Goal: Task Accomplishment & Management: Manage account settings

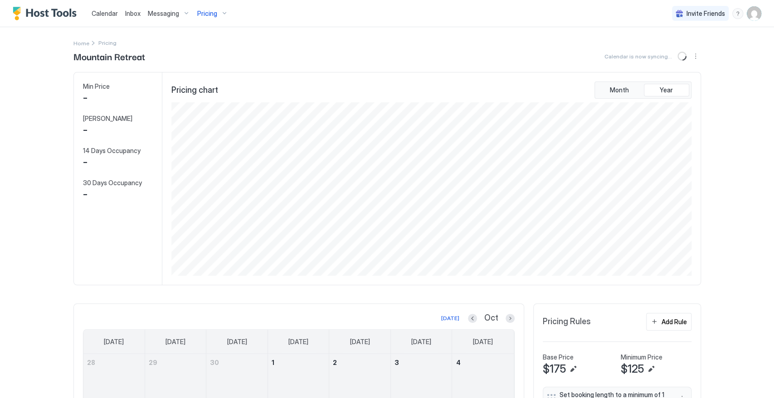
scroll to position [174, 522]
click at [214, 13] on span "Pricing" at bounding box center [207, 14] width 20 height 8
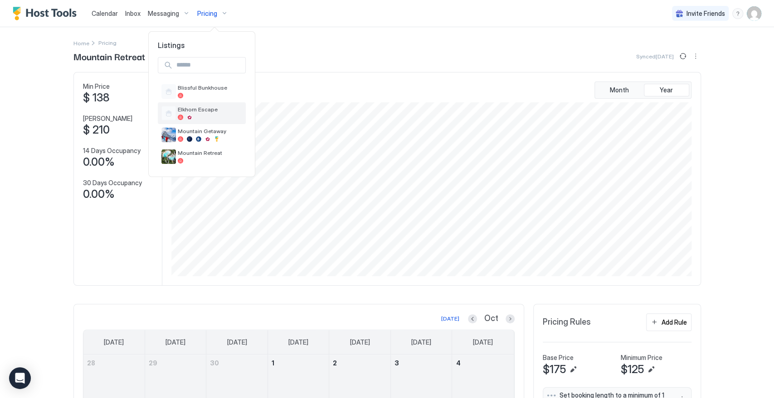
click at [201, 109] on span "Elkhorn Escape" at bounding box center [210, 109] width 64 height 7
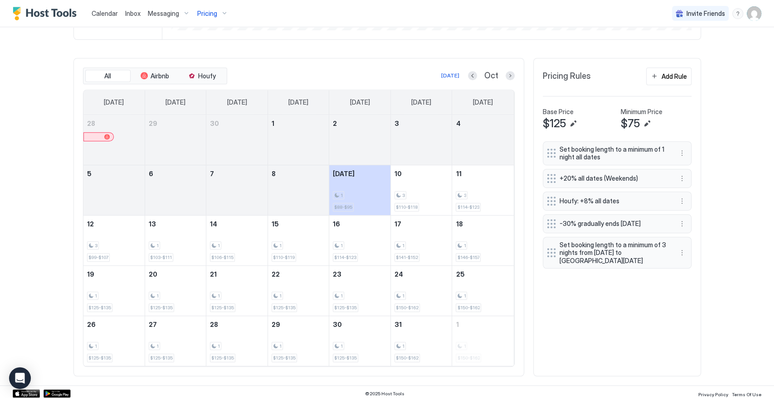
scroll to position [248, 0]
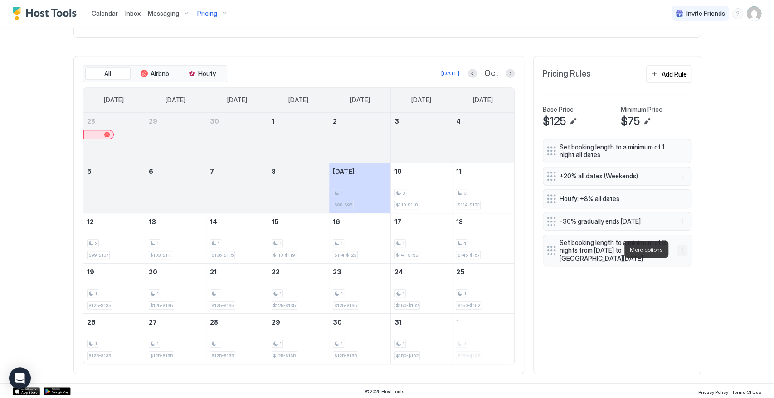
click at [676, 251] on button "More options" at bounding box center [681, 250] width 11 height 11
click at [685, 288] on div "Delete" at bounding box center [689, 291] width 27 height 7
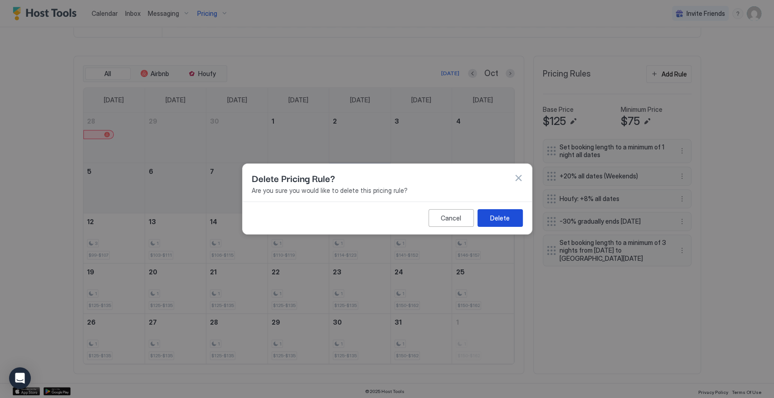
click at [501, 219] on div "Delete" at bounding box center [499, 219] width 19 height 10
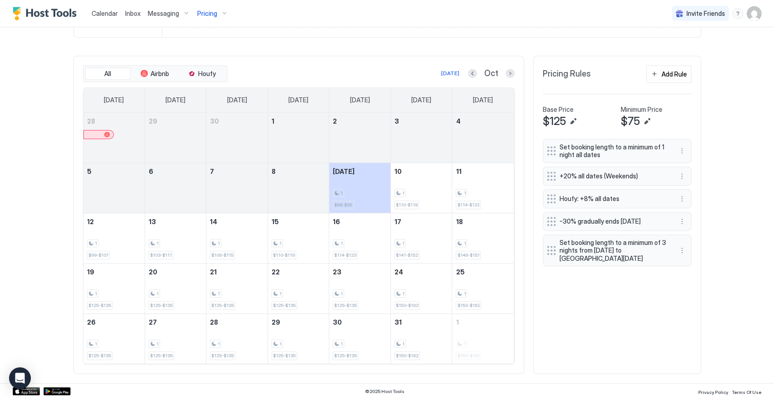
click at [219, 15] on div "Pricing" at bounding box center [213, 13] width 38 height 15
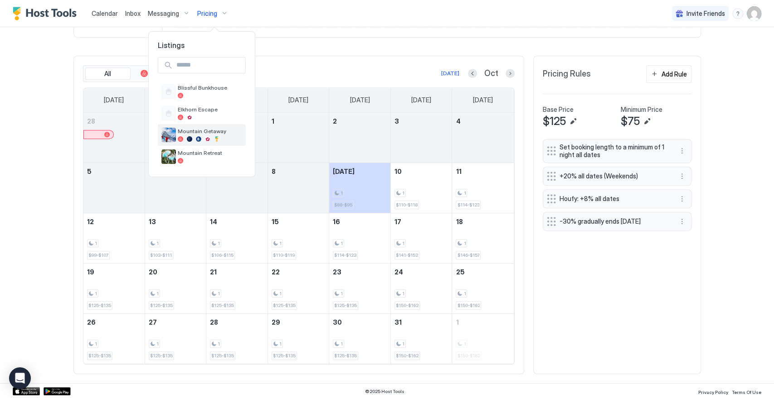
click at [217, 131] on span "Mountain Getaway" at bounding box center [210, 131] width 64 height 7
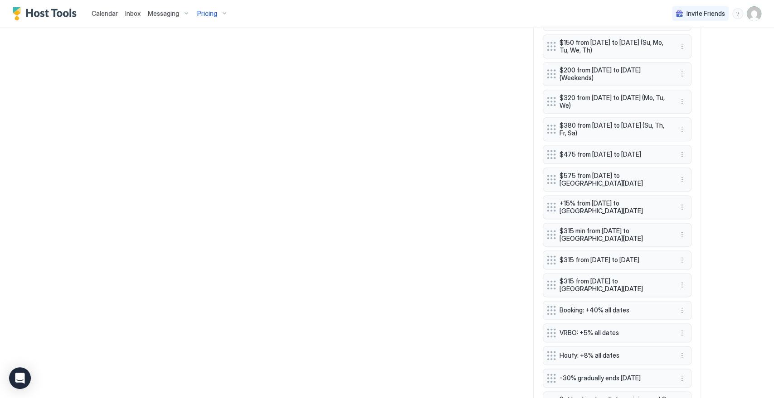
scroll to position [746, 0]
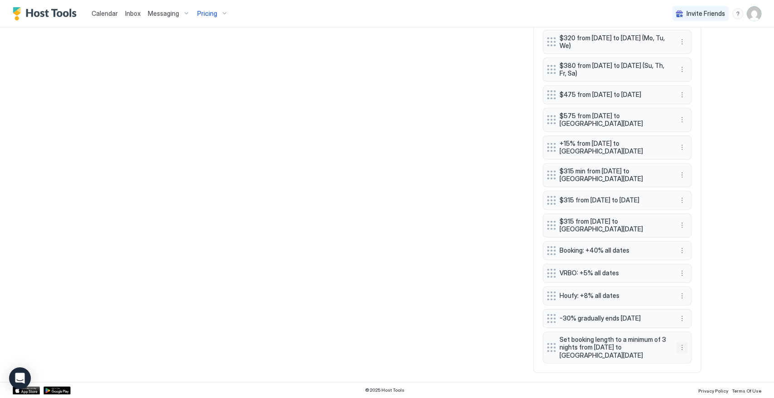
click at [680, 350] on button "More options" at bounding box center [681, 347] width 11 height 11
click at [684, 387] on div "Delete" at bounding box center [689, 389] width 27 height 7
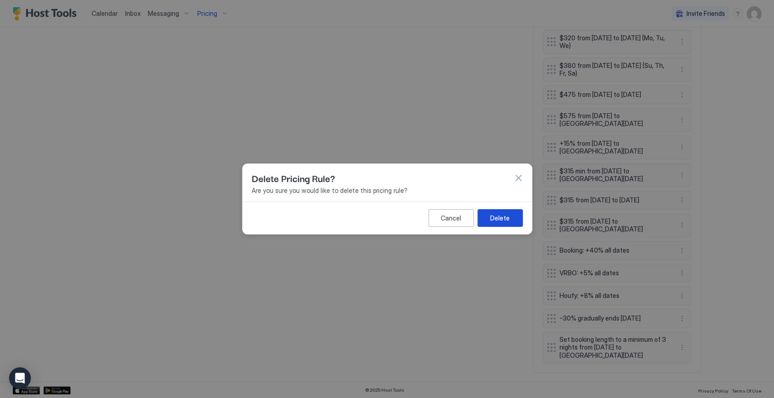
click at [507, 219] on div "Delete" at bounding box center [499, 219] width 19 height 10
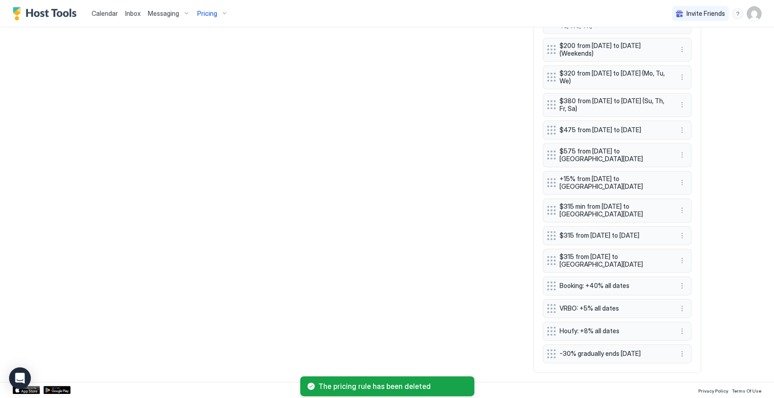
scroll to position [710, 0]
click at [210, 15] on span "Pricing" at bounding box center [207, 14] width 20 height 8
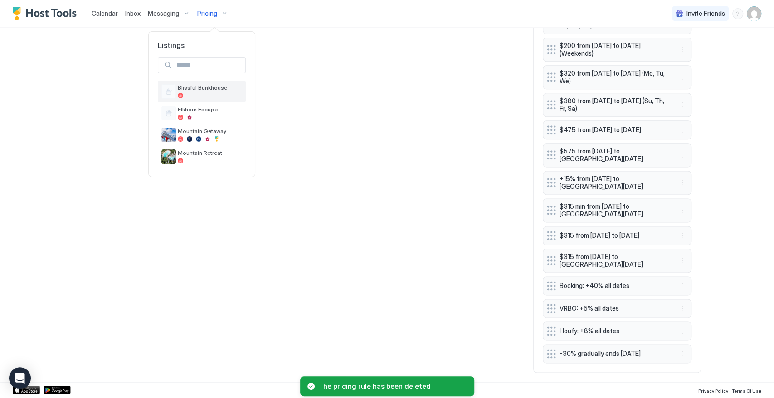
click at [218, 93] on div at bounding box center [210, 95] width 64 height 5
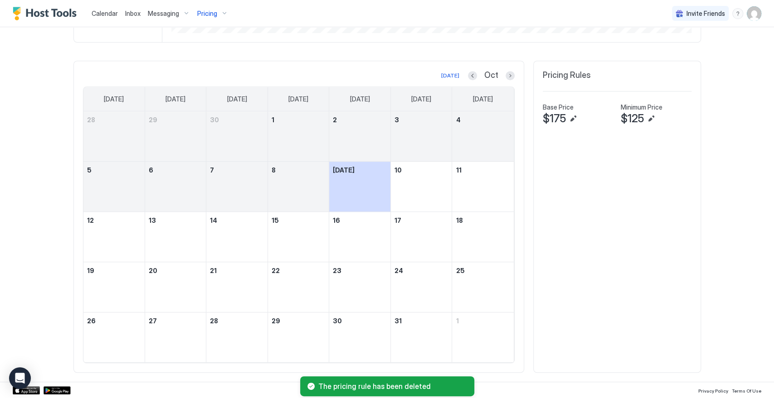
scroll to position [243, 0]
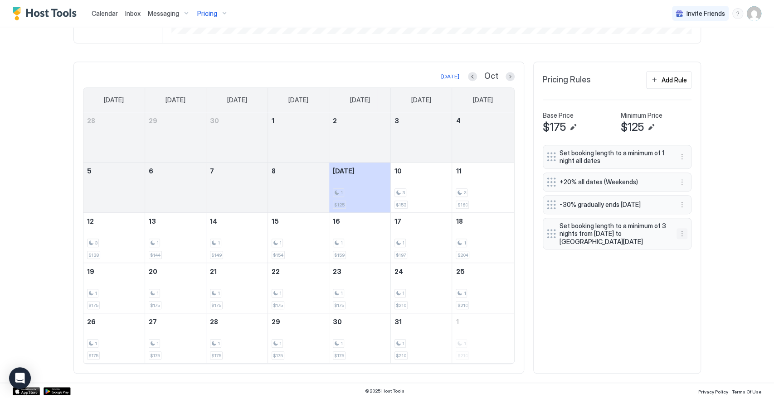
click at [678, 237] on button "More options" at bounding box center [681, 233] width 11 height 11
click at [685, 271] on div "Delete" at bounding box center [689, 274] width 27 height 7
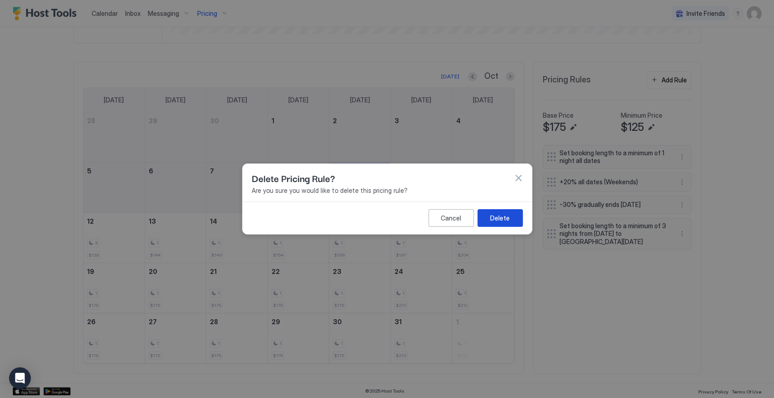
drag, startPoint x: 507, startPoint y: 216, endPoint x: 530, endPoint y: 220, distance: 24.0
click at [507, 217] on div "Delete" at bounding box center [499, 219] width 19 height 10
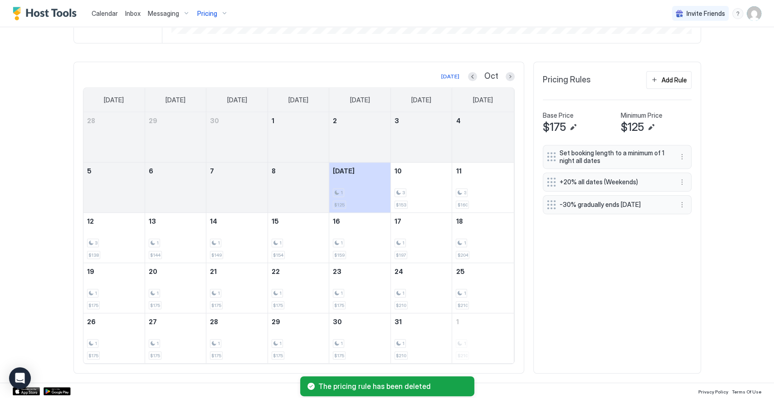
click at [221, 12] on div "Pricing" at bounding box center [213, 13] width 38 height 15
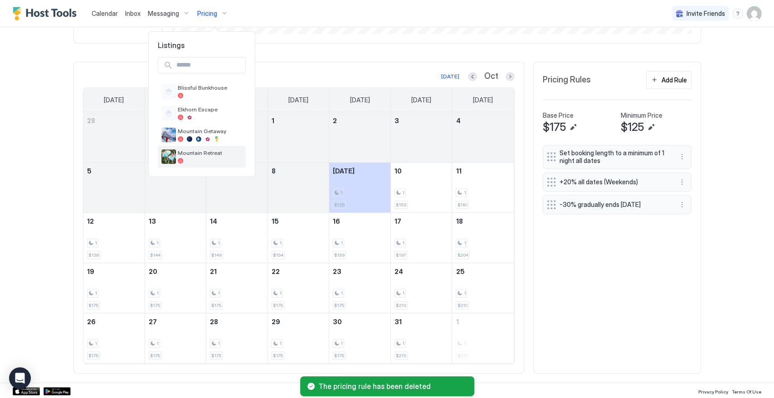
click at [219, 155] on span "Mountain Retreat" at bounding box center [210, 153] width 64 height 7
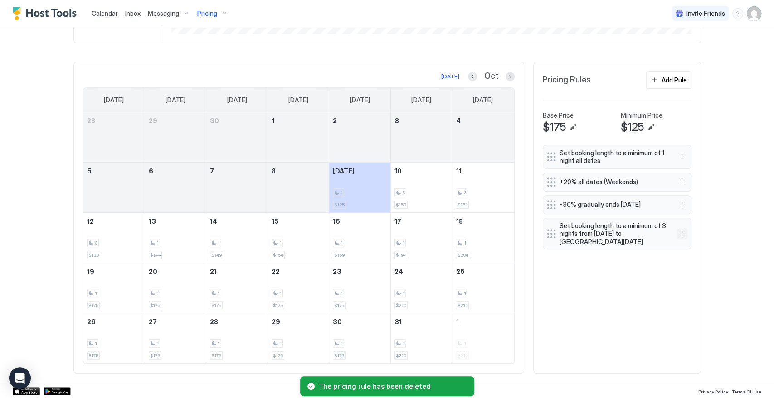
click at [676, 236] on button "More options" at bounding box center [681, 233] width 11 height 11
click at [685, 277] on div "Delete" at bounding box center [689, 274] width 27 height 7
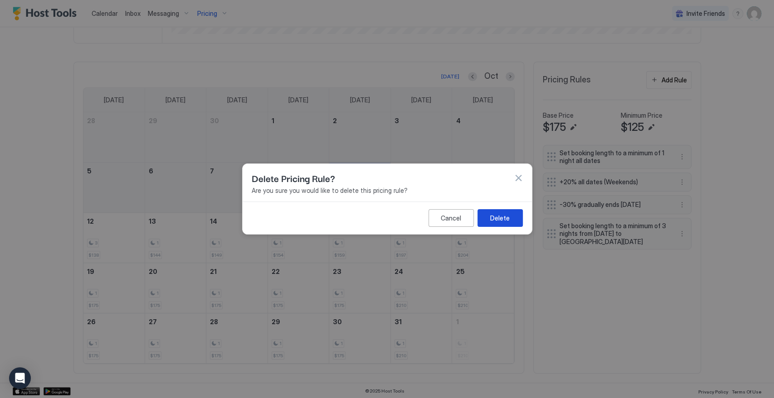
click at [515, 215] on button "Delete" at bounding box center [499, 218] width 45 height 18
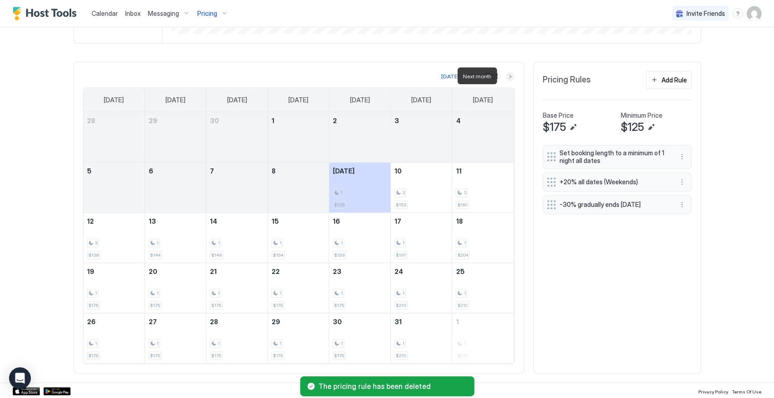
click at [508, 73] on button "Next month" at bounding box center [509, 76] width 9 height 9
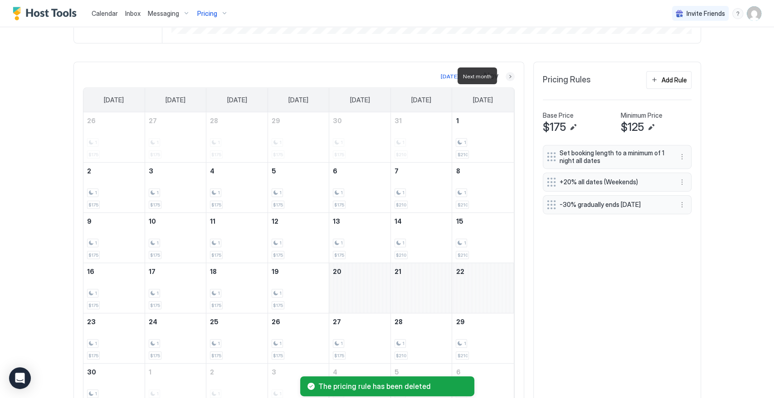
click at [508, 73] on button "Next month" at bounding box center [509, 76] width 9 height 9
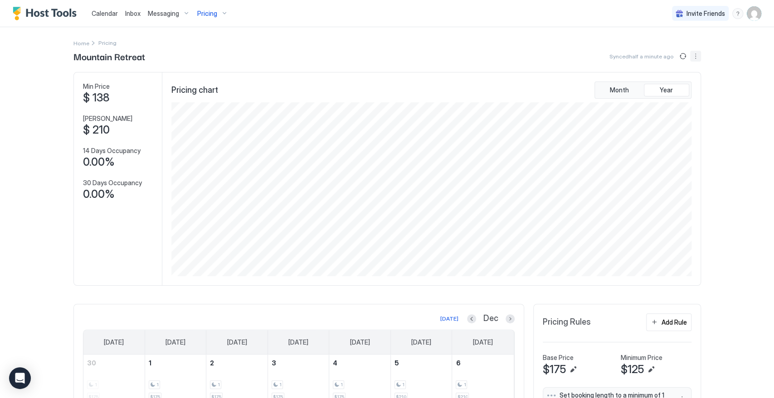
click at [690, 59] on button "More options" at bounding box center [695, 56] width 11 height 11
click at [676, 80] on span "Listing Settings" at bounding box center [676, 83] width 40 height 7
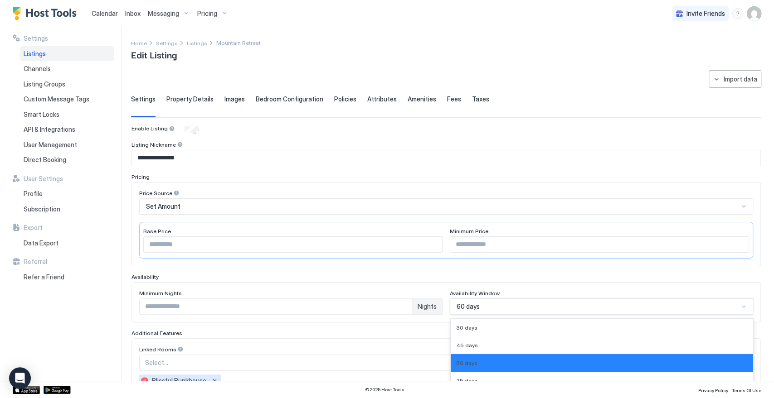
click at [475, 307] on div "9 results available. Use Up and Down to choose options, press Enter to select t…" at bounding box center [601, 307] width 303 height 16
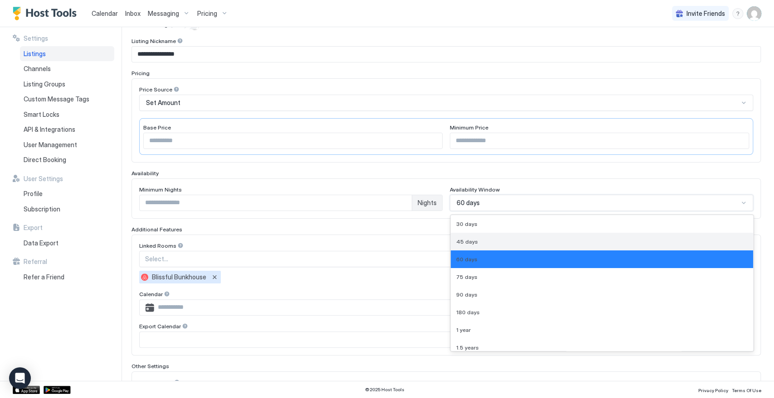
click at [474, 238] on div "45 days" at bounding box center [601, 241] width 291 height 7
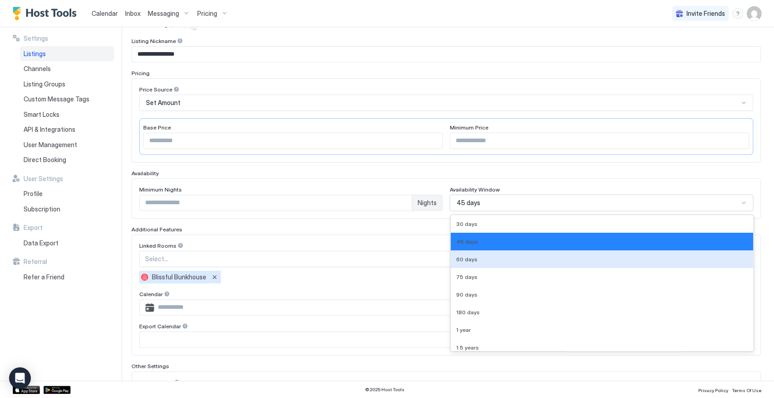
click at [500, 211] on div "option 45 days, selected. 9 results available. Use Up and Down to choose option…" at bounding box center [601, 203] width 303 height 16
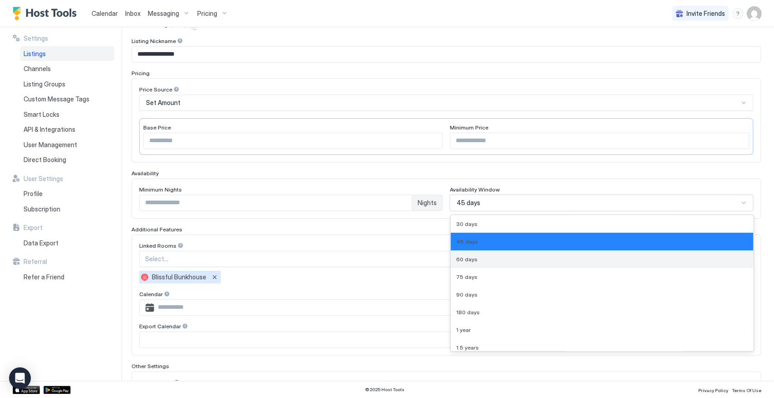
click at [482, 262] on div "60 days" at bounding box center [602, 260] width 302 height 18
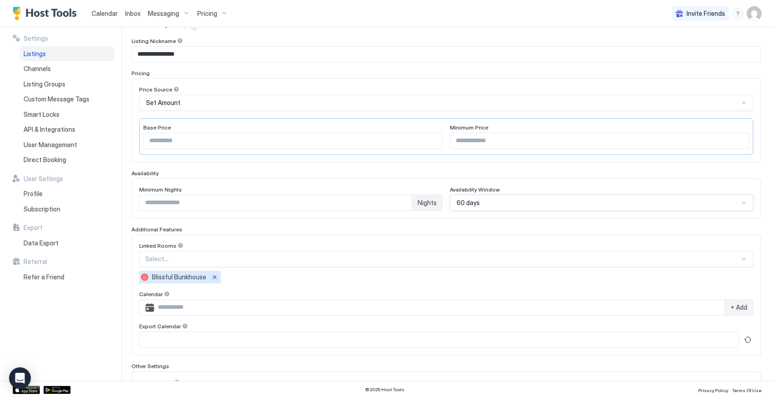
scroll to position [200, 0]
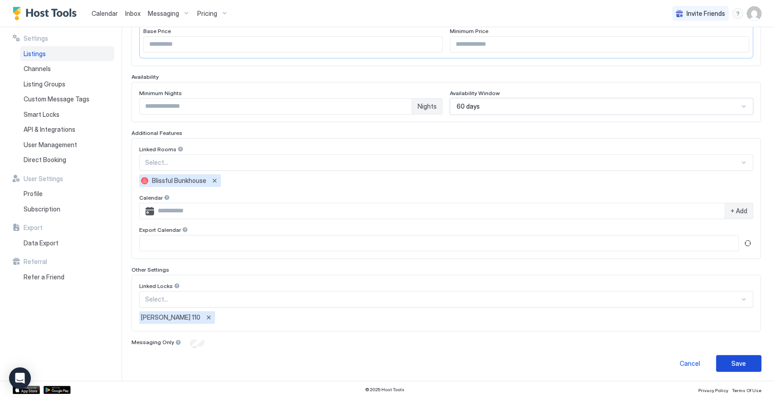
click at [720, 364] on button "Save" at bounding box center [738, 363] width 45 height 17
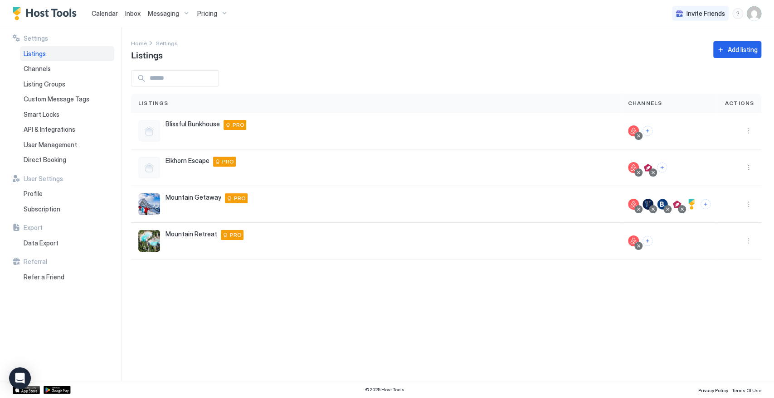
click at [221, 14] on div "Pricing" at bounding box center [213, 13] width 38 height 15
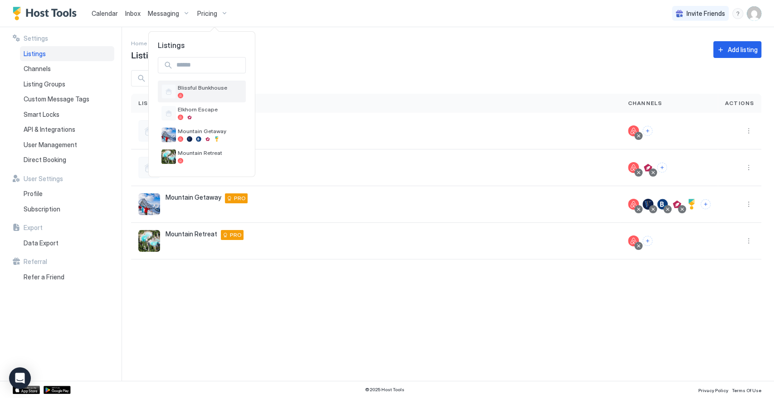
click at [223, 87] on span "Blissful Bunkhouse" at bounding box center [210, 87] width 64 height 7
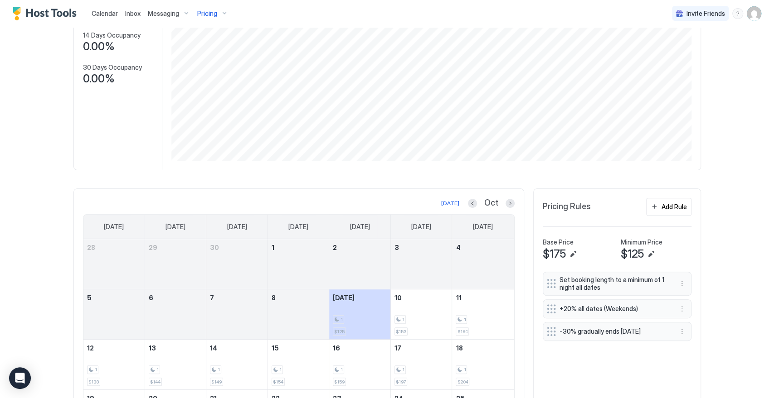
scroll to position [151, 0]
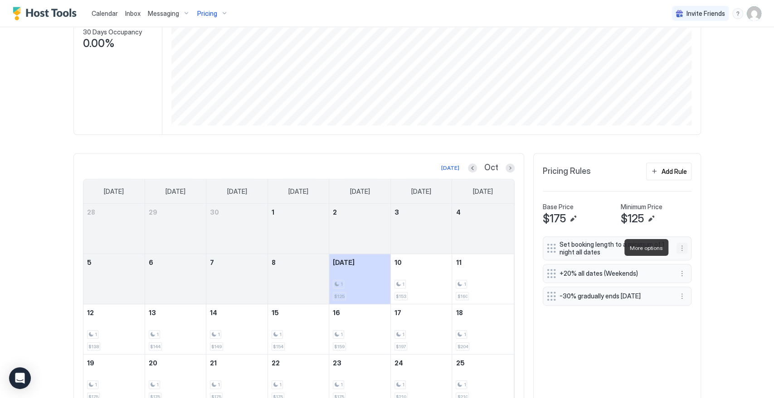
click at [682, 247] on button "More options" at bounding box center [681, 248] width 11 height 11
click at [603, 356] on div at bounding box center [387, 199] width 774 height 398
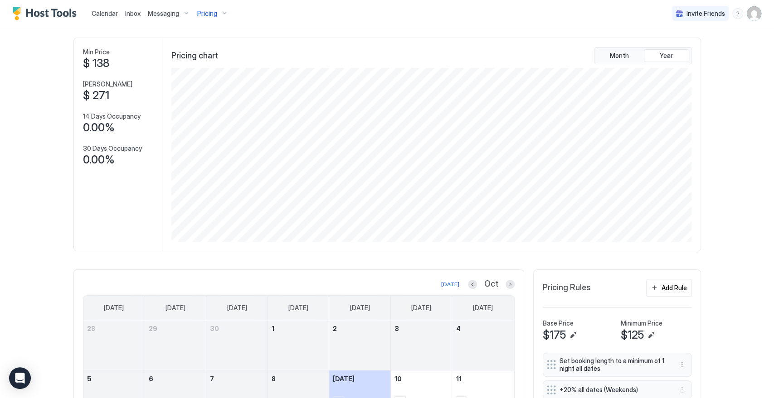
scroll to position [0, 0]
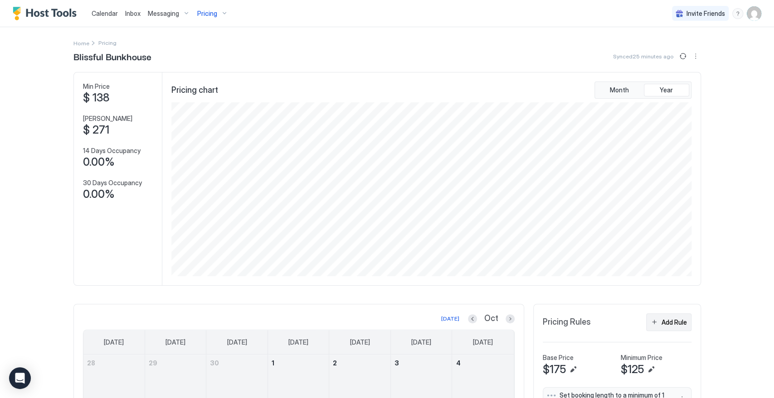
click at [662, 320] on div "Add Rule" at bounding box center [673, 323] width 25 height 10
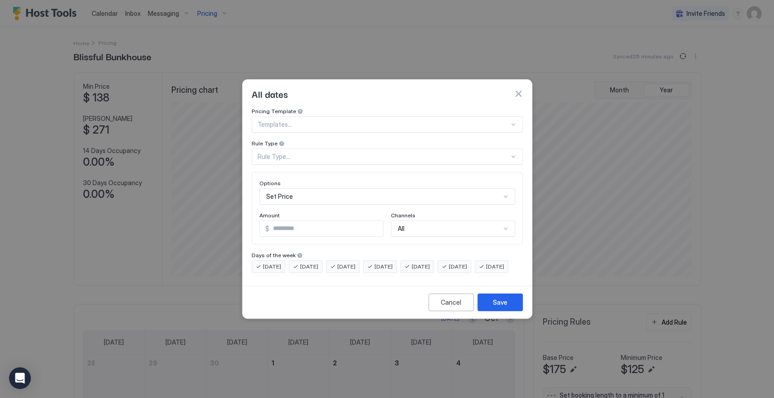
scroll to position [47, 0]
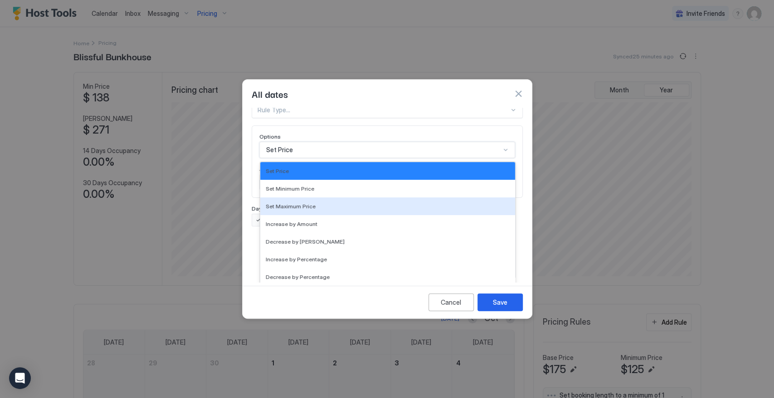
click at [301, 158] on div "17 results available. Use Up and Down to choose options, press Enter to select …" at bounding box center [387, 150] width 256 height 16
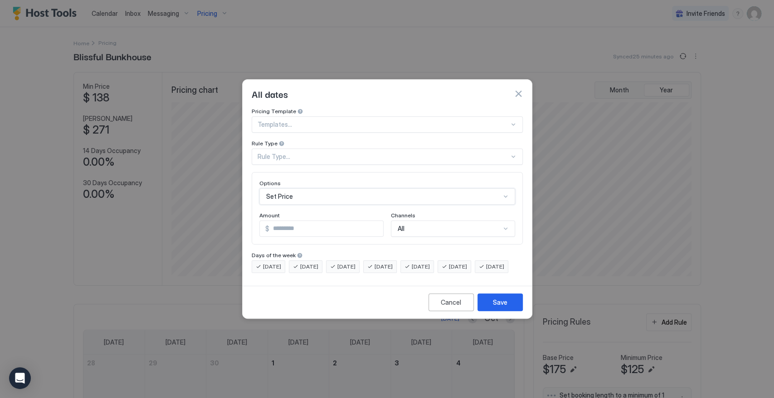
scroll to position [0, 0]
click at [296, 144] on div "Pricing Template Templates... Rule Type Rule Type... Options Set Price Amount $…" at bounding box center [387, 190] width 271 height 165
click at [317, 221] on input "*" at bounding box center [326, 228] width 114 height 15
drag, startPoint x: 317, startPoint y: 221, endPoint x: 247, endPoint y: 227, distance: 70.6
click at [248, 226] on div "Pricing Template Templates... Rule Type Rule Type... Options Set Price Amount $…" at bounding box center [387, 195] width 289 height 175
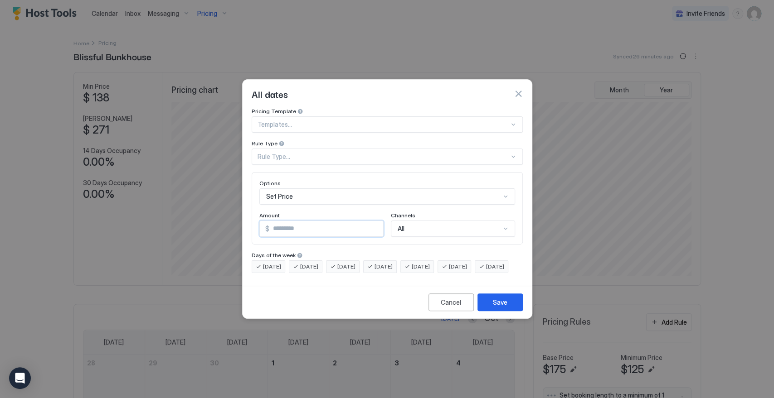
type input "***"
click at [292, 153] on div "Rule Type..." at bounding box center [383, 157] width 252 height 8
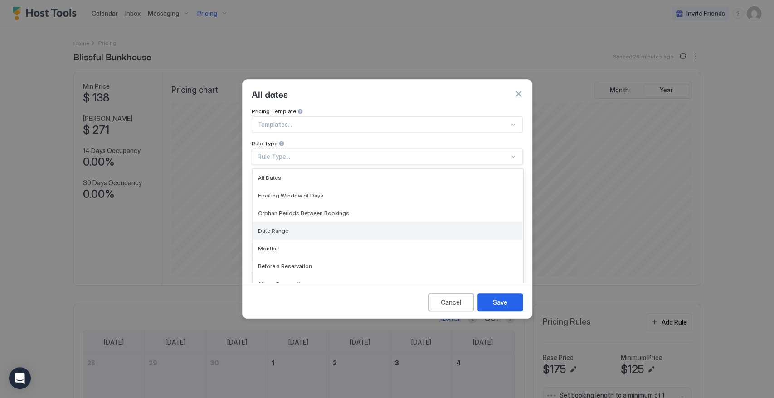
click at [292, 228] on div "Date Range" at bounding box center [387, 231] width 259 height 7
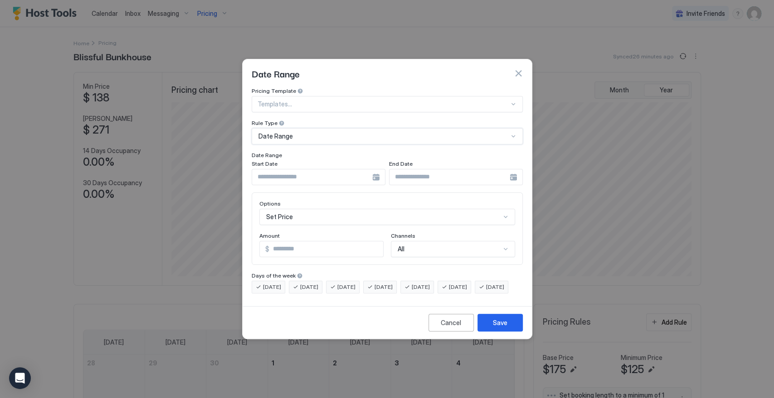
click at [319, 170] on input "Input Field" at bounding box center [312, 177] width 120 height 15
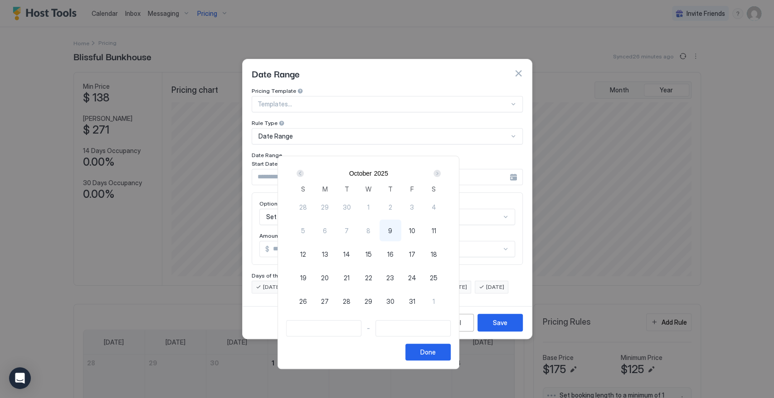
click at [392, 229] on span "9" at bounding box center [390, 231] width 4 height 10
type input "**********"
click at [441, 170] on div "Next" at bounding box center [436, 173] width 7 height 7
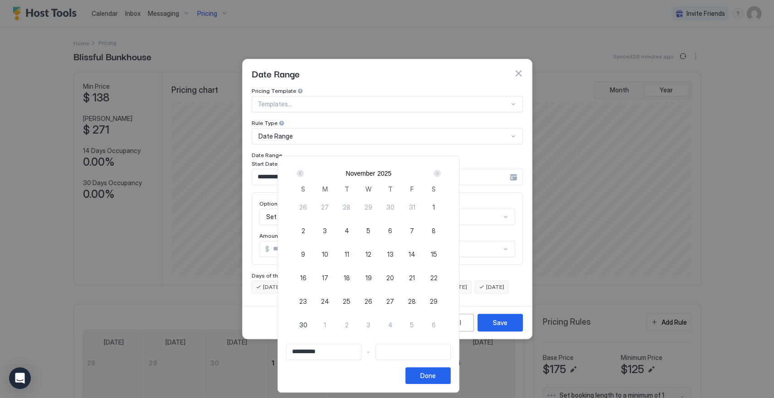
click at [441, 170] on div "Next" at bounding box center [436, 173] width 7 height 7
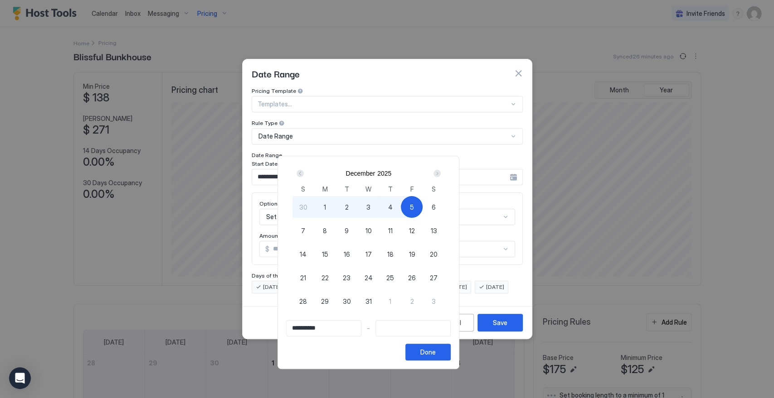
type input "**********"
click at [401, 205] on div "4" at bounding box center [390, 207] width 22 height 22
type input "**********"
click at [451, 358] on button "Done" at bounding box center [427, 352] width 45 height 17
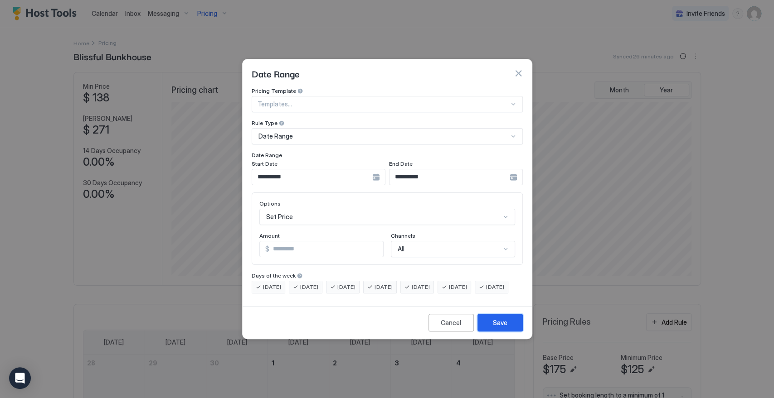
click at [496, 328] on div "Save" at bounding box center [500, 323] width 15 height 10
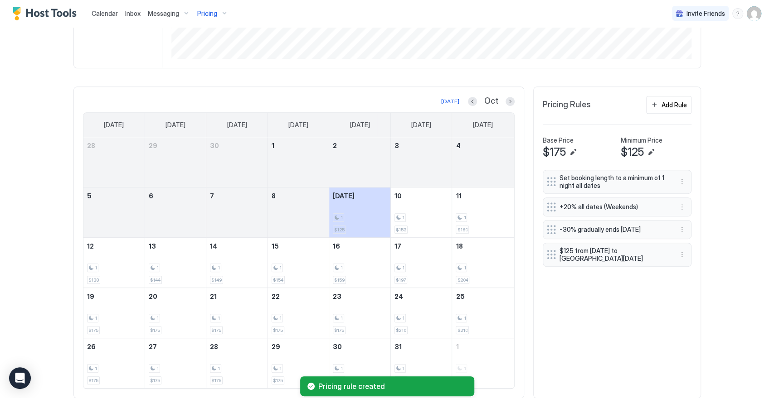
scroll to position [243, 0]
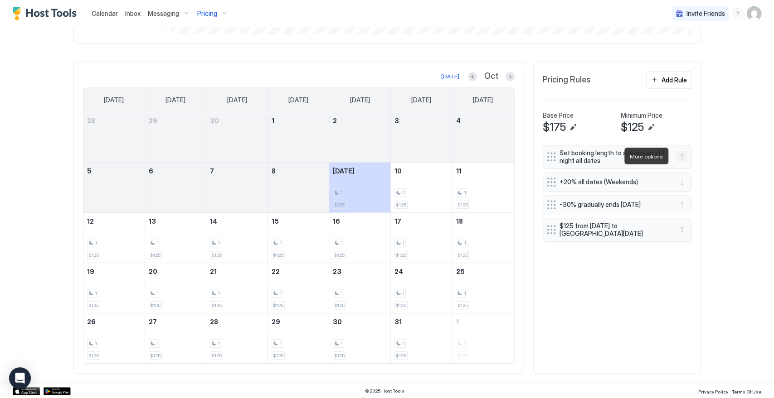
click at [677, 156] on button "More options" at bounding box center [681, 156] width 11 height 11
click at [688, 167] on span "Edit" at bounding box center [691, 168] width 10 height 7
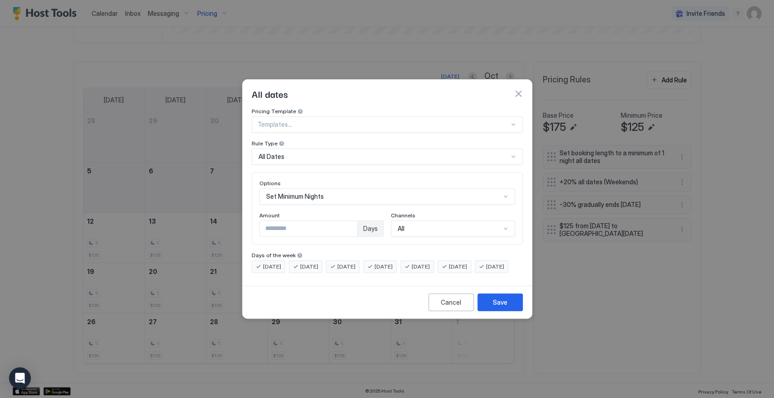
click at [307, 153] on div "All Dates" at bounding box center [383, 157] width 250 height 8
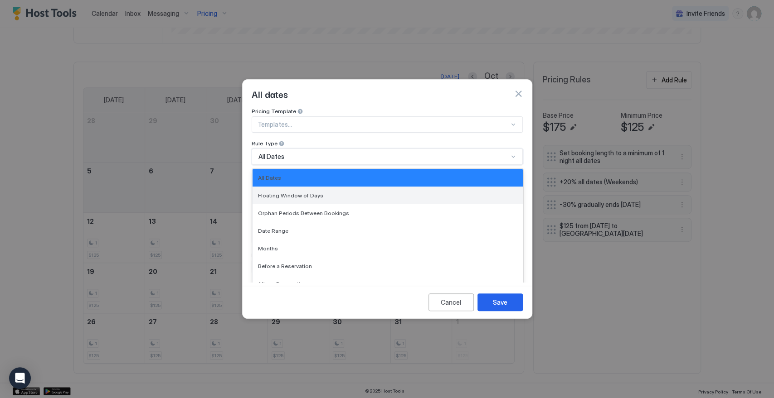
click at [306, 192] on span "Floating Window of Days" at bounding box center [290, 195] width 65 height 7
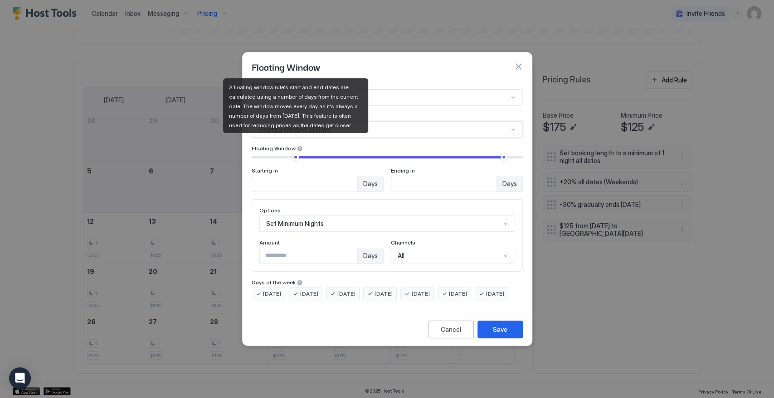
click at [326, 119] on div "A floating window rule's start and end dates are calculated using a number of d…" at bounding box center [295, 105] width 145 height 55
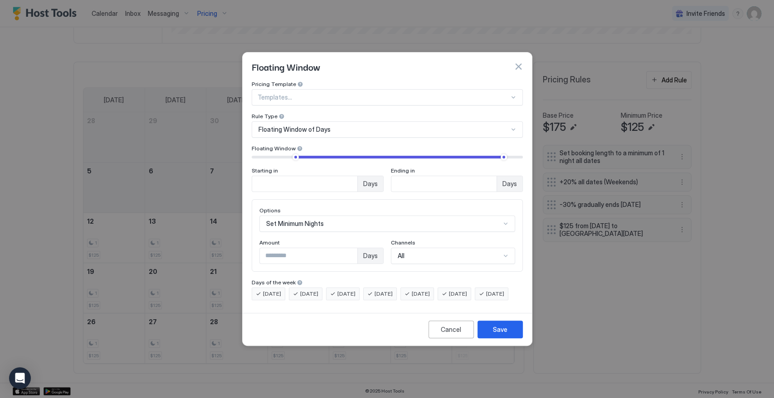
click at [386, 126] on div "Floating Window of Days" at bounding box center [383, 130] width 250 height 8
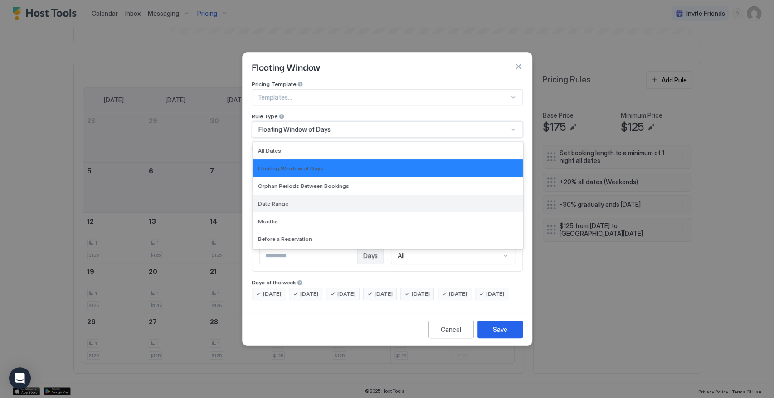
click at [331, 195] on div "Date Range" at bounding box center [388, 204] width 270 height 18
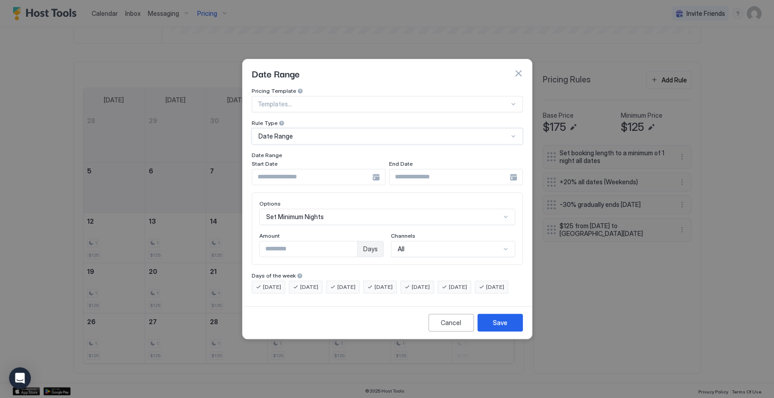
click at [322, 170] on input "Input Field" at bounding box center [312, 177] width 120 height 15
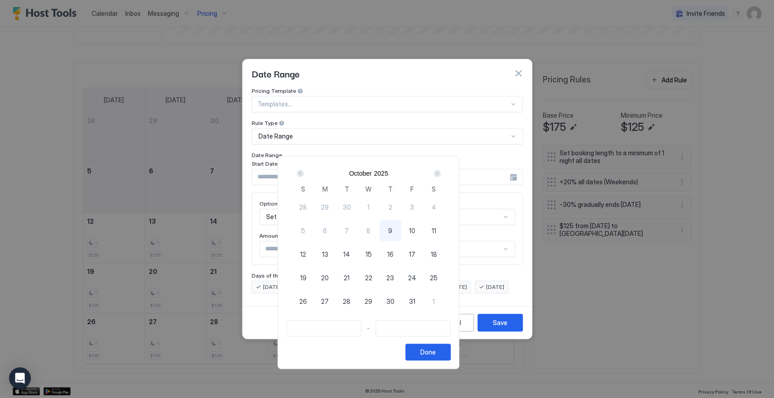
click at [441, 175] on div "Next" at bounding box center [436, 173] width 7 height 7
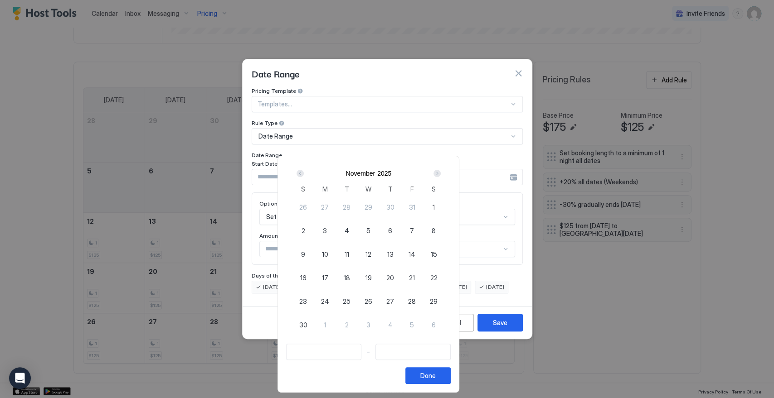
click at [441, 175] on div "Next" at bounding box center [436, 173] width 7 height 7
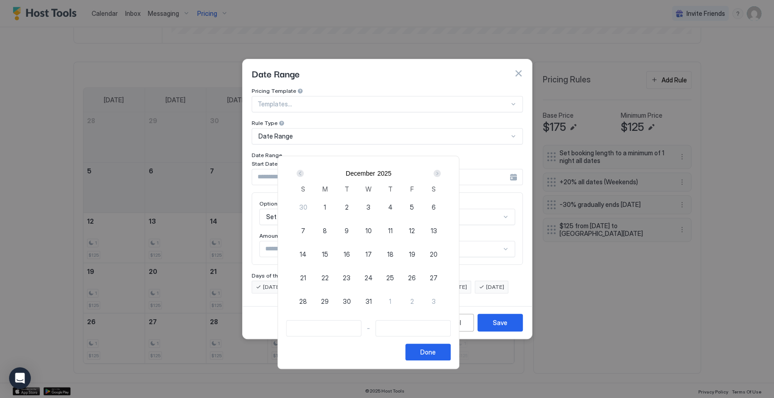
click at [423, 205] on div "5" at bounding box center [412, 207] width 22 height 22
type input "**********"
click at [441, 172] on div "Next" at bounding box center [436, 173] width 7 height 7
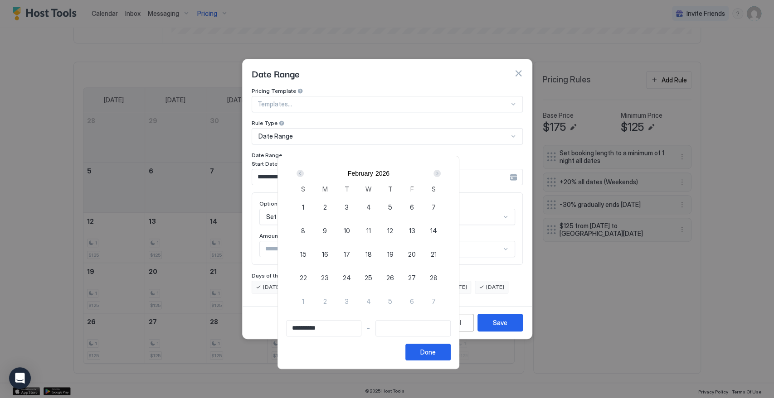
click at [441, 172] on div "Next" at bounding box center [436, 173] width 7 height 7
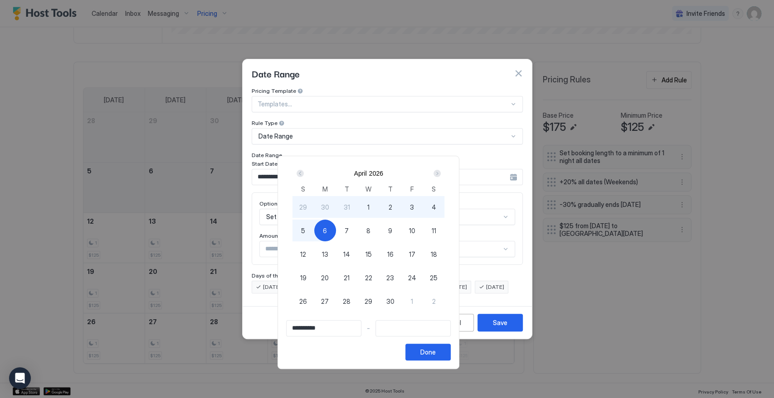
type input "**********"
click at [306, 252] on span "12" at bounding box center [303, 255] width 6 height 10
type input "**********"
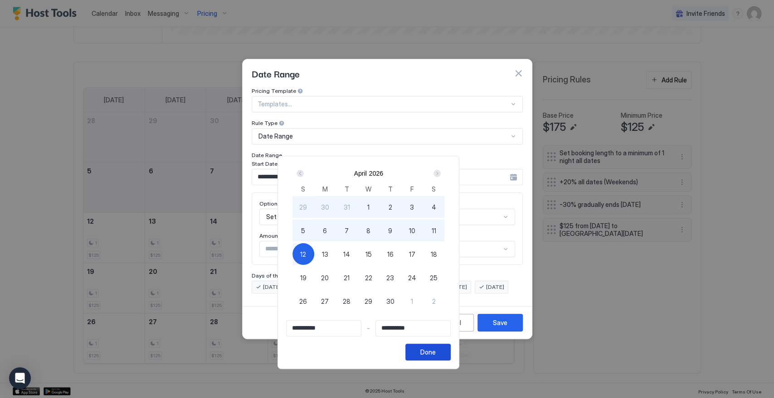
click at [451, 356] on button "Done" at bounding box center [427, 352] width 45 height 17
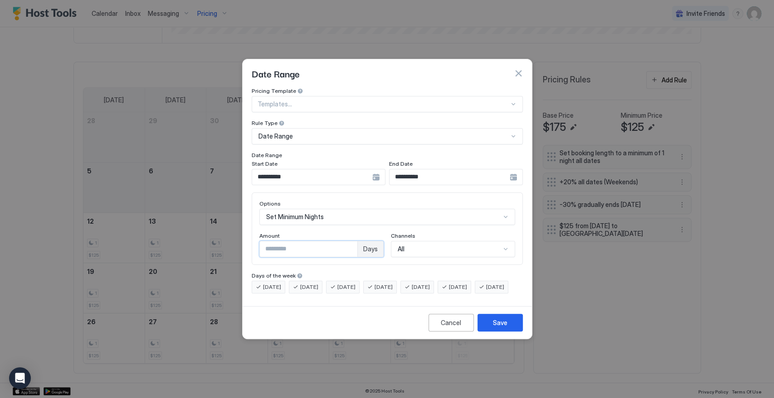
drag, startPoint x: 267, startPoint y: 243, endPoint x: 254, endPoint y: 247, distance: 13.3
click at [254, 246] on div "Options Set Minimum Nights Amount * Days Channels All" at bounding box center [387, 229] width 271 height 73
type input "*"
click at [500, 328] on div "Save" at bounding box center [500, 323] width 15 height 10
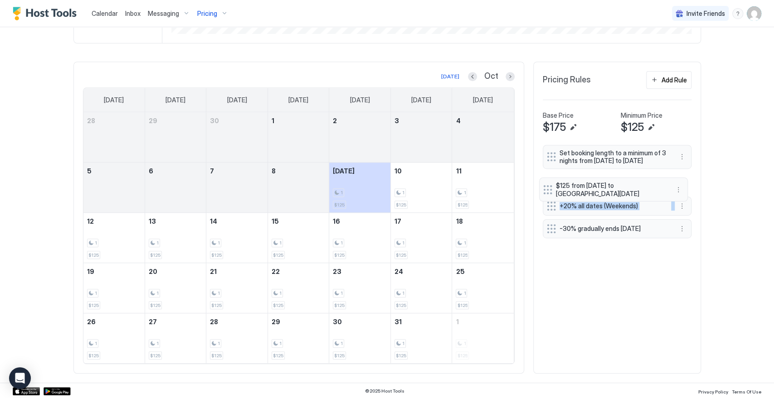
drag, startPoint x: 543, startPoint y: 223, endPoint x: 544, endPoint y: 188, distance: 35.9
click at [544, 188] on div "Set booking length to a minimum of 3 nights from [DATE] to [DATE] +20% all date…" at bounding box center [617, 193] width 149 height 97
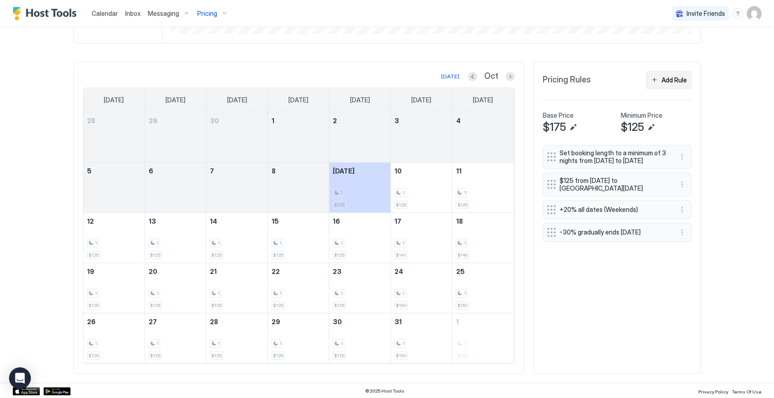
click at [665, 74] on button "Add Rule" at bounding box center [668, 80] width 45 height 18
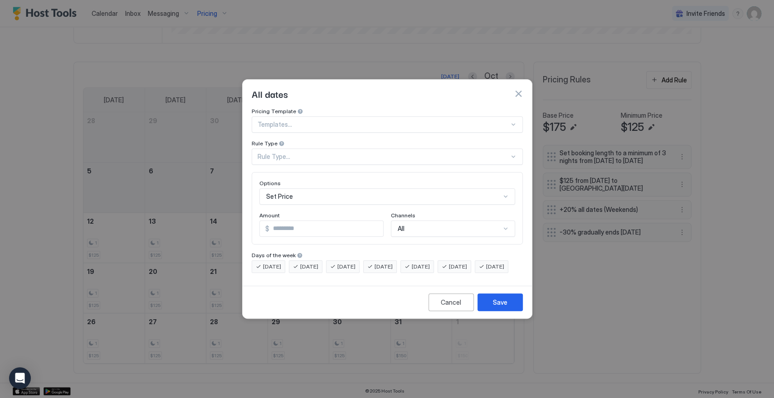
click at [330, 153] on div "Rule Type..." at bounding box center [383, 157] width 252 height 8
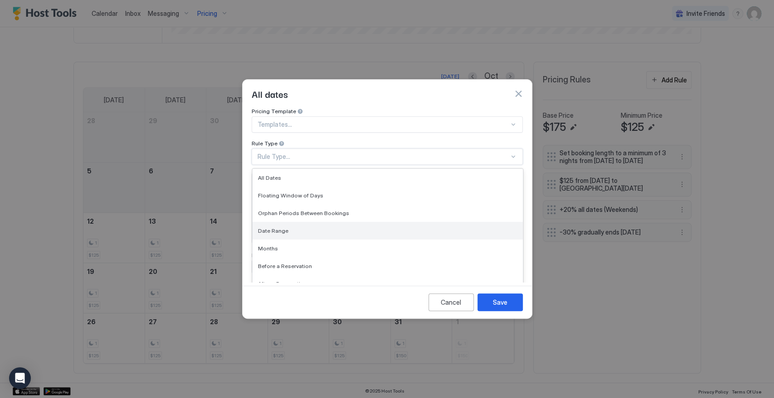
click at [326, 228] on div "Date Range" at bounding box center [387, 231] width 259 height 7
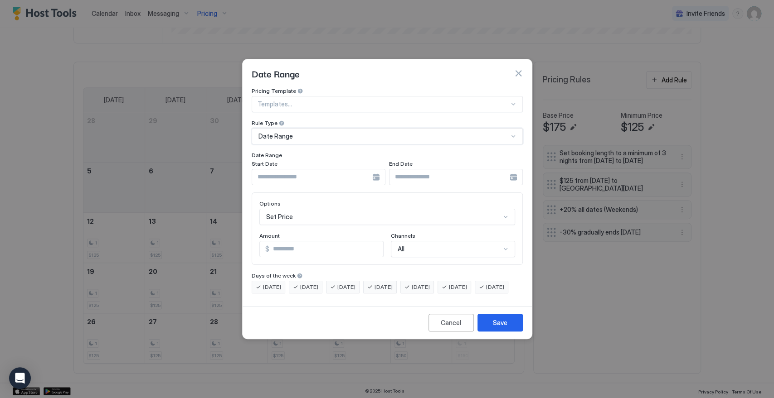
click at [377, 169] on div at bounding box center [319, 177] width 134 height 16
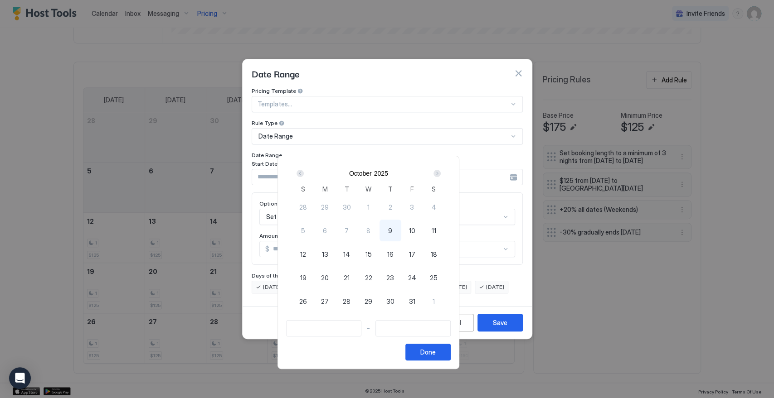
click at [441, 173] on div "Next" at bounding box center [436, 173] width 7 height 7
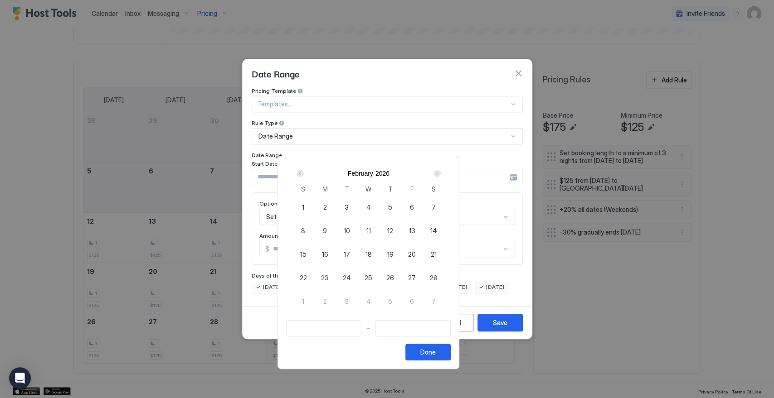
click at [441, 173] on div "Next" at bounding box center [436, 173] width 7 height 7
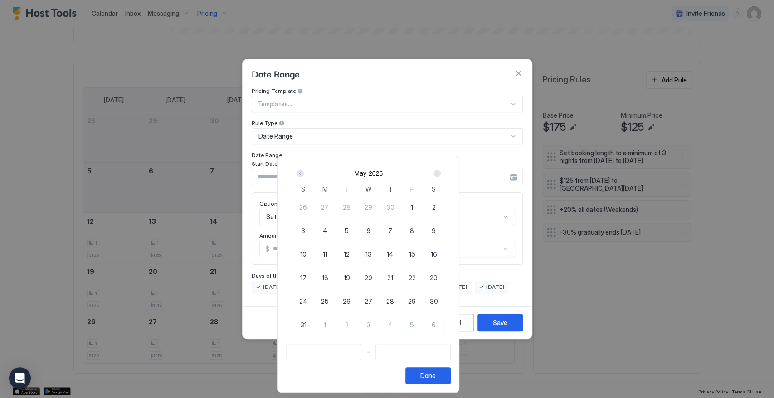
click at [441, 173] on div "Next" at bounding box center [436, 173] width 7 height 7
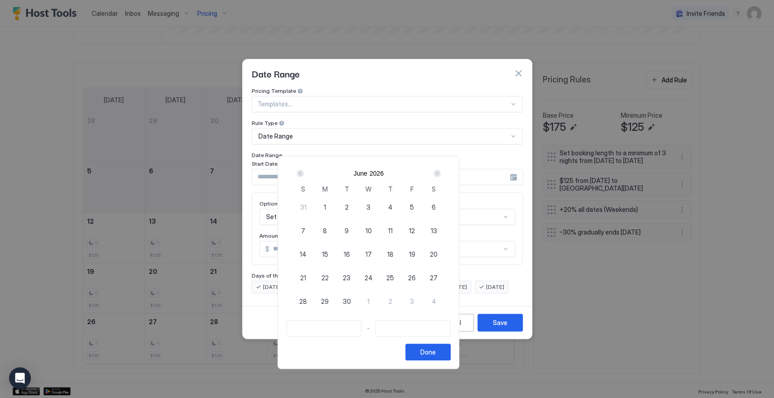
click at [441, 173] on div "Next" at bounding box center [436, 173] width 7 height 7
click at [304, 174] on div "Prev" at bounding box center [299, 173] width 7 height 7
click at [416, 276] on span "26" at bounding box center [412, 278] width 8 height 10
type input "**********"
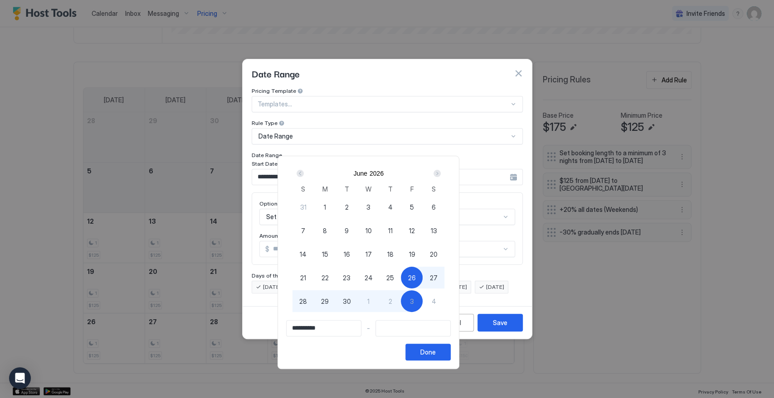
click at [434, 328] on input "Input Field" at bounding box center [413, 328] width 74 height 15
click at [441, 172] on div "Next" at bounding box center [436, 173] width 7 height 7
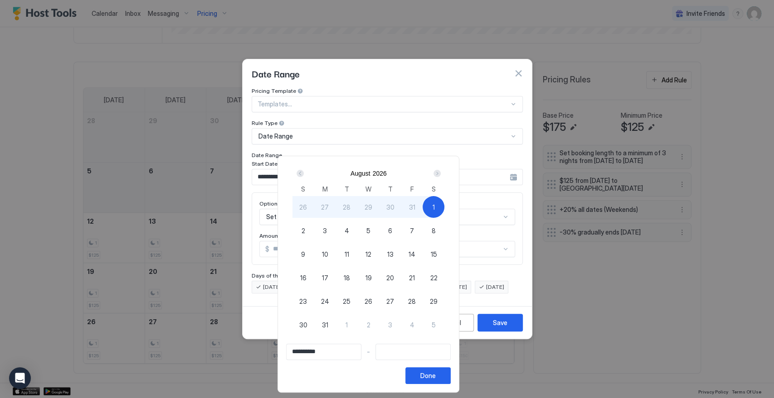
click at [441, 172] on div "Next" at bounding box center [436, 173] width 7 height 7
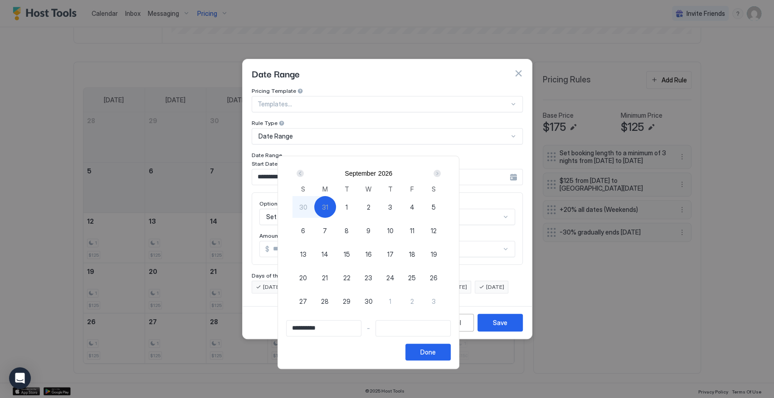
type input "**********"
click at [336, 232] on div "7" at bounding box center [325, 231] width 22 height 22
type input "**********"
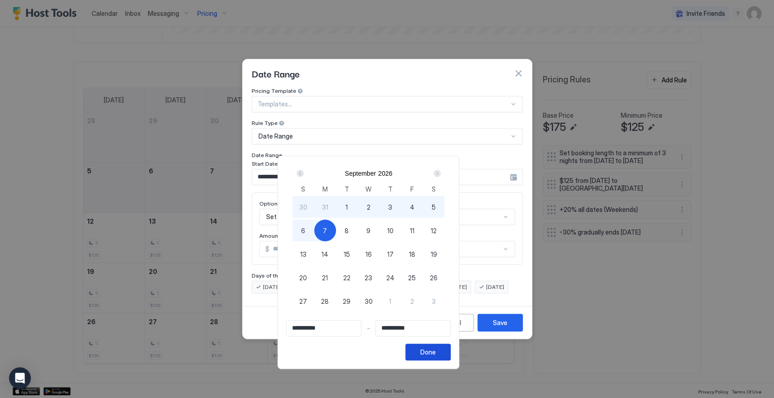
click at [451, 358] on button "Done" at bounding box center [427, 352] width 45 height 17
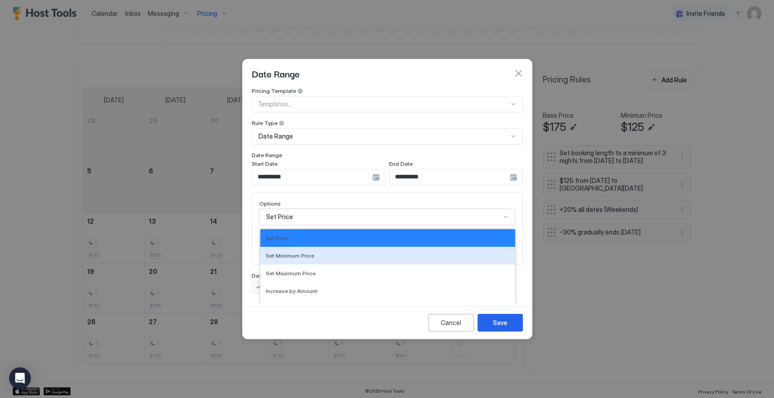
scroll to position [47, 0]
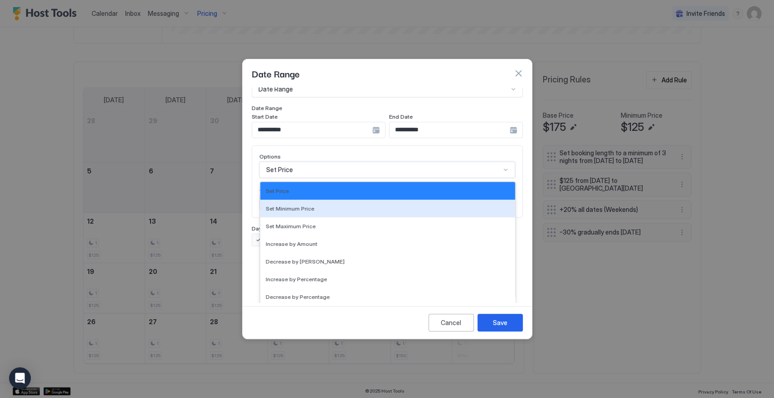
click at [299, 178] on div "17 results available. Use Up and Down to choose options, press Enter to select …" at bounding box center [387, 170] width 256 height 16
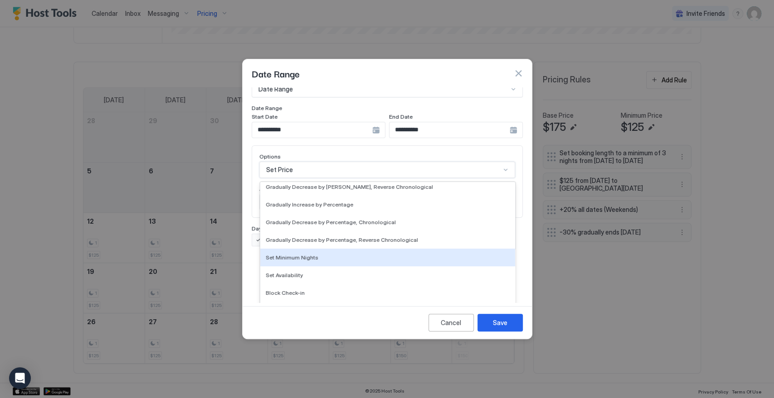
scroll to position [164, 0]
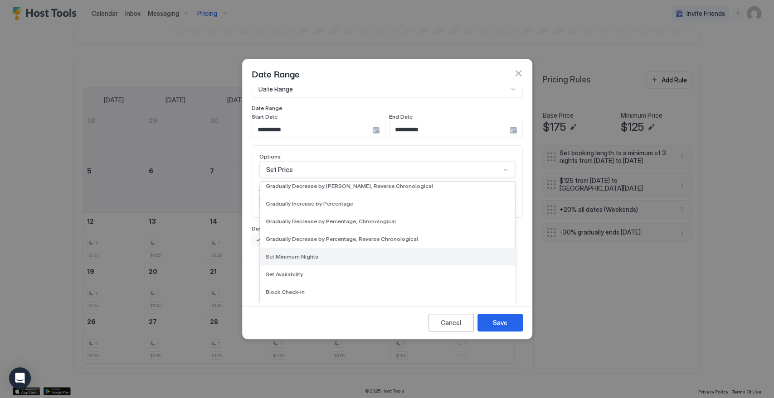
click at [315, 248] on div "Set Minimum Nights" at bounding box center [387, 257] width 255 height 18
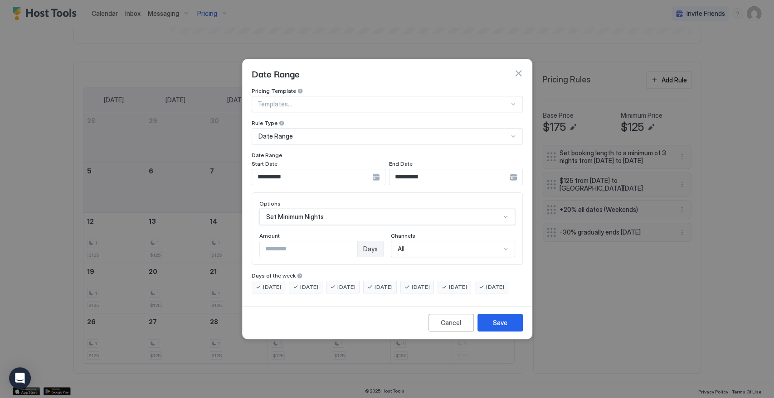
scroll to position [0, 0]
drag, startPoint x: 282, startPoint y: 242, endPoint x: 248, endPoint y: 242, distance: 34.5
click at [248, 242] on div "**********" at bounding box center [387, 194] width 289 height 215
type input "*"
click at [503, 328] on div "Save" at bounding box center [500, 323] width 15 height 10
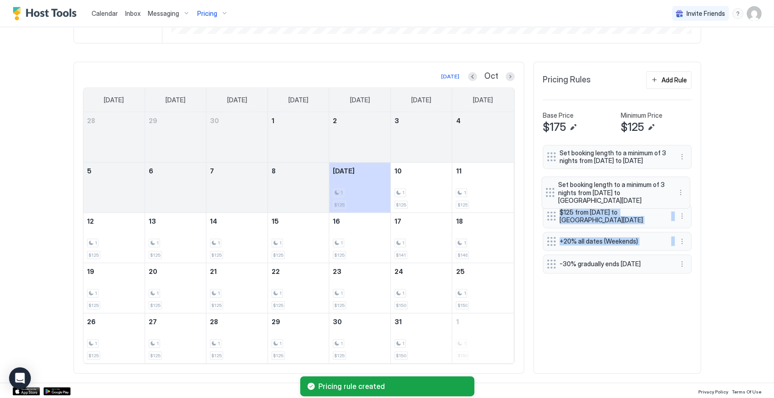
drag, startPoint x: 544, startPoint y: 260, endPoint x: 547, endPoint y: 190, distance: 69.9
click at [547, 190] on div "Set booking length to a minimum of 3 nights from [DATE] to [DATE] $125 from [DA…" at bounding box center [617, 211] width 149 height 133
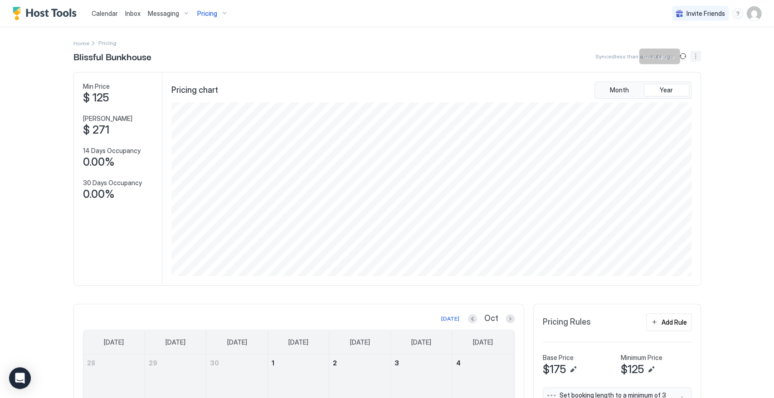
click at [692, 54] on button "More options" at bounding box center [695, 56] width 11 height 11
click at [685, 83] on span "Listing Settings" at bounding box center [676, 83] width 40 height 7
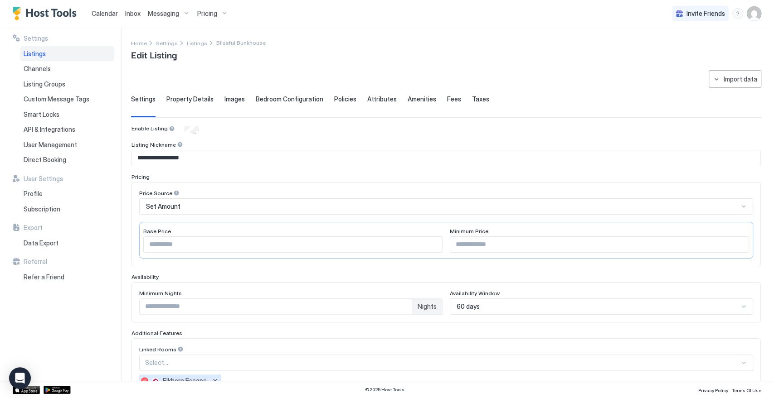
scroll to position [104, 0]
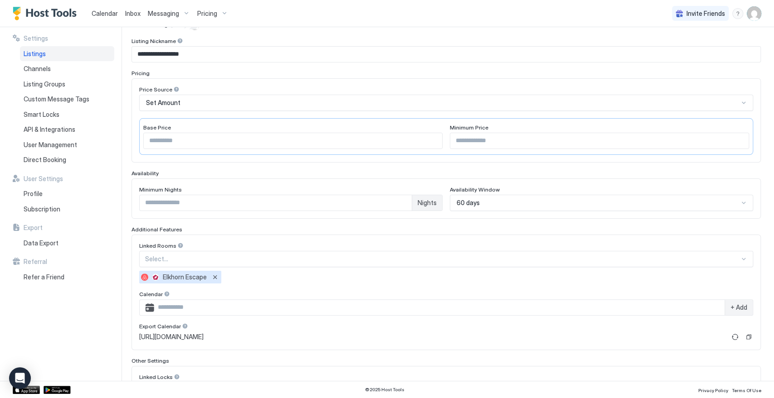
click at [468, 211] on div "60 days" at bounding box center [601, 203] width 303 height 16
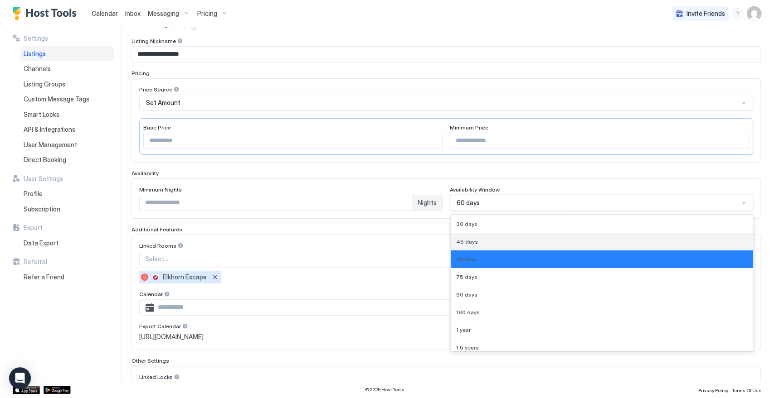
click at [473, 238] on div "45 days" at bounding box center [601, 241] width 291 height 7
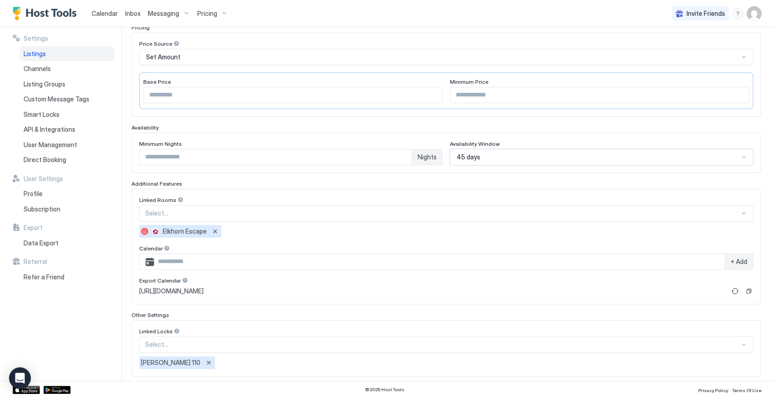
scroll to position [195, 0]
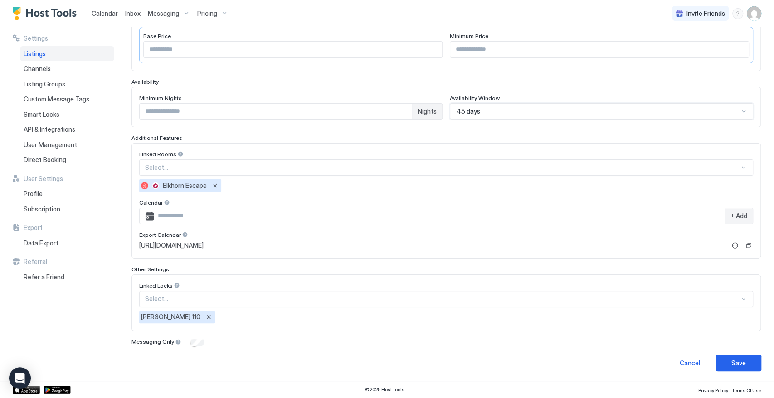
click at [483, 111] on div "45 days" at bounding box center [598, 111] width 282 height 8
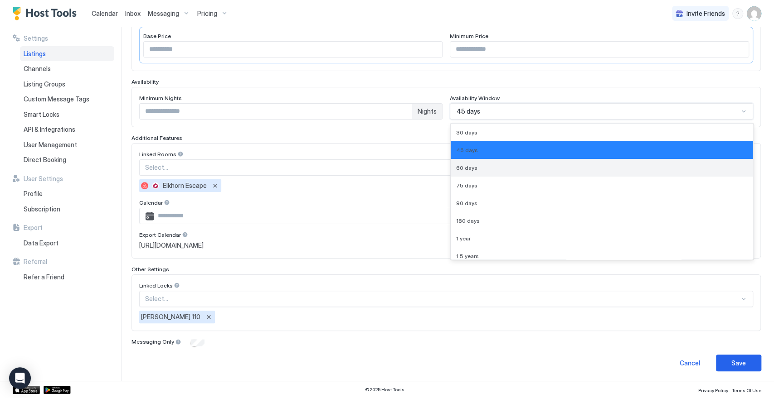
click at [469, 167] on span "60 days" at bounding box center [466, 168] width 21 height 7
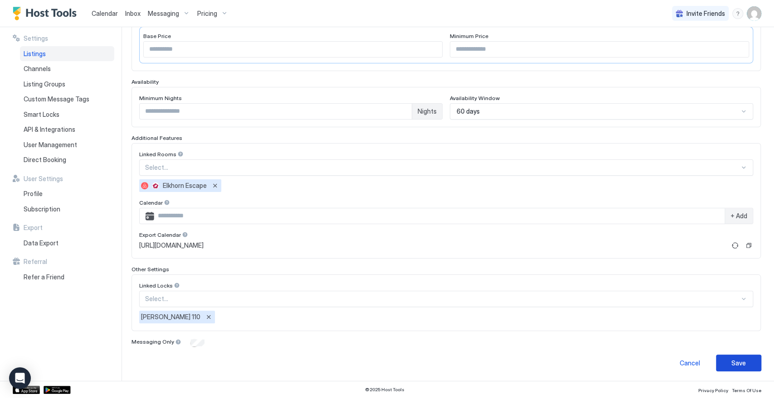
click at [741, 365] on button "Save" at bounding box center [738, 363] width 45 height 17
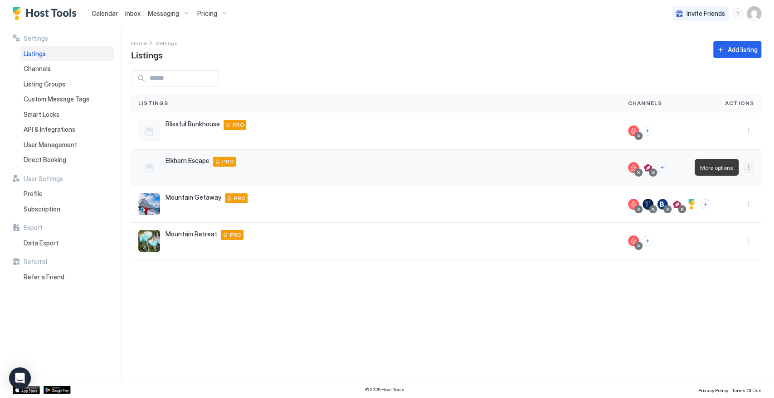
click at [746, 171] on button "More options" at bounding box center [748, 167] width 11 height 11
click at [727, 194] on div "Pricing" at bounding box center [725, 195] width 62 height 15
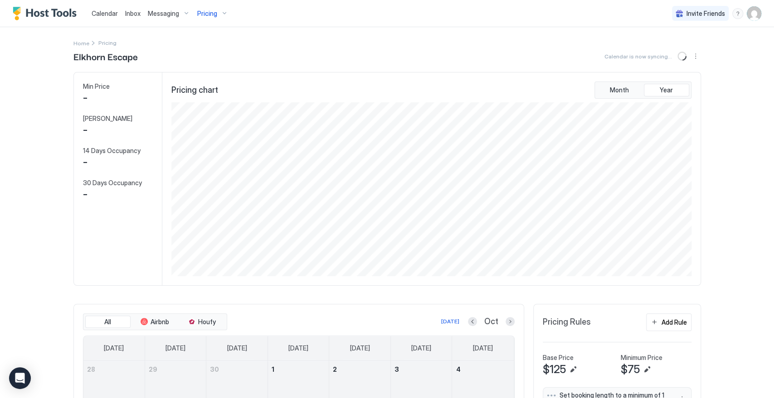
scroll to position [174, 522]
click at [692, 53] on button "More options" at bounding box center [695, 56] width 11 height 11
click at [674, 80] on span "Listing Settings" at bounding box center [676, 83] width 40 height 7
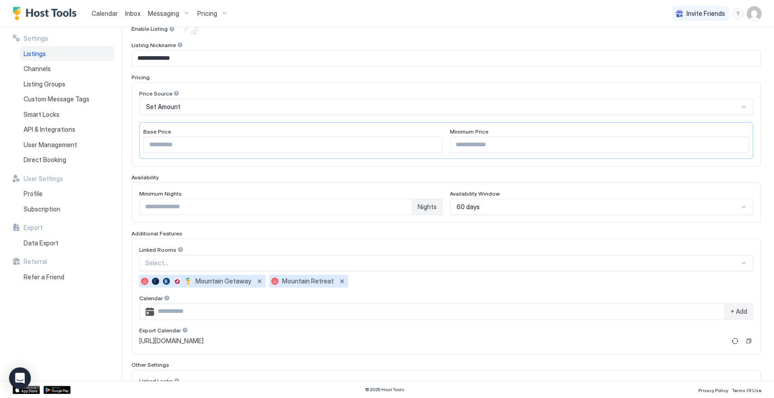
scroll to position [101, 0]
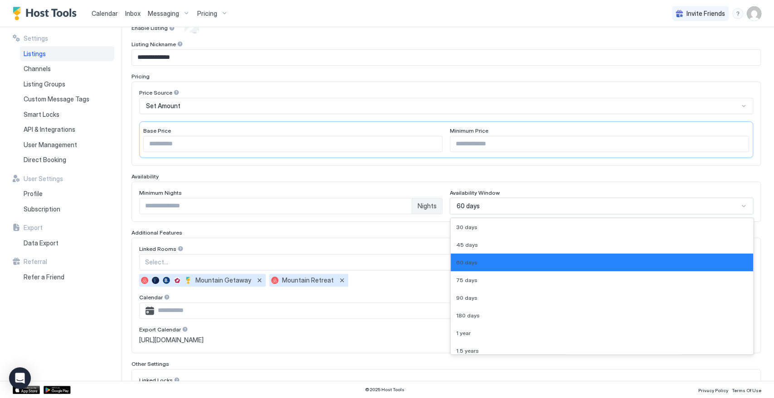
click at [487, 203] on div "60 days" at bounding box center [598, 206] width 282 height 8
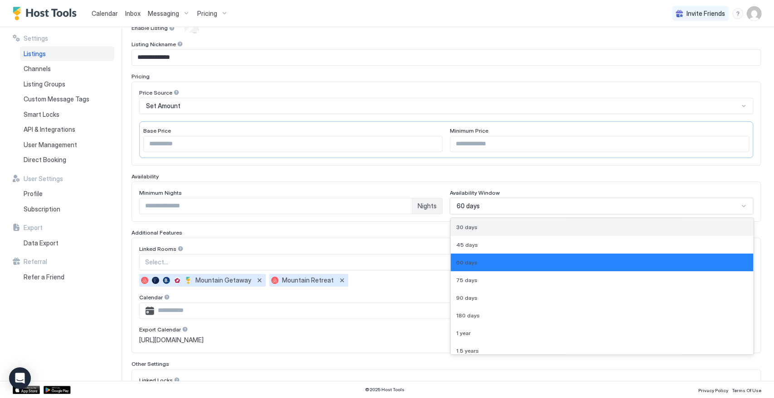
click at [486, 224] on div "30 days" at bounding box center [601, 227] width 291 height 7
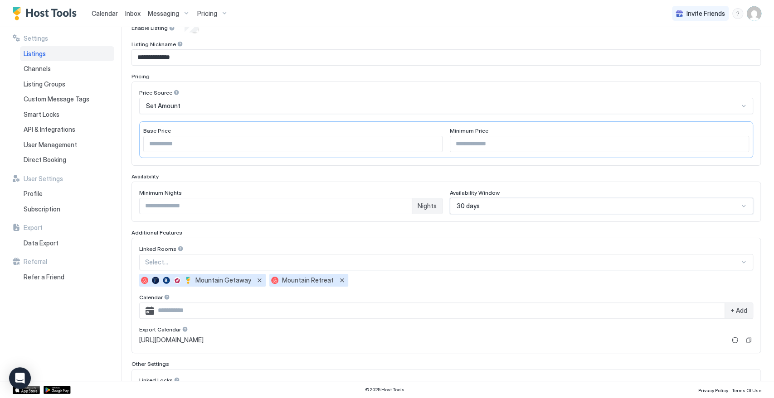
scroll to position [0, 0]
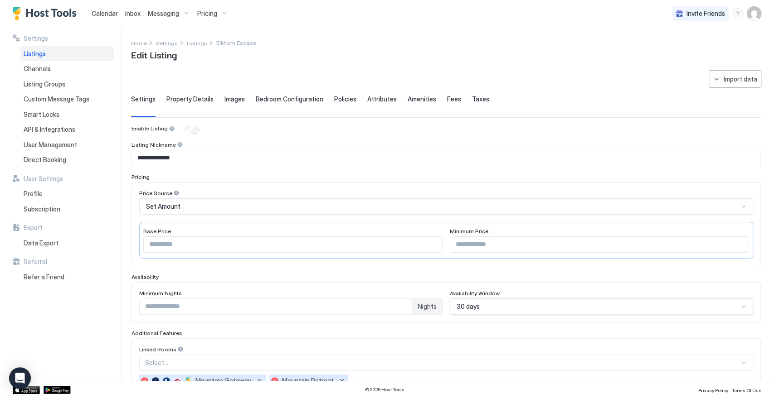
click at [198, 100] on span "Property Details" at bounding box center [189, 99] width 47 height 8
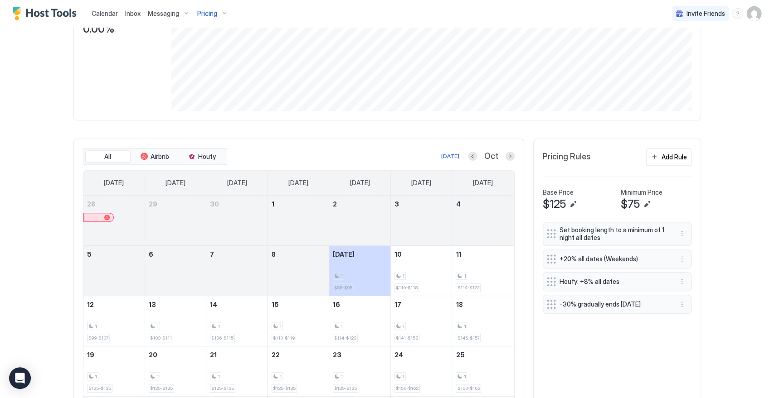
scroll to position [201, 0]
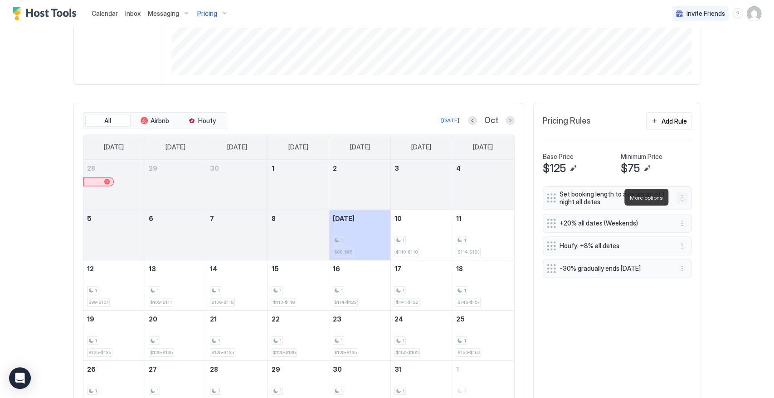
click at [676, 196] on button "More options" at bounding box center [681, 198] width 11 height 11
click at [683, 207] on div "Edit" at bounding box center [686, 210] width 20 height 7
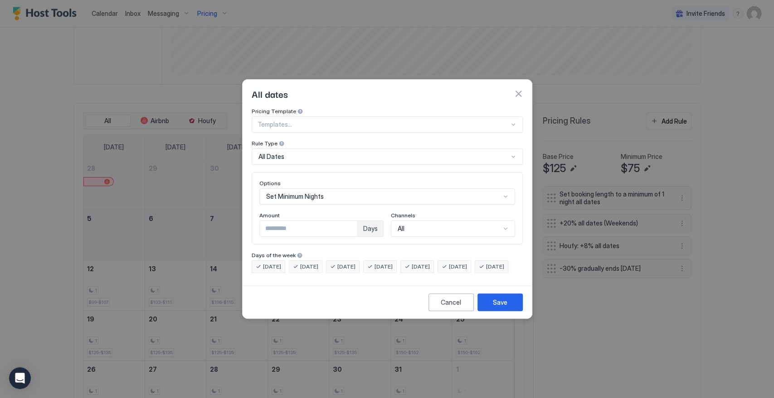
click at [291, 153] on div "All Dates" at bounding box center [387, 157] width 271 height 16
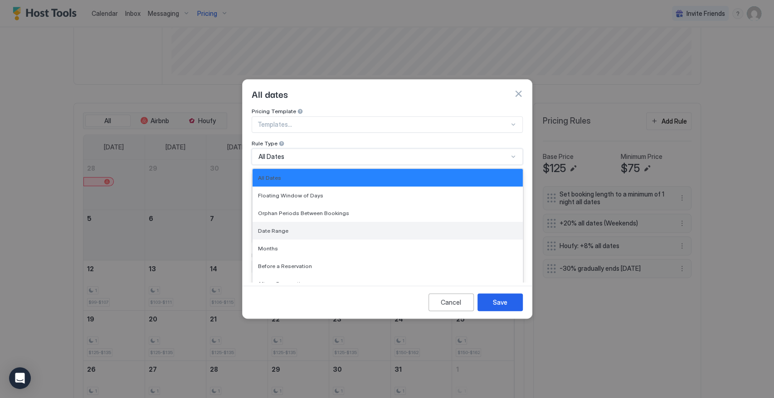
click at [282, 222] on div "Date Range" at bounding box center [388, 231] width 270 height 18
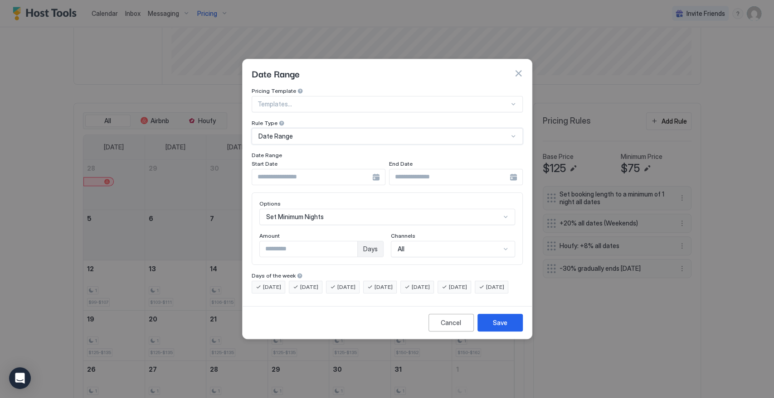
click at [294, 170] on input "Input Field" at bounding box center [312, 177] width 120 height 15
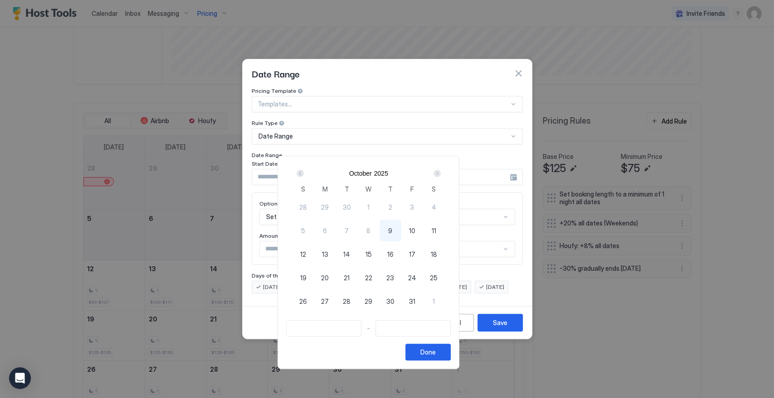
click at [442, 178] on div "Next" at bounding box center [437, 173] width 11 height 11
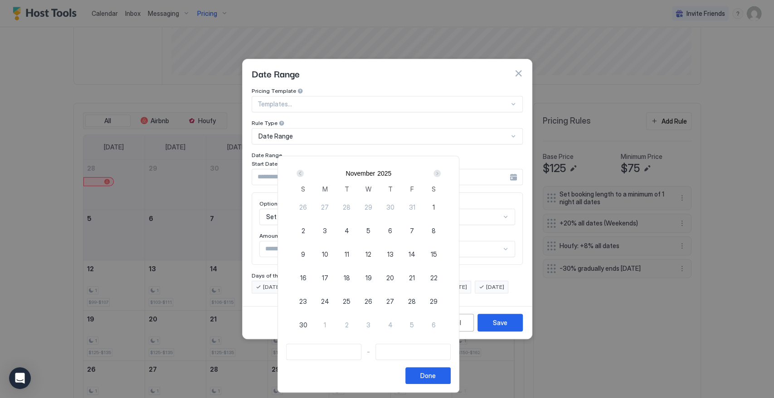
click at [442, 177] on div "Next" at bounding box center [437, 173] width 11 height 11
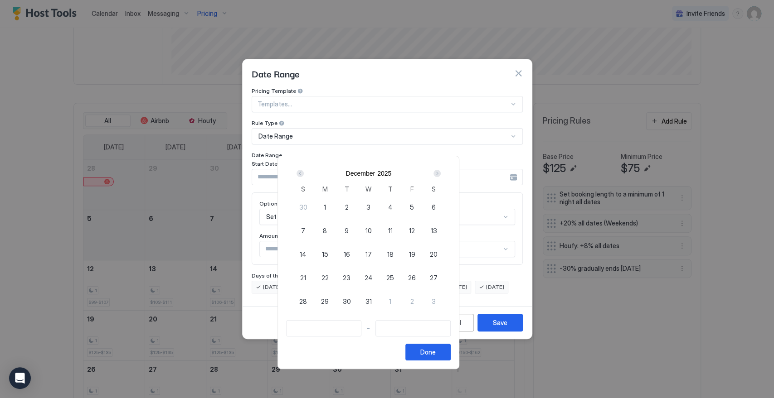
click at [414, 206] on span "5" at bounding box center [412, 208] width 4 height 10
type input "**********"
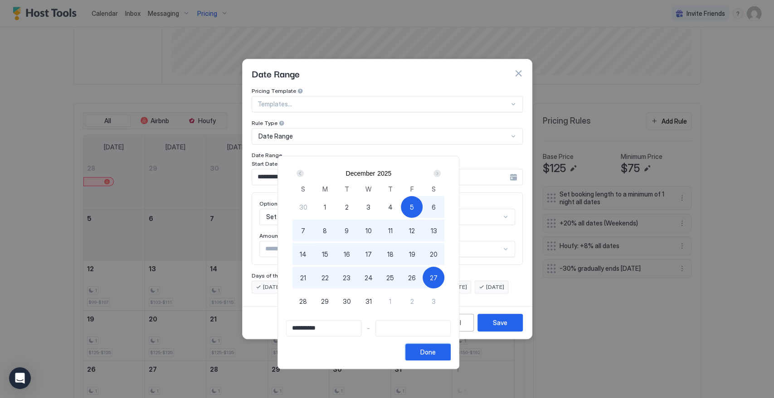
click at [451, 351] on button "Done" at bounding box center [427, 352] width 45 height 17
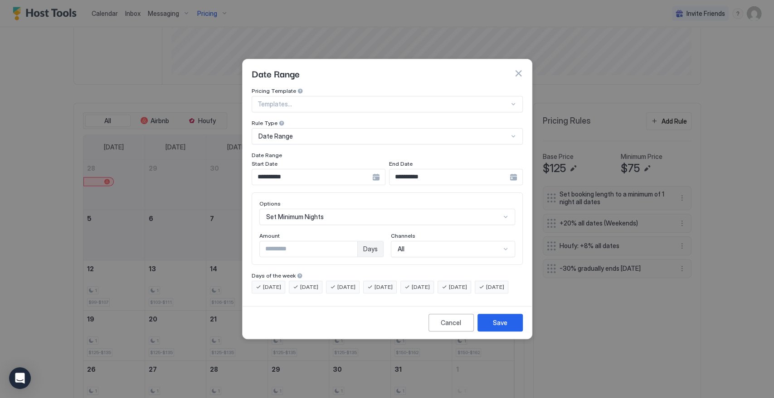
click at [516, 169] on div "**********" at bounding box center [456, 177] width 134 height 16
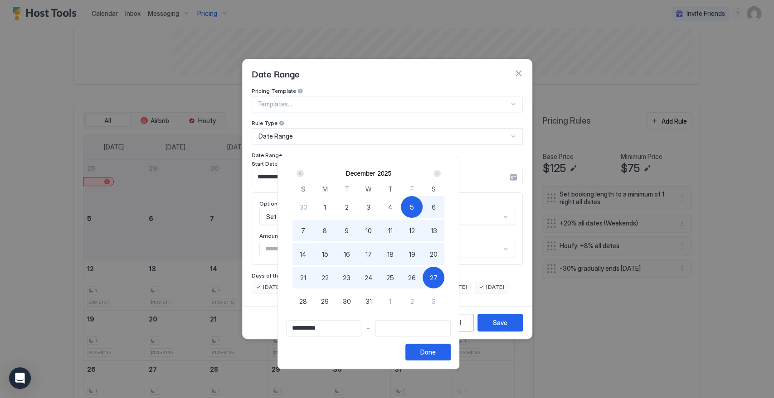
click at [442, 172] on div "Next" at bounding box center [437, 173] width 11 height 11
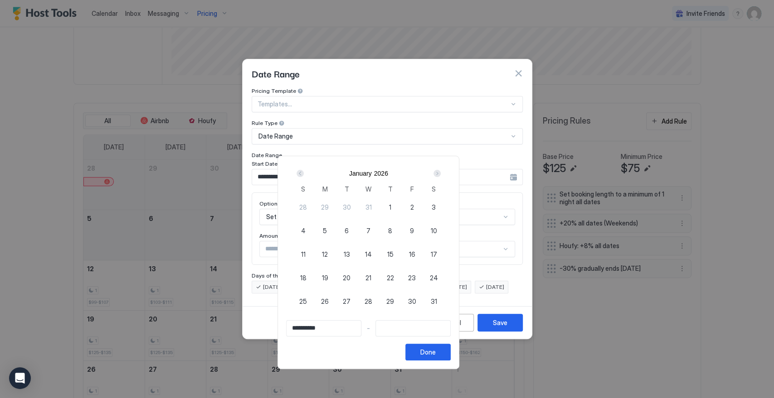
click at [442, 172] on div "Next" at bounding box center [437, 173] width 11 height 11
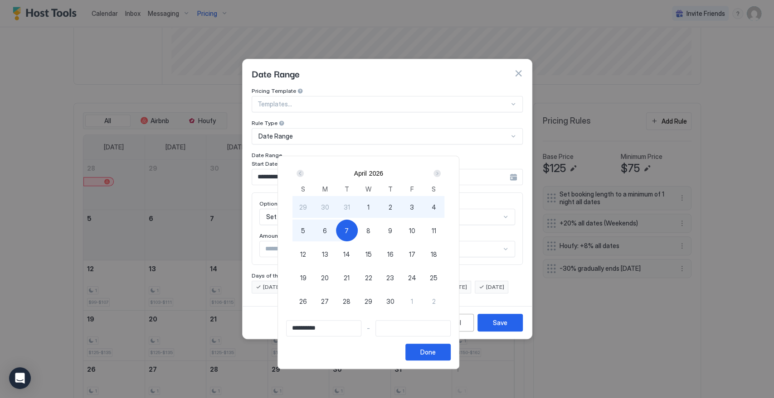
type input "**********"
click at [306, 253] on span "12" at bounding box center [303, 255] width 6 height 10
type input "**********"
drag, startPoint x: 469, startPoint y: 349, endPoint x: 412, endPoint y: 320, distance: 64.1
click at [436, 348] on div "Done" at bounding box center [427, 353] width 15 height 10
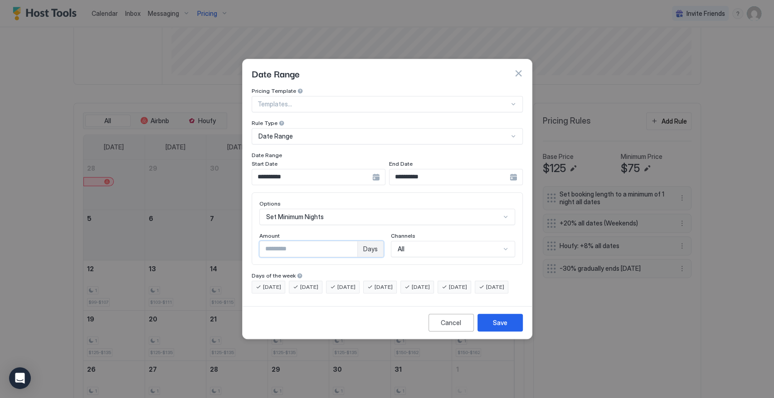
drag, startPoint x: 268, startPoint y: 242, endPoint x: 250, endPoint y: 242, distance: 17.7
click at [250, 242] on div "**********" at bounding box center [387, 194] width 289 height 215
type input "*"
click at [500, 328] on div "Save" at bounding box center [500, 323] width 15 height 10
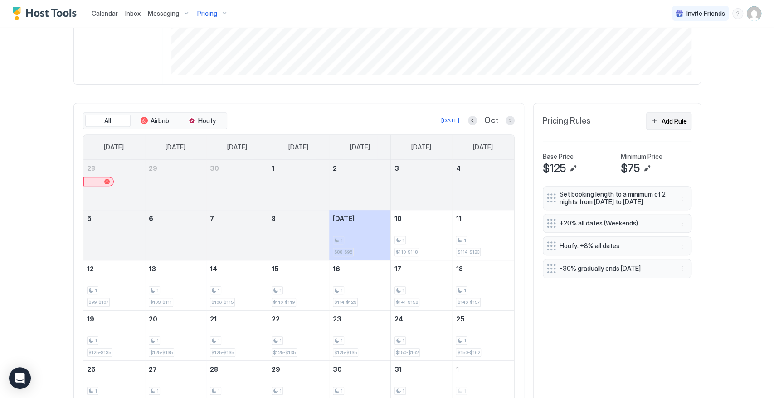
click at [664, 118] on div "Add Rule" at bounding box center [673, 122] width 25 height 10
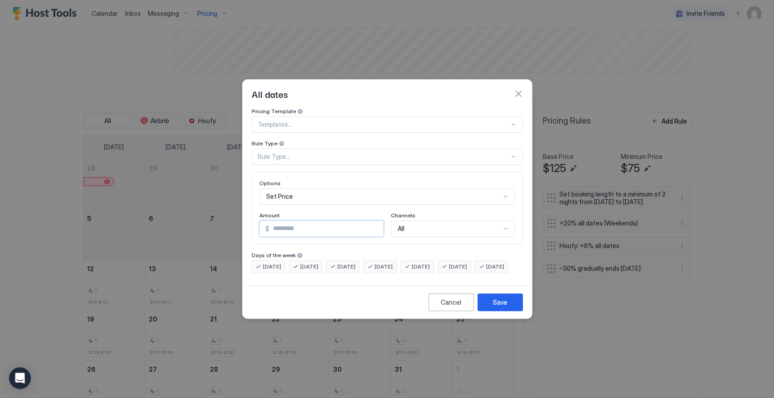
drag, startPoint x: 274, startPoint y: 221, endPoint x: 231, endPoint y: 221, distance: 42.6
click at [231, 221] on div "All dates Pricing Template Templates... Rule Type Rule Type... Options Set Pric…" at bounding box center [387, 199] width 774 height 398
type input "*"
click at [257, 224] on div "Options Set Price Amount $ ** Channels All" at bounding box center [387, 208] width 271 height 73
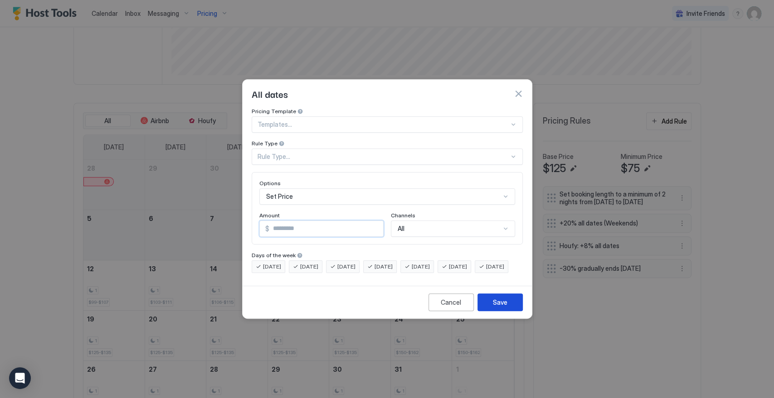
type input "***"
click at [502, 307] on div "Save" at bounding box center [500, 303] width 15 height 10
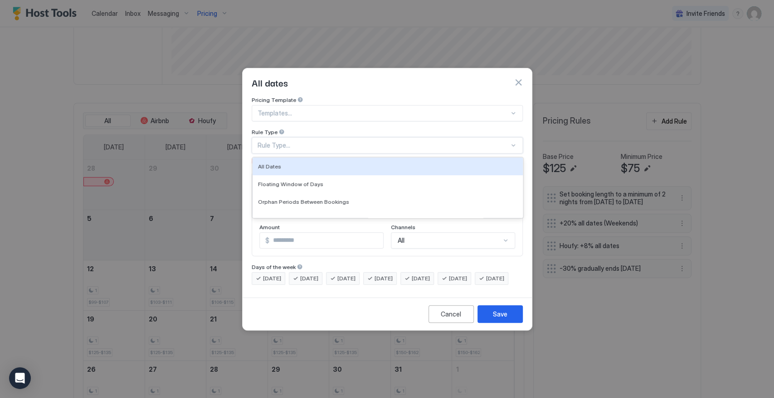
click at [291, 141] on div "Rule Type..." at bounding box center [383, 145] width 252 height 8
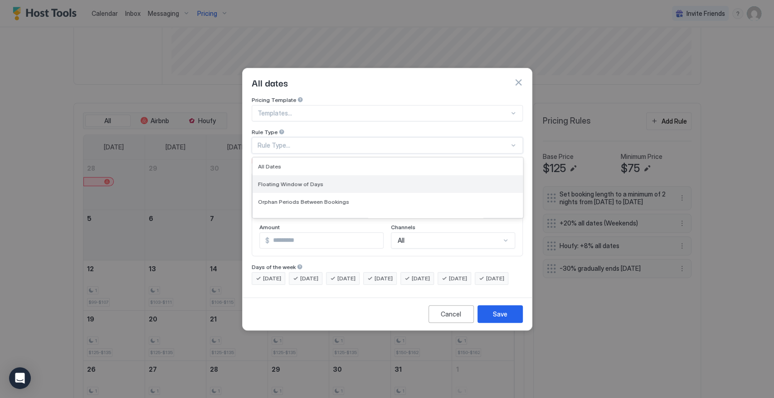
click at [298, 181] on span "Floating Window of Days" at bounding box center [290, 184] width 65 height 7
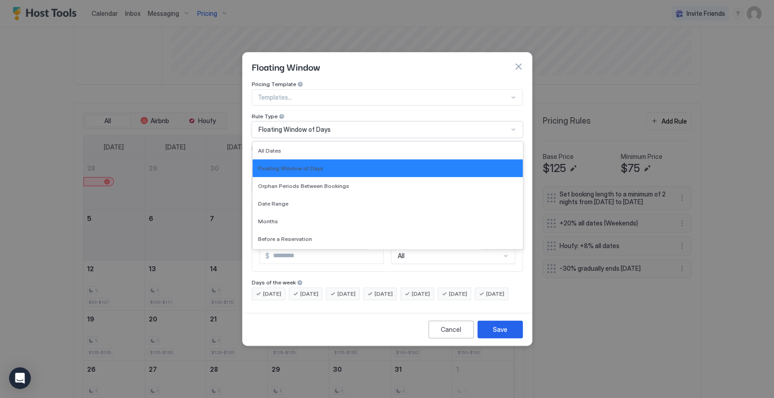
click at [295, 126] on span "Floating Window of Days" at bounding box center [294, 130] width 72 height 8
click at [283, 200] on span "Date Range" at bounding box center [273, 203] width 30 height 7
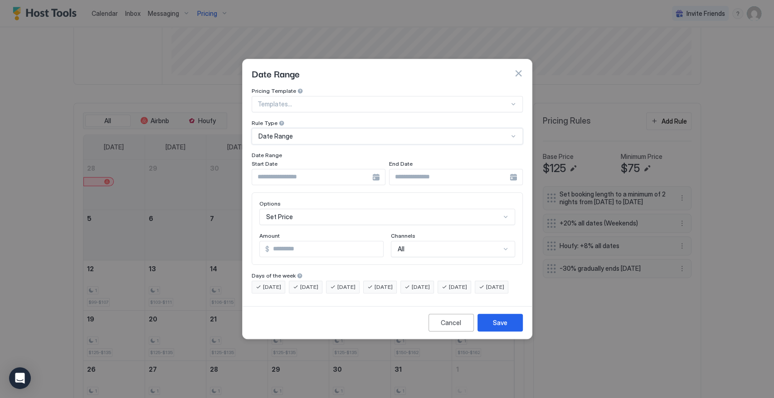
click at [374, 169] on div at bounding box center [319, 177] width 134 height 16
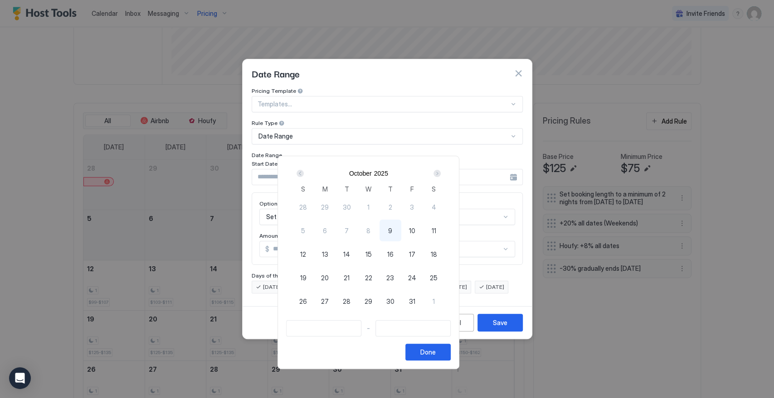
click at [441, 175] on div "Next" at bounding box center [436, 173] width 7 height 7
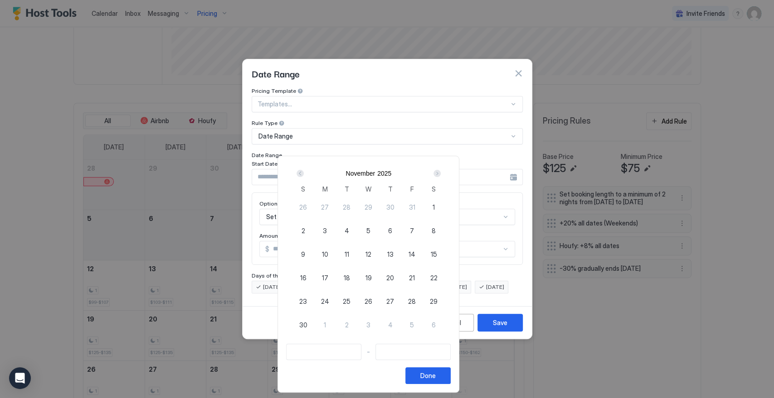
click at [441, 175] on div "Next" at bounding box center [436, 173] width 7 height 7
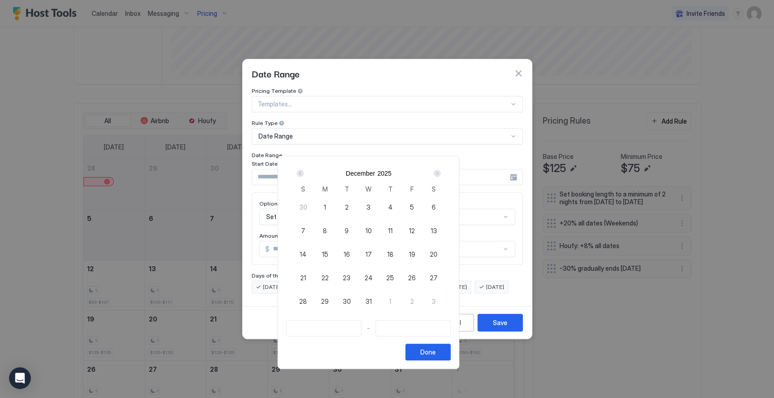
click at [423, 202] on div "5" at bounding box center [412, 207] width 22 height 22
type input "**********"
click at [441, 170] on div "Next" at bounding box center [436, 173] width 7 height 7
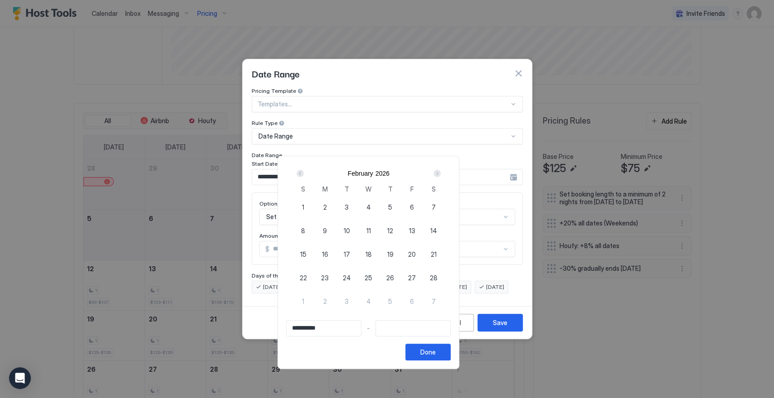
click at [441, 170] on div "Next" at bounding box center [436, 173] width 7 height 7
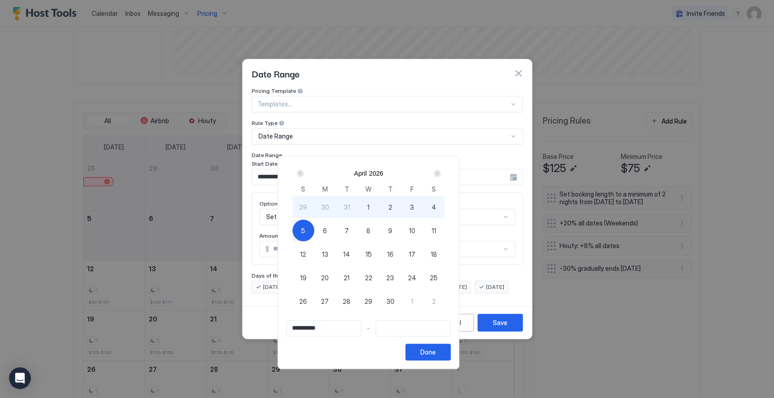
type input "**********"
click at [306, 253] on span "12" at bounding box center [303, 255] width 6 height 10
type input "**********"
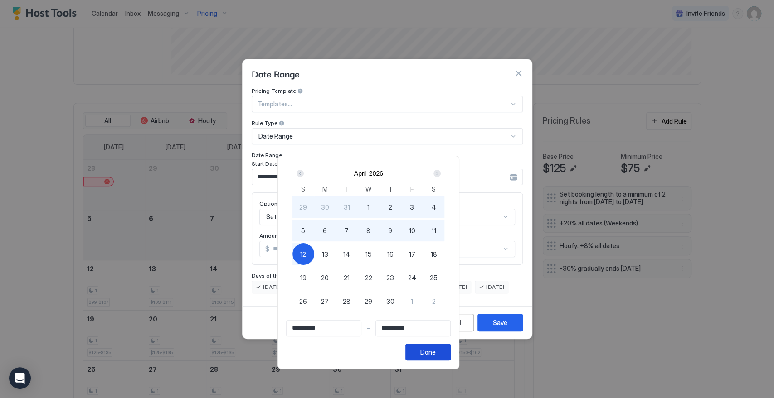
click at [436, 354] on div "Done" at bounding box center [427, 353] width 15 height 10
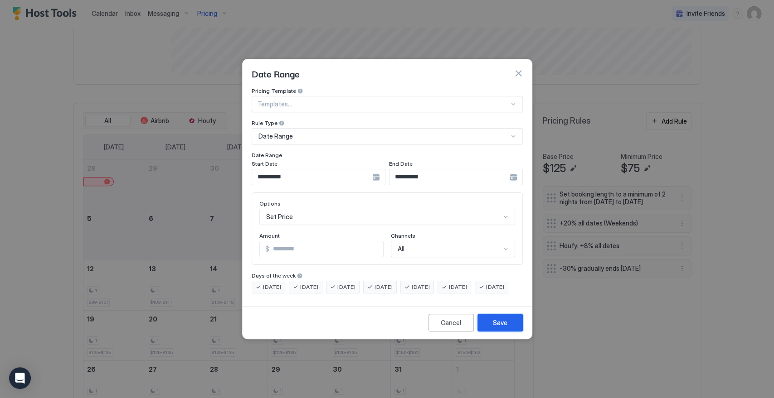
click at [495, 328] on div "Save" at bounding box center [500, 323] width 15 height 10
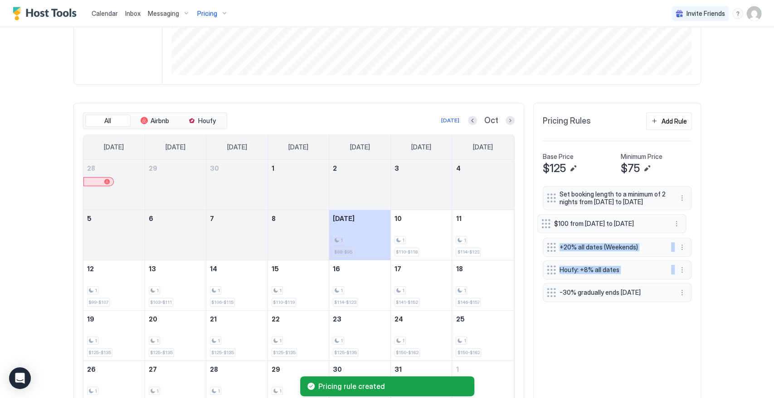
drag, startPoint x: 551, startPoint y: 278, endPoint x: 546, endPoint y: 224, distance: 54.6
click at [546, 224] on div "Set booking length to a minimum of 2 nights from [DATE] to [DATE] +20% all date…" at bounding box center [617, 243] width 149 height 115
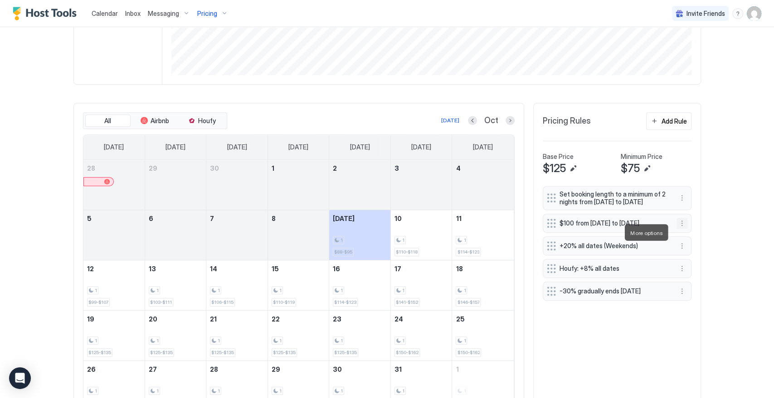
click at [676, 229] on button "More options" at bounding box center [681, 223] width 11 height 11
click at [694, 243] on span "Edit" at bounding box center [691, 245] width 10 height 7
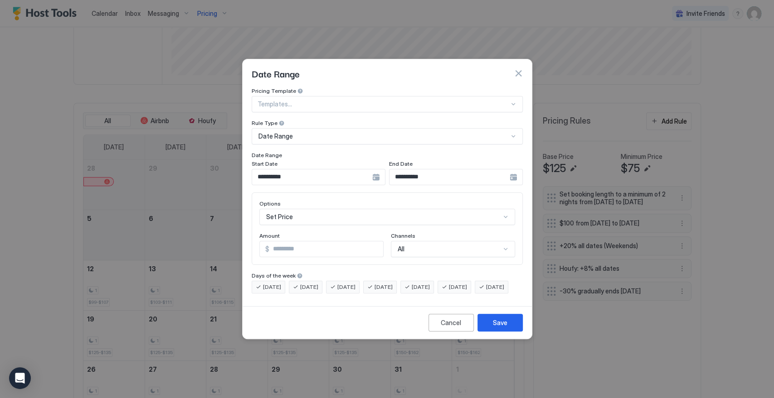
click at [373, 169] on div "**********" at bounding box center [319, 177] width 134 height 16
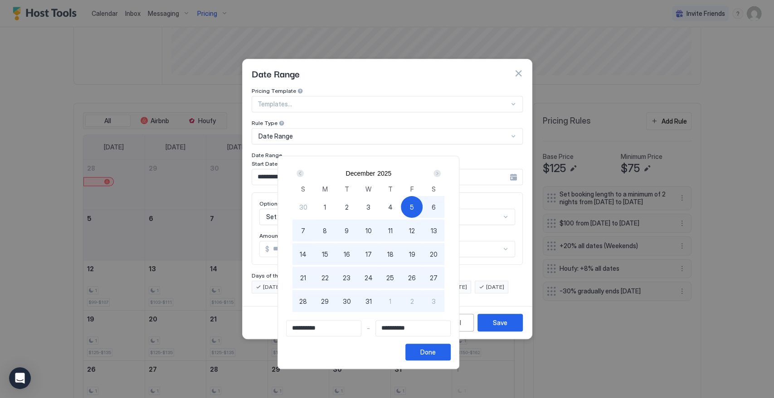
click at [304, 171] on div "Prev" at bounding box center [299, 173] width 7 height 7
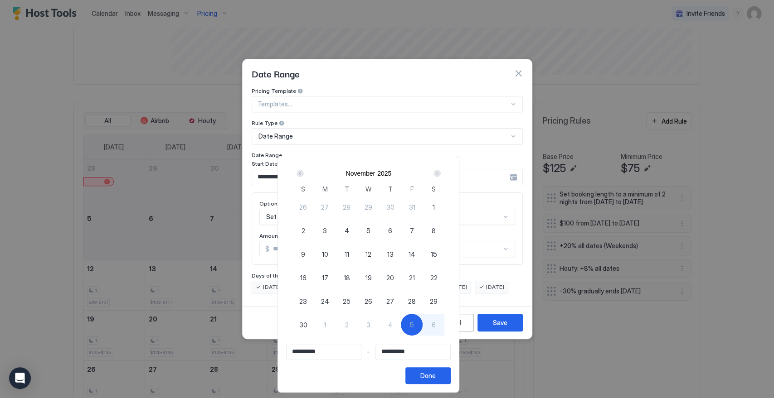
click at [304, 171] on div "Prev" at bounding box center [299, 173] width 7 height 7
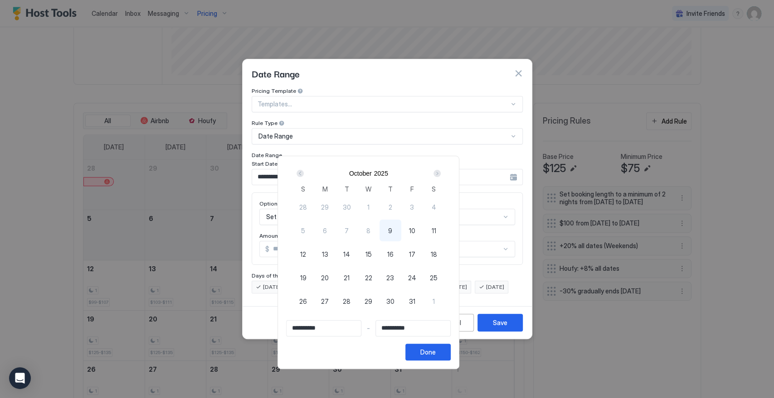
click at [392, 228] on span "9" at bounding box center [390, 231] width 4 height 10
type input "**********"
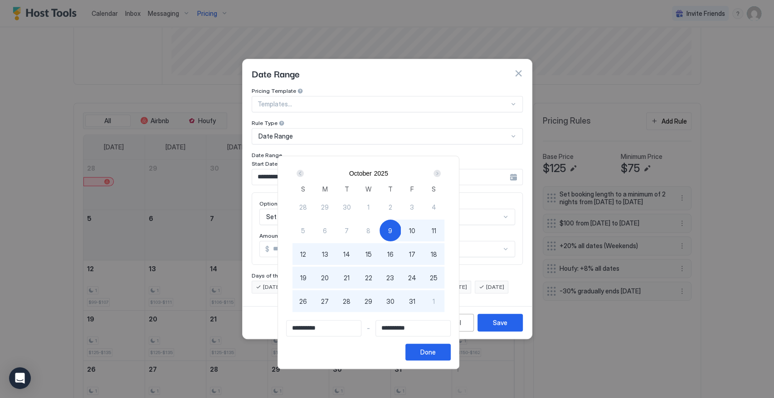
click at [447, 335] on input "**********" at bounding box center [413, 328] width 74 height 15
click at [441, 173] on div "Next" at bounding box center [436, 173] width 7 height 7
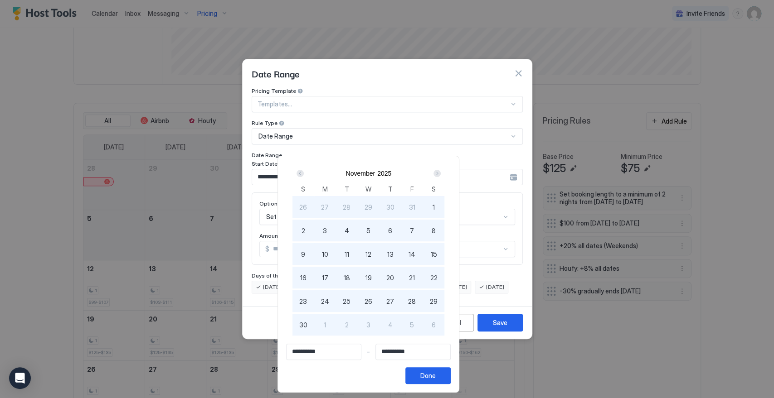
click at [441, 173] on div "Next" at bounding box center [436, 173] width 7 height 7
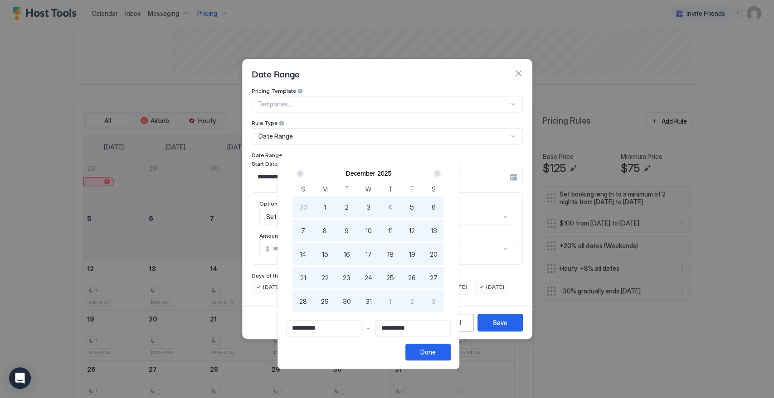
click at [414, 205] on span "5" at bounding box center [412, 208] width 4 height 10
type input "**********"
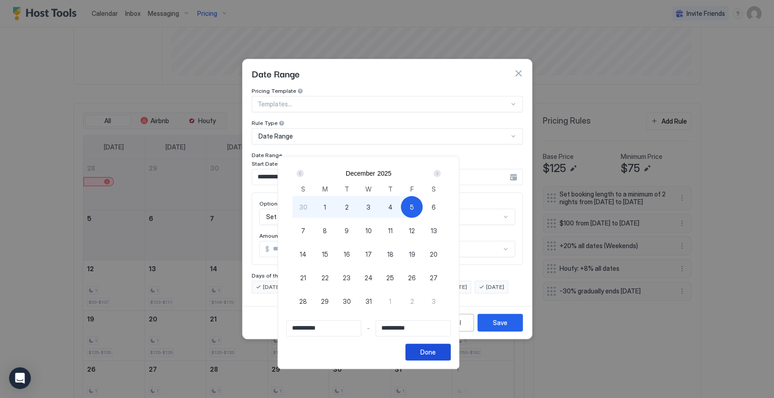
click at [436, 351] on div "Done" at bounding box center [427, 353] width 15 height 10
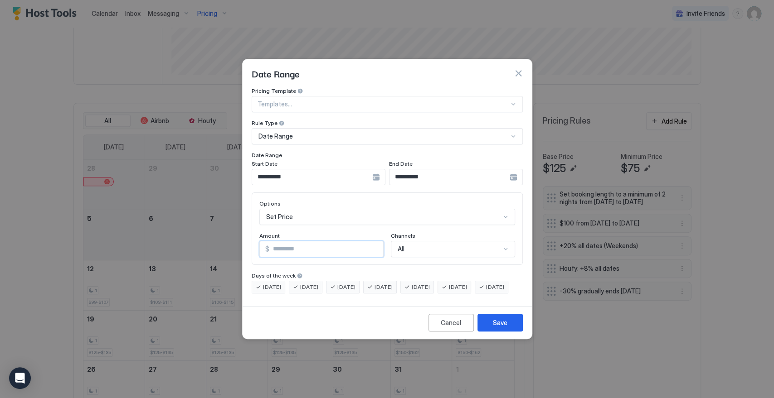
drag, startPoint x: 249, startPoint y: 238, endPoint x: 240, endPoint y: 239, distance: 9.6
click at [240, 239] on div "**********" at bounding box center [387, 199] width 774 height 398
type input "**"
click at [502, 327] on div "Save" at bounding box center [500, 323] width 15 height 10
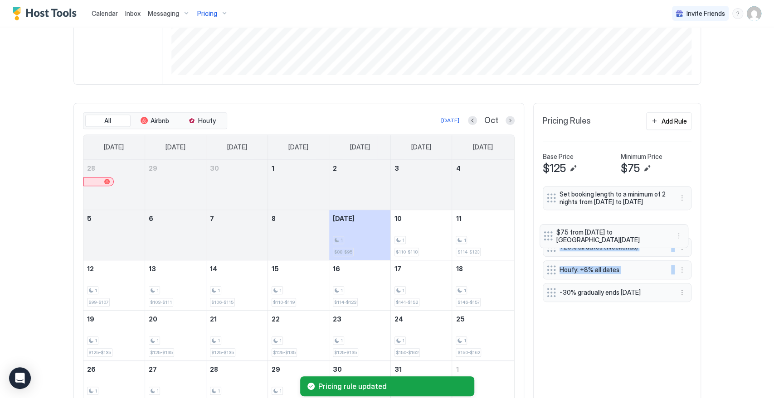
drag, startPoint x: 545, startPoint y: 296, endPoint x: 546, endPoint y: 238, distance: 58.5
click at [546, 238] on div "Set booking length to a minimum of 2 nights from [DATE] to [DATE] +20% all date…" at bounding box center [617, 246] width 149 height 120
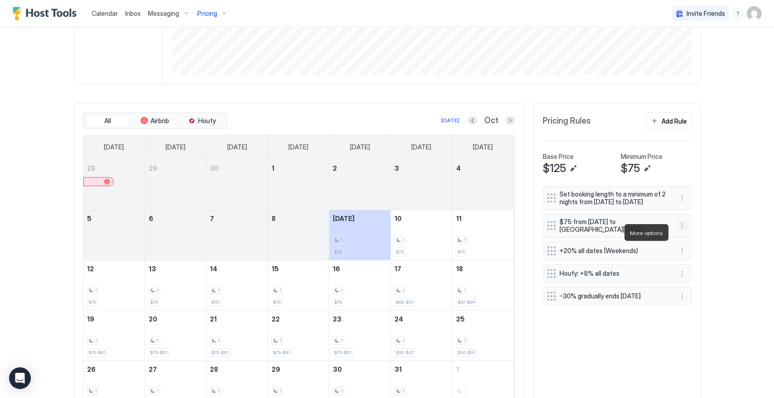
click at [677, 231] on button "More options" at bounding box center [681, 225] width 11 height 11
click at [685, 247] on div "Edit" at bounding box center [686, 245] width 20 height 7
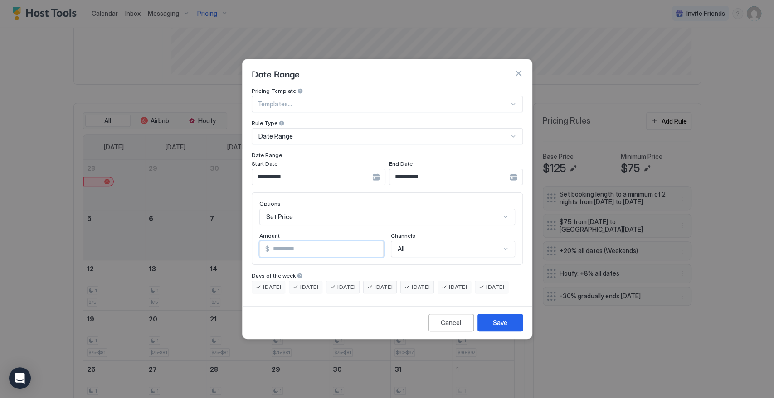
drag, startPoint x: 279, startPoint y: 240, endPoint x: 249, endPoint y: 241, distance: 30.4
click at [249, 241] on div "**********" at bounding box center [387, 194] width 289 height 215
type input "**"
click at [491, 330] on button "Save" at bounding box center [499, 323] width 45 height 18
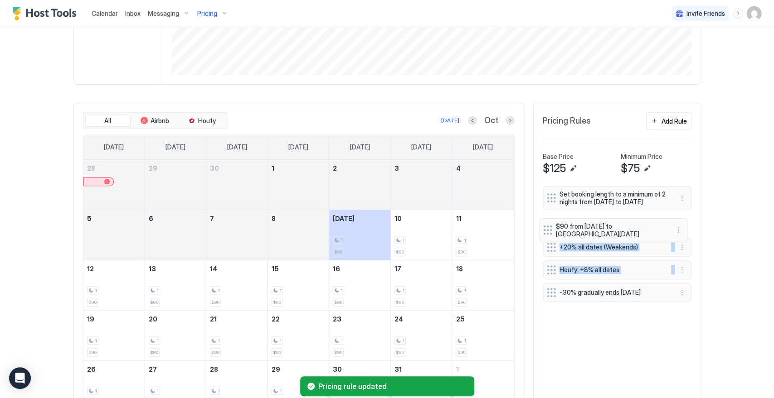
drag, startPoint x: 547, startPoint y: 288, endPoint x: 546, endPoint y: 232, distance: 56.2
click at [546, 232] on div "Set booking length to a minimum of 2 nights from [DATE] to [DATE] +20% all date…" at bounding box center [617, 246] width 149 height 120
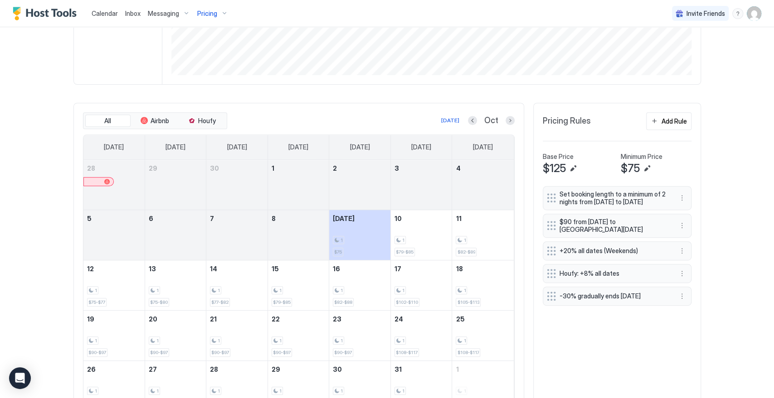
click at [214, 13] on span "Pricing" at bounding box center [207, 14] width 20 height 8
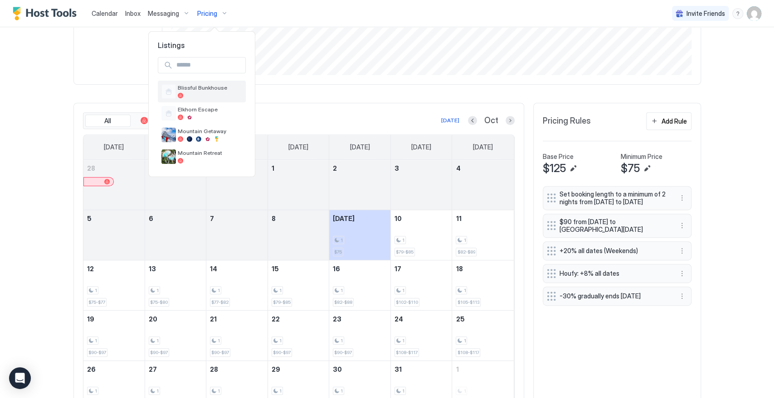
drag, startPoint x: 200, startPoint y: 93, endPoint x: 189, endPoint y: 89, distance: 11.4
drag, startPoint x: 189, startPoint y: 89, endPoint x: 118, endPoint y: 52, distance: 80.7
click at [118, 52] on div at bounding box center [387, 199] width 774 height 398
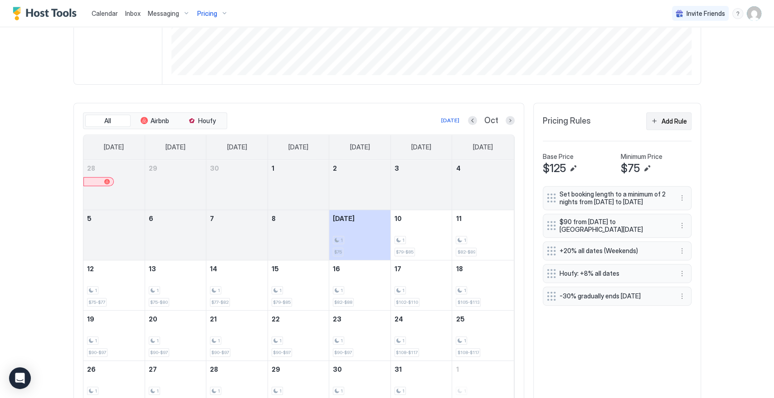
click at [670, 123] on div "Add Rule" at bounding box center [673, 122] width 25 height 10
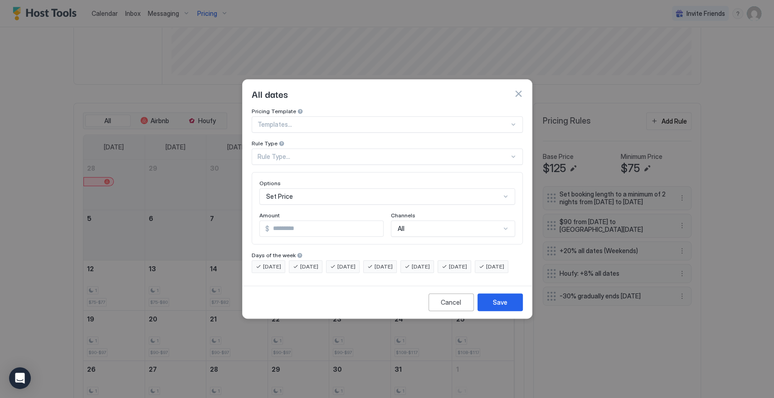
click at [297, 153] on div "Rule Type..." at bounding box center [383, 157] width 252 height 8
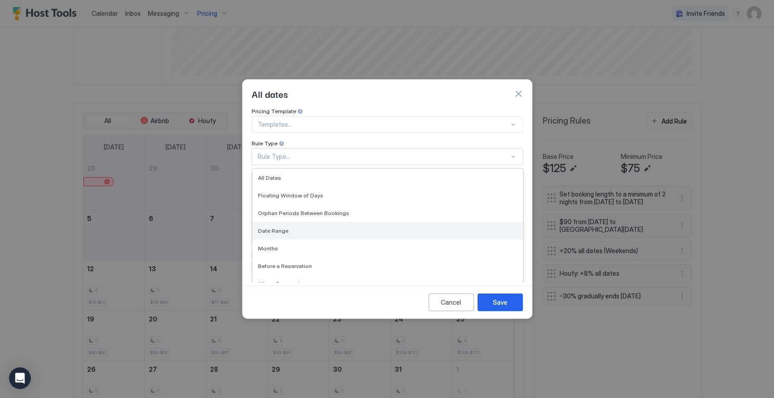
click at [311, 228] on div "Date Range" at bounding box center [387, 231] width 259 height 7
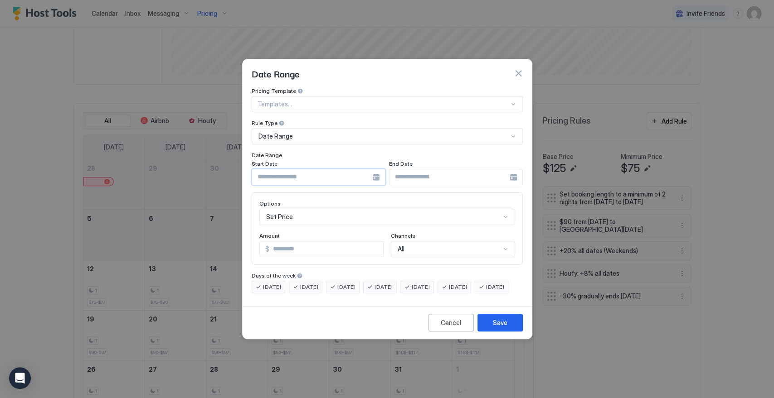
click at [311, 170] on input "Input Field" at bounding box center [312, 177] width 120 height 15
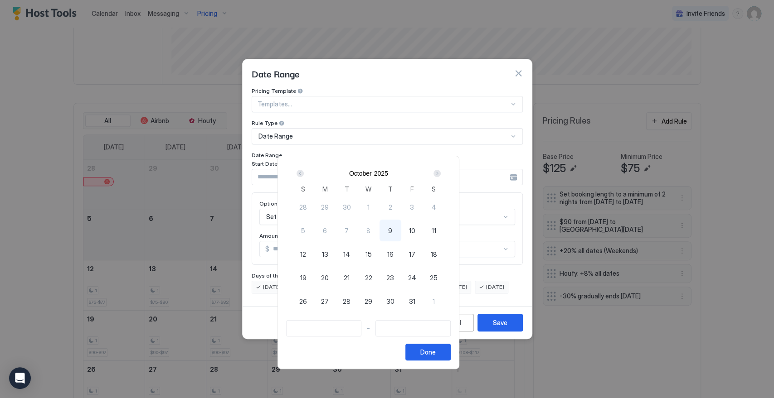
click at [441, 170] on div "Next" at bounding box center [436, 173] width 7 height 7
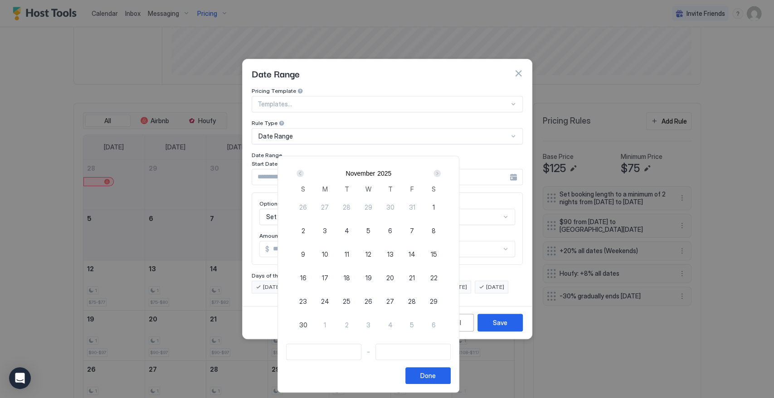
click at [441, 170] on div "Next" at bounding box center [436, 173] width 7 height 7
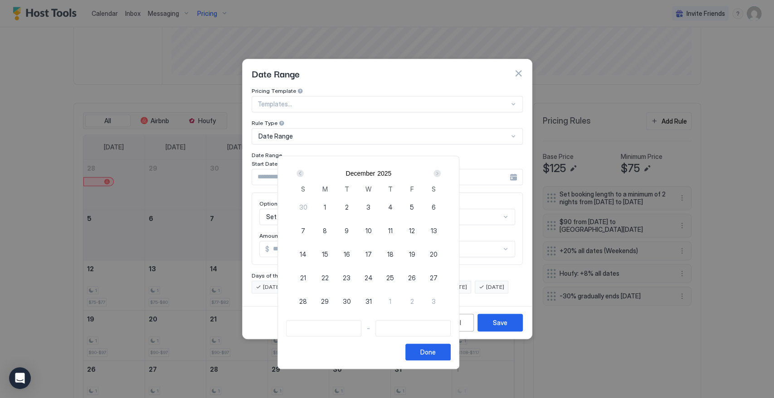
click at [441, 170] on div "Next" at bounding box center [436, 173] width 7 height 7
click at [306, 253] on span "12" at bounding box center [303, 255] width 6 height 10
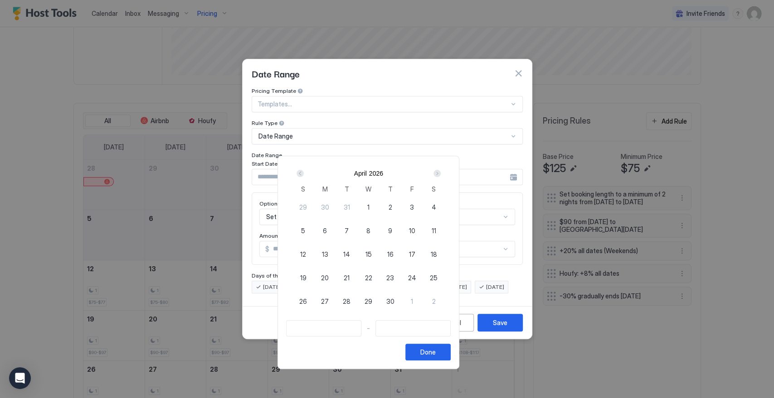
type input "**********"
click at [441, 171] on div "Next" at bounding box center [436, 173] width 7 height 7
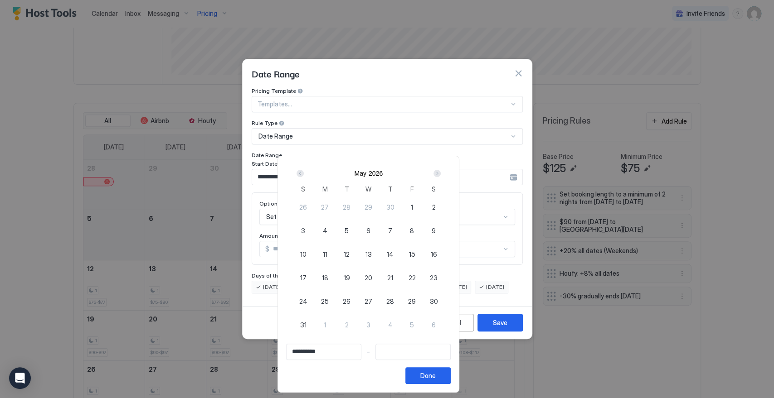
click at [441, 171] on div "Next" at bounding box center [436, 173] width 7 height 7
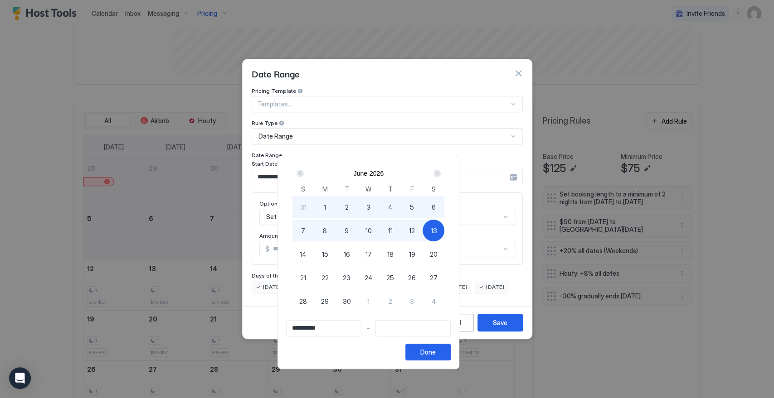
type input "**********"
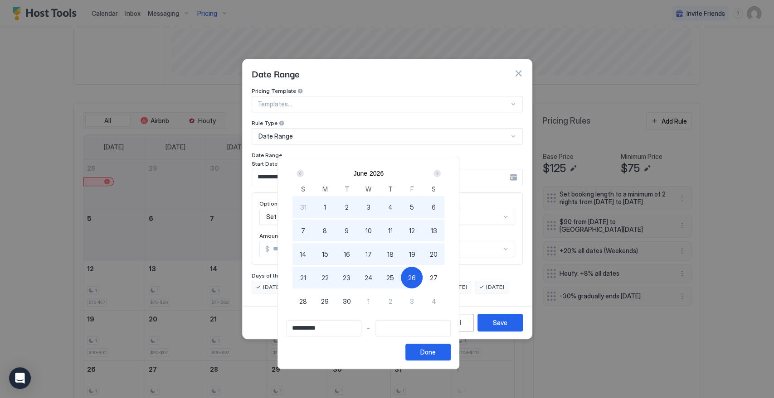
click at [423, 278] on div "26" at bounding box center [412, 278] width 22 height 22
type input "**********"
click at [451, 358] on button "Done" at bounding box center [427, 352] width 45 height 17
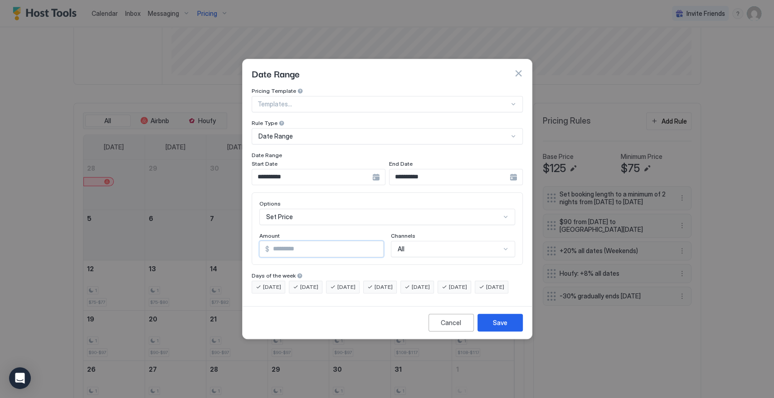
drag, startPoint x: 261, startPoint y: 244, endPoint x: 243, endPoint y: 244, distance: 18.1
click at [243, 244] on div "**********" at bounding box center [387, 194] width 289 height 215
type input "**"
click at [506, 328] on div "Save" at bounding box center [500, 323] width 15 height 10
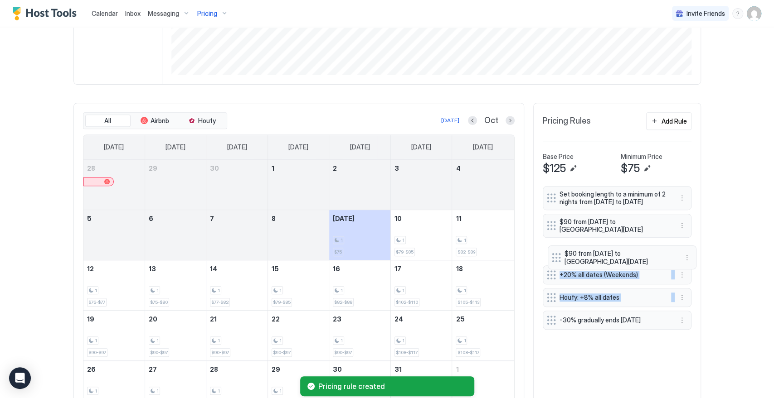
drag, startPoint x: 544, startPoint y: 326, endPoint x: 553, endPoint y: 255, distance: 71.3
click at [553, 255] on div "Set booking length to a minimum of 2 nights from [DATE] to [DATE] $90 from [DAT…" at bounding box center [617, 259] width 149 height 147
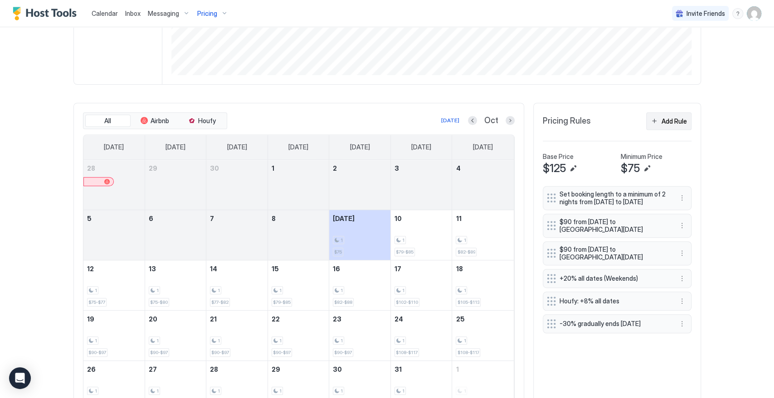
click at [666, 118] on div "Add Rule" at bounding box center [673, 122] width 25 height 10
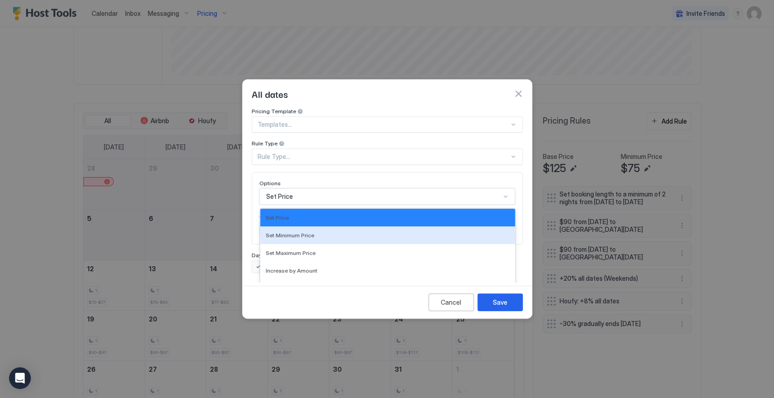
click at [287, 189] on div "17 results available. Use Up and Down to choose options, press Enter to select …" at bounding box center [387, 197] width 256 height 16
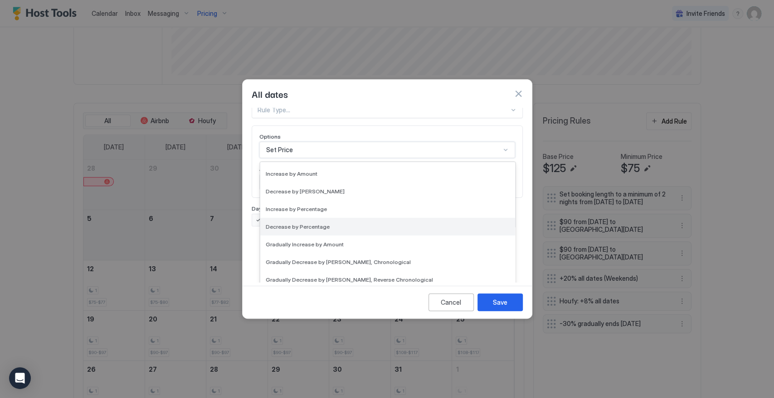
scroll to position [151, 0]
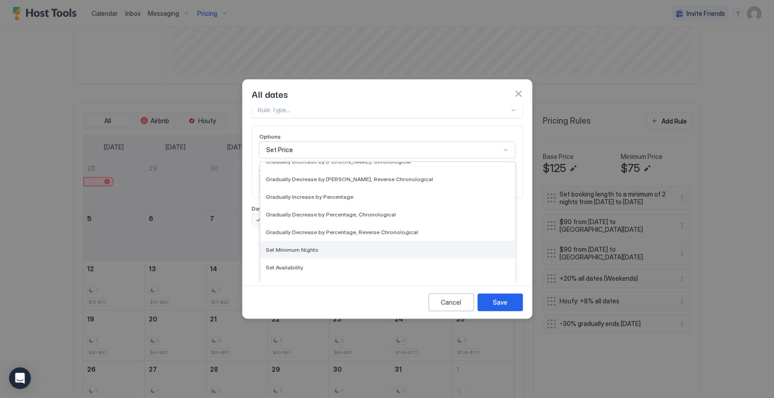
click at [330, 247] on div "Set Minimum Nights" at bounding box center [388, 250] width 244 height 7
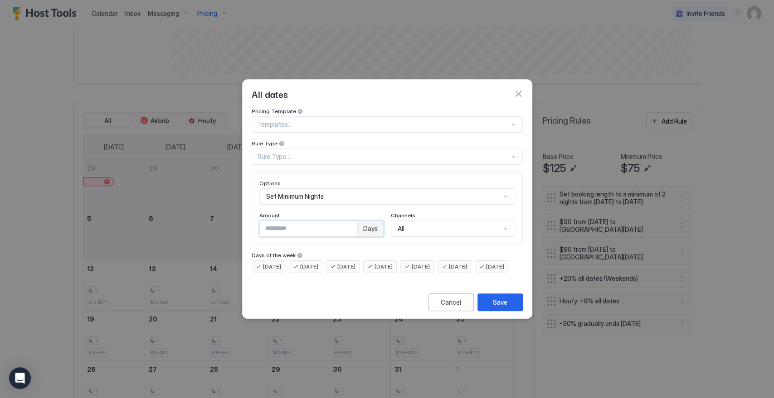
drag, startPoint x: 255, startPoint y: 223, endPoint x: 248, endPoint y: 224, distance: 7.7
click at [248, 224] on div "Pricing Template Templates... Rule Type Rule Type... Options Set Minimum Nights…" at bounding box center [387, 195] width 289 height 175
type input "*"
click at [325, 153] on div "Rule Type..." at bounding box center [383, 157] width 252 height 8
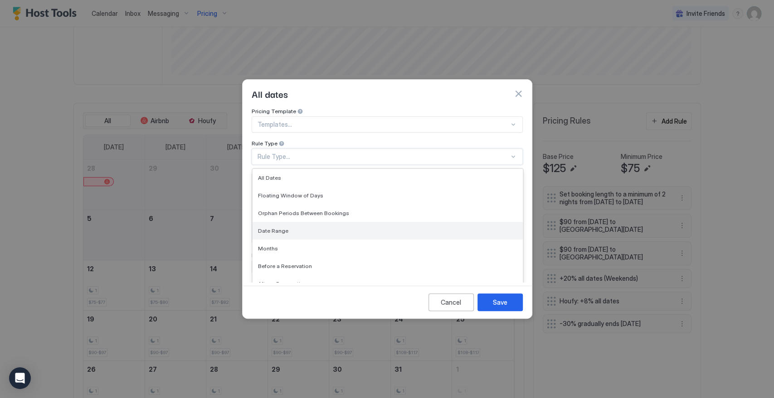
click at [325, 228] on div "Date Range" at bounding box center [387, 231] width 259 height 7
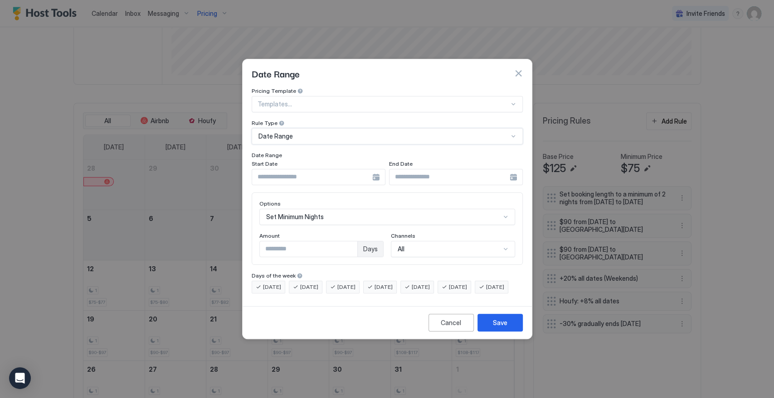
click at [320, 172] on input "Input Field" at bounding box center [312, 177] width 120 height 15
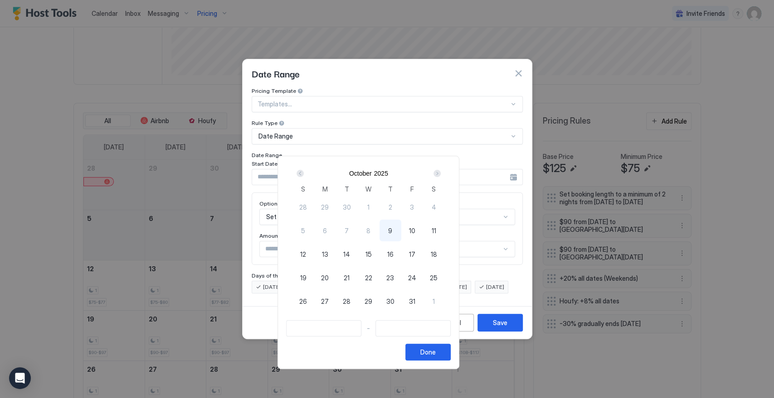
click at [441, 171] on div "Next" at bounding box center [436, 173] width 7 height 7
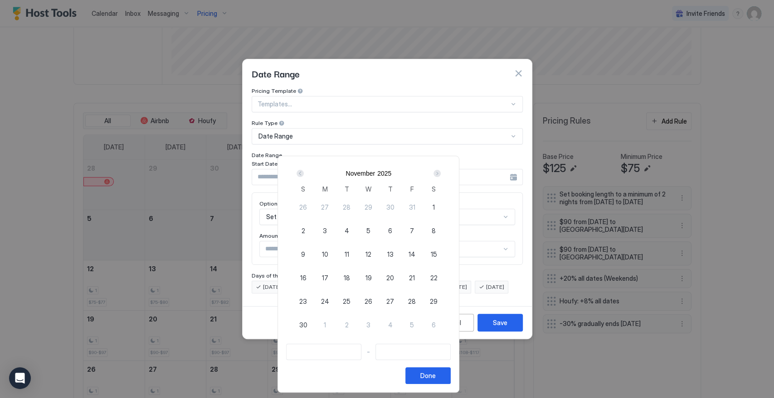
click at [441, 171] on div "Next" at bounding box center [436, 173] width 7 height 7
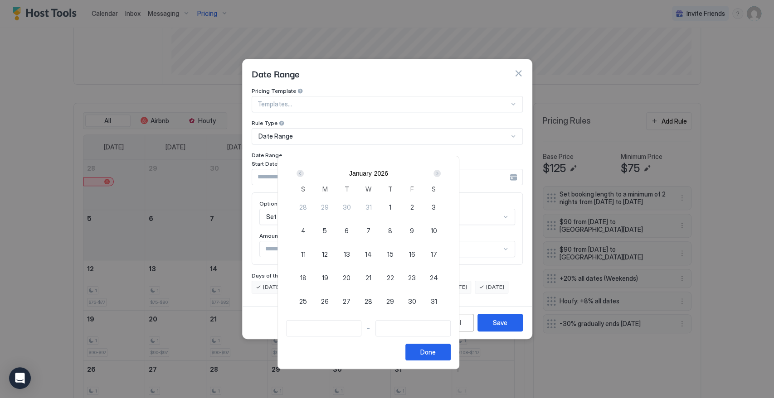
click at [441, 171] on div "Next" at bounding box center [436, 173] width 7 height 7
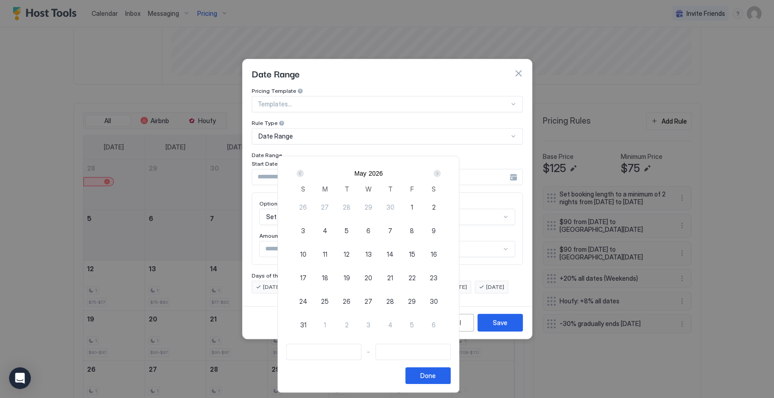
click at [441, 171] on div "Next" at bounding box center [436, 173] width 7 height 7
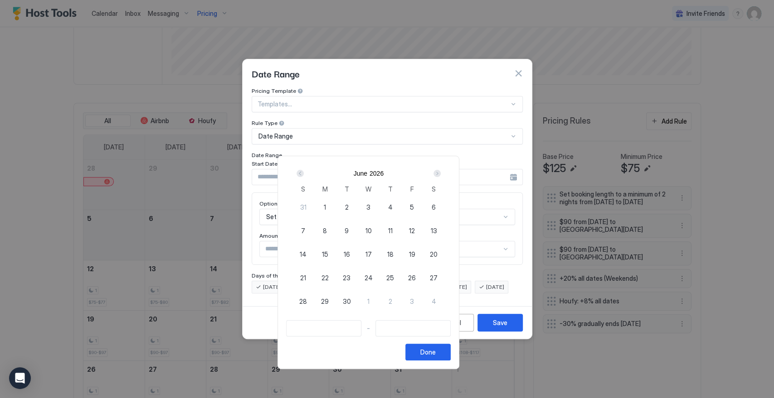
click at [423, 276] on div "26" at bounding box center [412, 278] width 22 height 22
type input "**********"
click at [441, 173] on div "Next" at bounding box center [436, 173] width 7 height 7
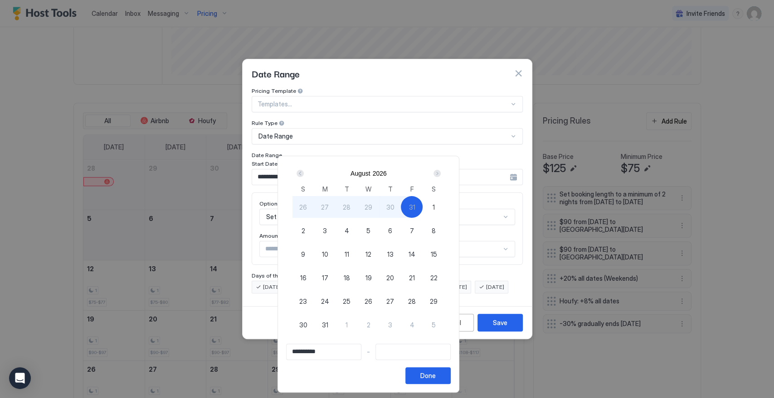
click at [442, 170] on div "Next" at bounding box center [437, 173] width 11 height 11
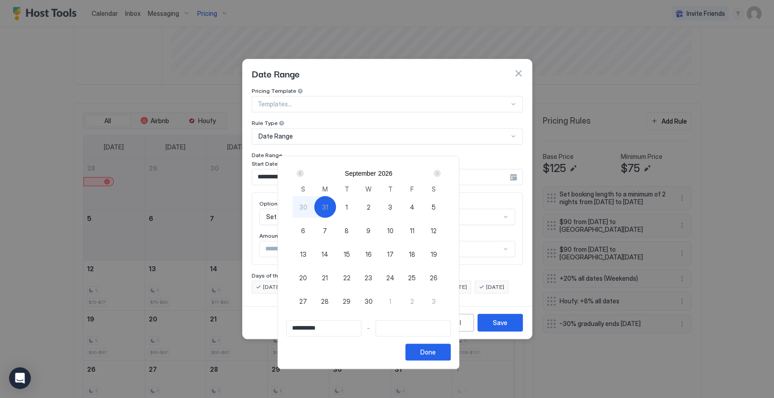
type input "**********"
click at [336, 230] on div "7" at bounding box center [325, 231] width 22 height 22
type input "**********"
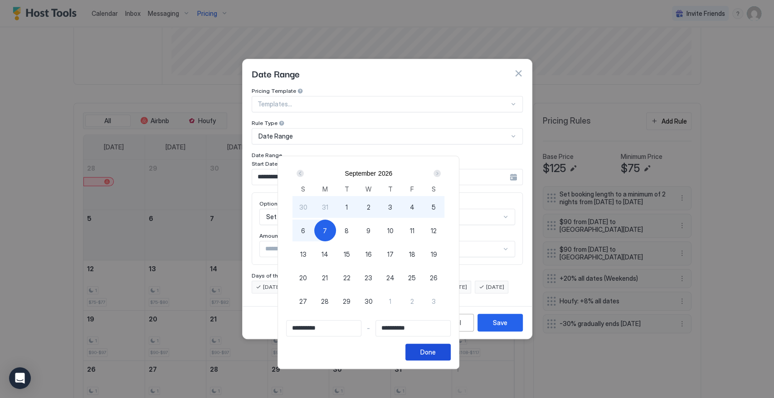
click at [436, 351] on div "Done" at bounding box center [427, 353] width 15 height 10
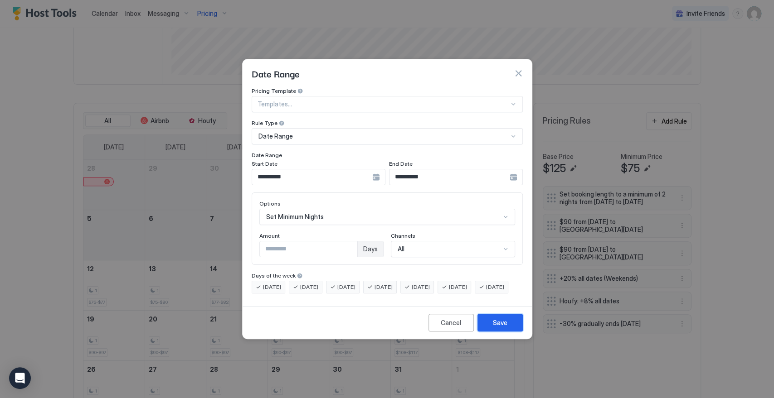
click at [505, 328] on div "Save" at bounding box center [500, 323] width 15 height 10
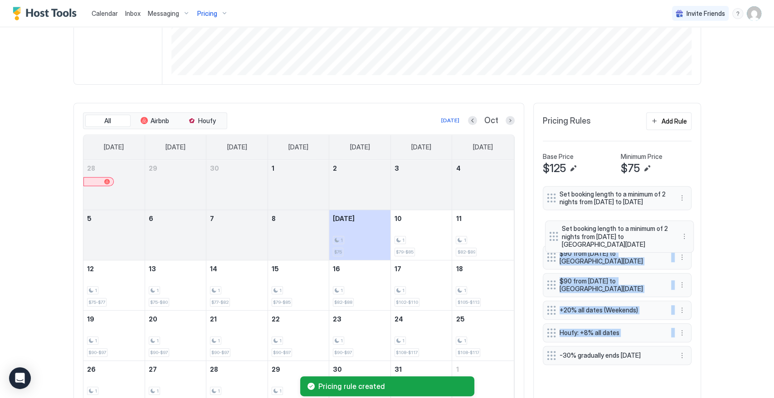
drag, startPoint x: 544, startPoint y: 358, endPoint x: 551, endPoint y: 235, distance: 123.0
click at [551, 235] on div "Set booking length to a minimum of 2 nights from [DATE] to [DATE] $90 from [DAT…" at bounding box center [617, 277] width 149 height 183
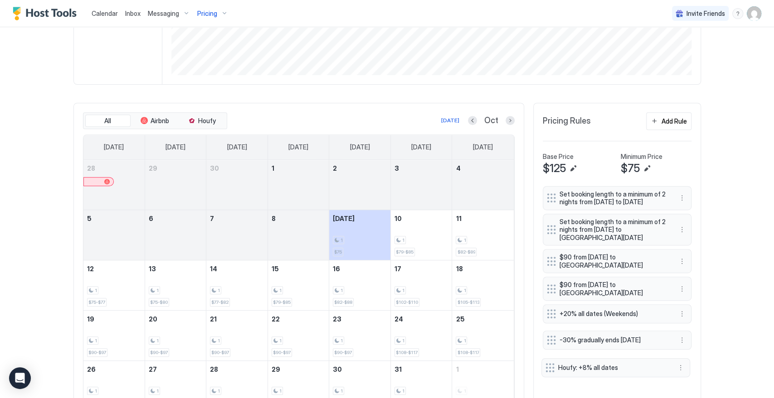
drag, startPoint x: 545, startPoint y: 344, endPoint x: 548, endPoint y: 368, distance: 24.6
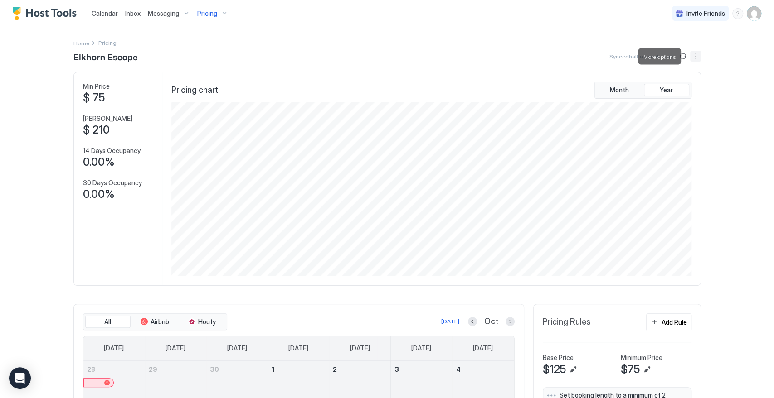
click at [694, 55] on button "More options" at bounding box center [695, 56] width 11 height 11
click at [665, 83] on span "Listing Settings" at bounding box center [676, 83] width 40 height 7
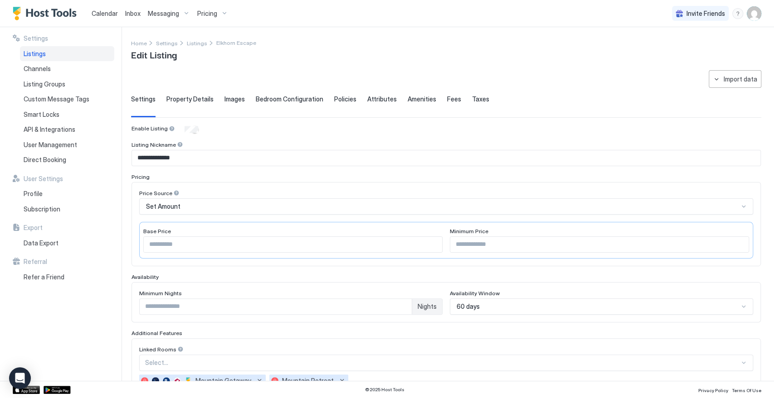
scroll to position [104, 0]
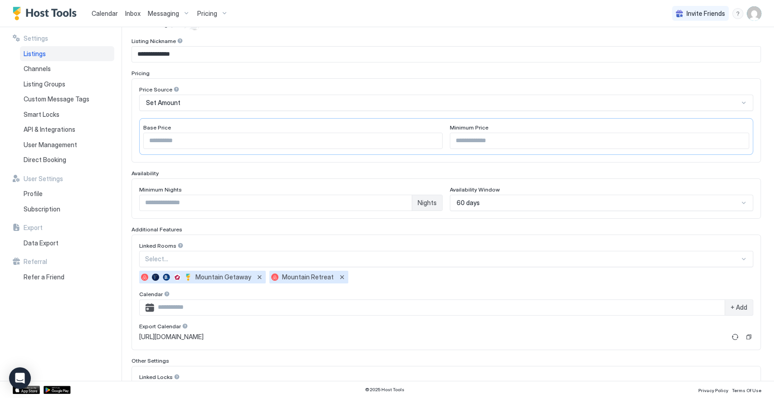
click at [481, 211] on div "60 days" at bounding box center [601, 203] width 303 height 16
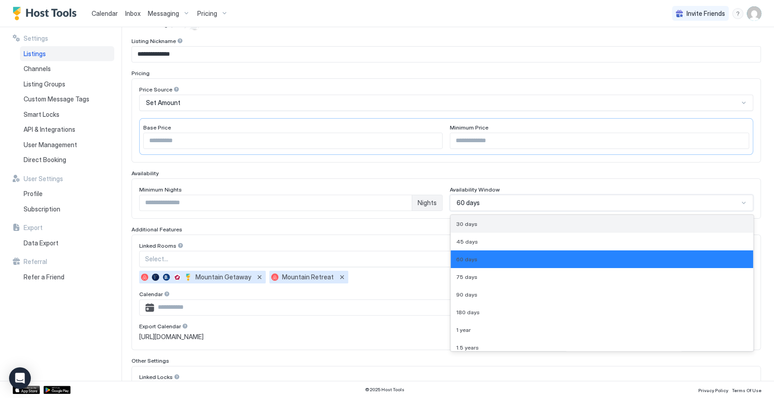
click at [473, 223] on div "30 days" at bounding box center [601, 224] width 291 height 7
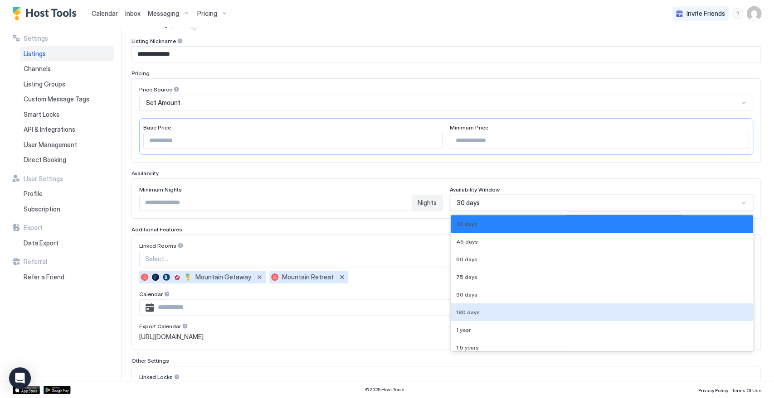
click at [489, 211] on div "9 results available. Use Up and Down to choose options, press Enter to select t…" at bounding box center [601, 203] width 303 height 16
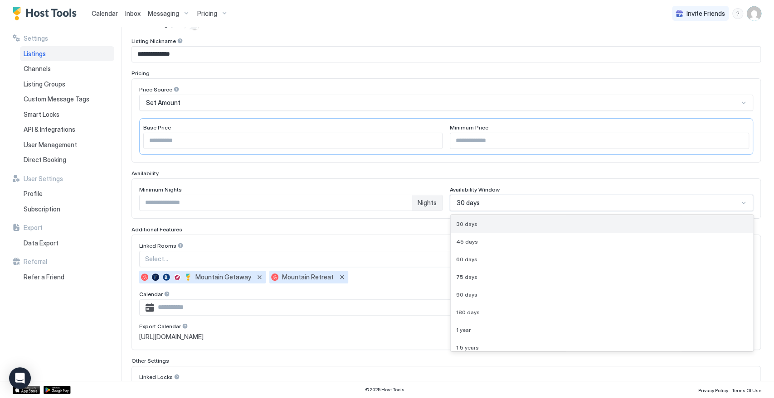
click at [472, 224] on div "30 days" at bounding box center [601, 224] width 291 height 7
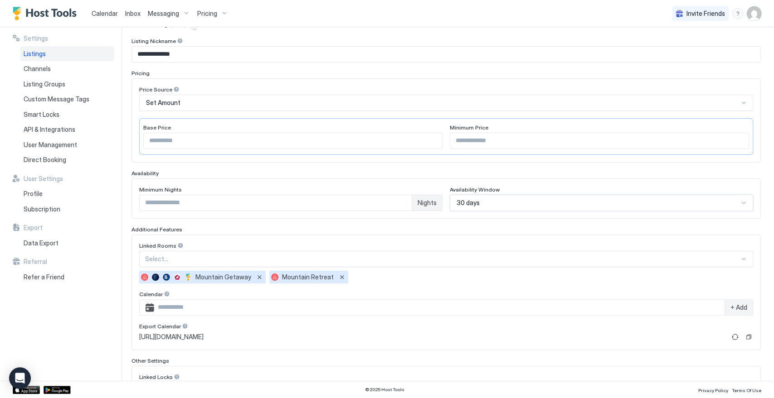
scroll to position [195, 0]
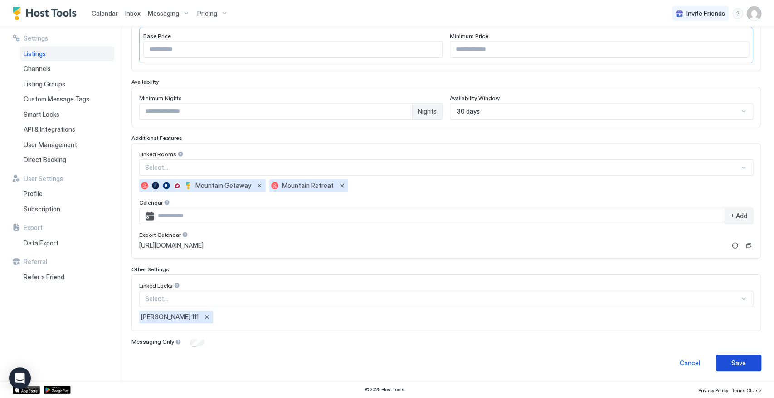
click at [727, 355] on button "Save" at bounding box center [738, 363] width 45 height 17
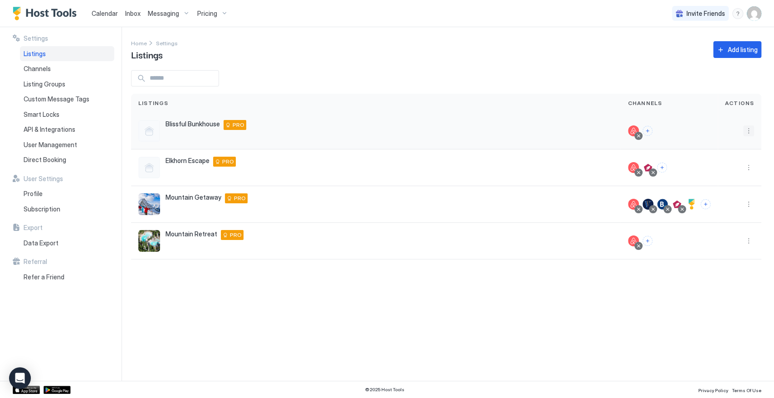
click at [752, 128] on button "More options" at bounding box center [748, 131] width 11 height 11
click at [733, 157] on div "Pricing" at bounding box center [725, 158] width 62 height 15
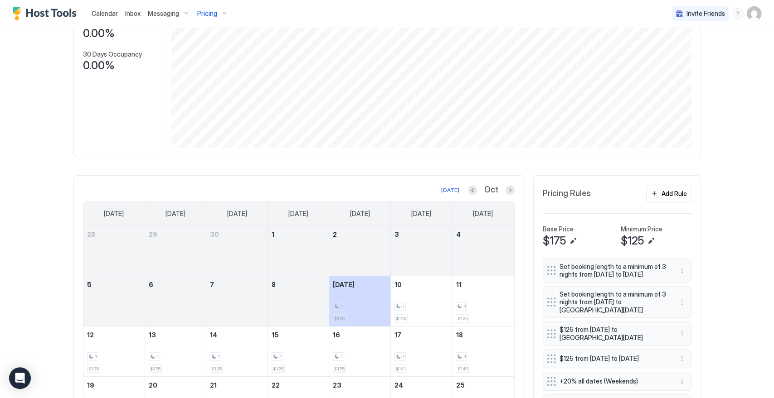
scroll to position [201, 0]
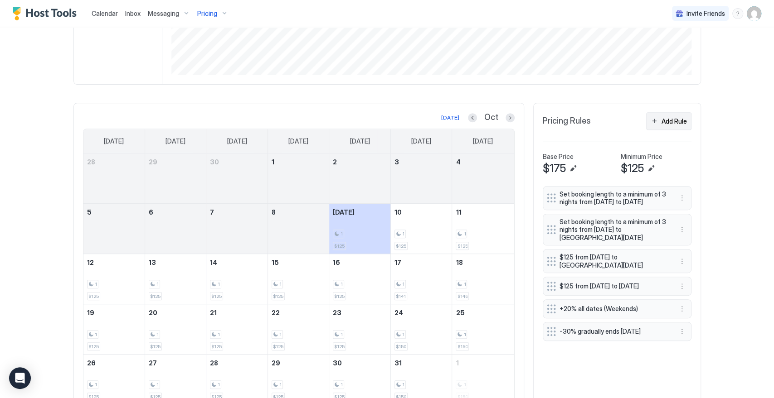
click at [653, 119] on button "Add Rule" at bounding box center [668, 121] width 45 height 18
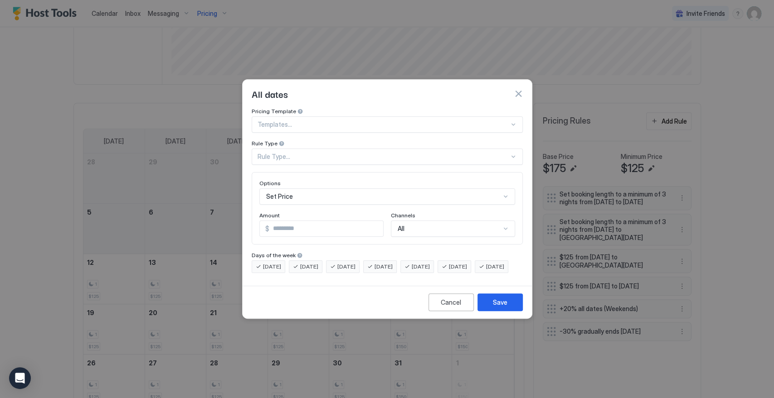
click at [314, 153] on div "Rule Type..." at bounding box center [383, 157] width 252 height 8
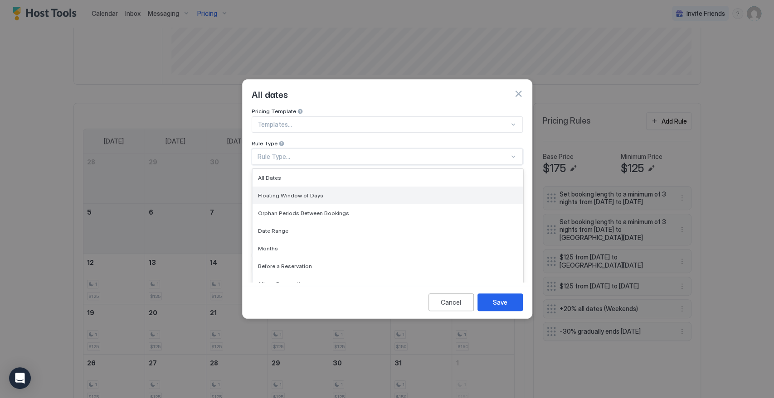
click at [308, 192] on span "Floating Window of Days" at bounding box center [290, 195] width 65 height 7
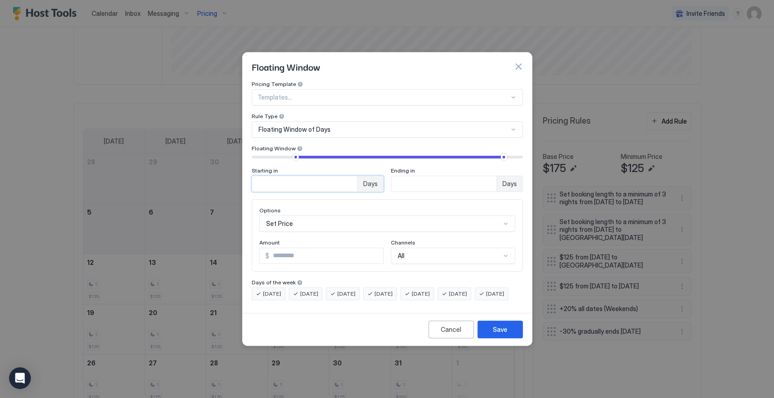
drag, startPoint x: 272, startPoint y: 175, endPoint x: 234, endPoint y: 170, distance: 38.3
click at [234, 170] on div "Floating Window Pricing Template Templates... Rule Type Floating Window of Days…" at bounding box center [387, 199] width 774 height 398
type input "*"
drag, startPoint x: 371, startPoint y: 175, endPoint x: 363, endPoint y: 177, distance: 8.3
click at [363, 177] on div "Starting in * Days Ending in ** Days" at bounding box center [387, 179] width 271 height 25
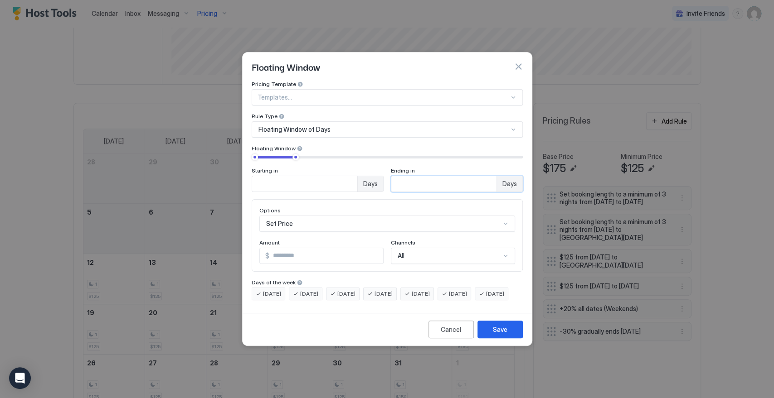
type input "**"
click at [297, 252] on input "*" at bounding box center [326, 255] width 114 height 15
click at [301, 216] on div "Set Price" at bounding box center [387, 224] width 256 height 16
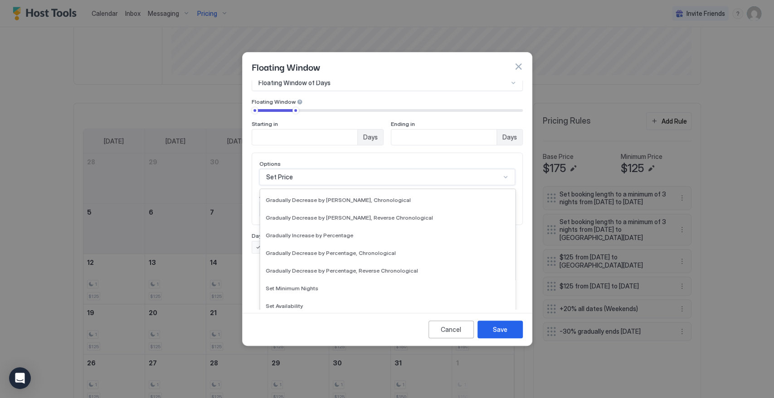
scroll to position [151, 0]
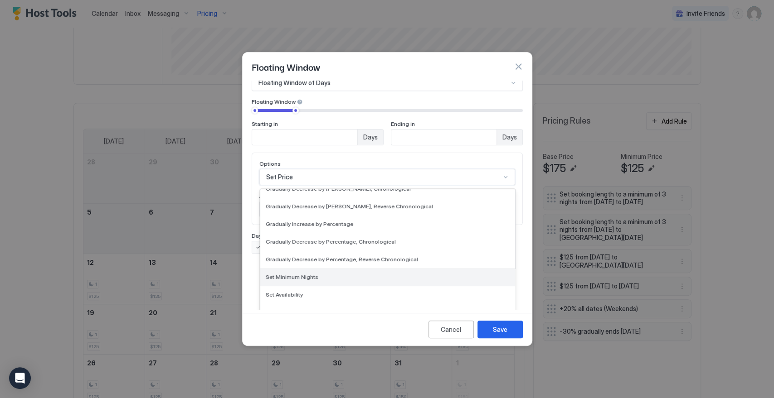
click at [302, 274] on span "Set Minimum Nights" at bounding box center [292, 277] width 53 height 7
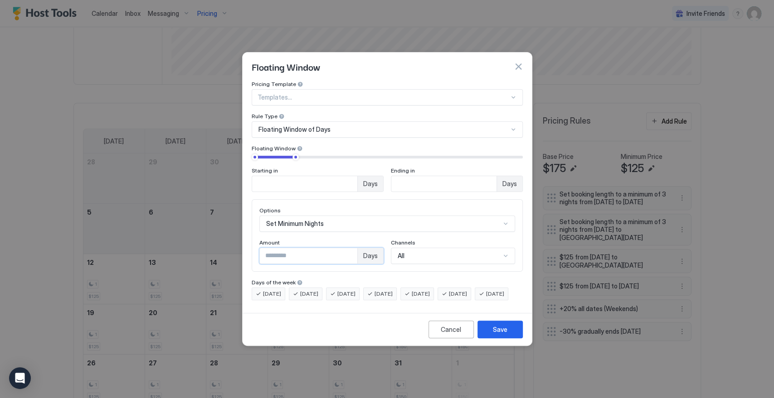
drag, startPoint x: 258, startPoint y: 250, endPoint x: 249, endPoint y: 250, distance: 9.5
click at [249, 250] on div "Pricing Template Templates... Rule Type Floating Window of Days Floating Window…" at bounding box center [387, 195] width 289 height 229
drag, startPoint x: 260, startPoint y: 246, endPoint x: 254, endPoint y: 246, distance: 5.9
click at [254, 246] on div "Options Set Minimum Nights Amount * Days Channels All" at bounding box center [387, 235] width 271 height 73
type input "*"
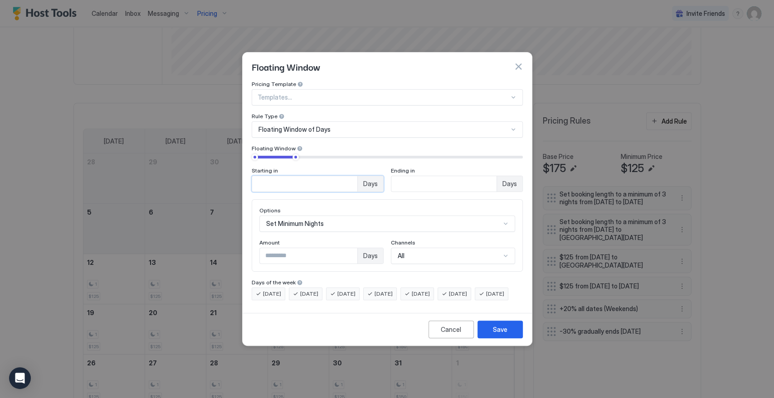
drag, startPoint x: 253, startPoint y: 178, endPoint x: 239, endPoint y: 178, distance: 13.6
click at [239, 178] on div "Floating Window Pricing Template Templates... Rule Type Floating Window of Days…" at bounding box center [387, 199] width 774 height 398
type input "**"
drag, startPoint x: 257, startPoint y: 176, endPoint x: 241, endPoint y: 180, distance: 17.2
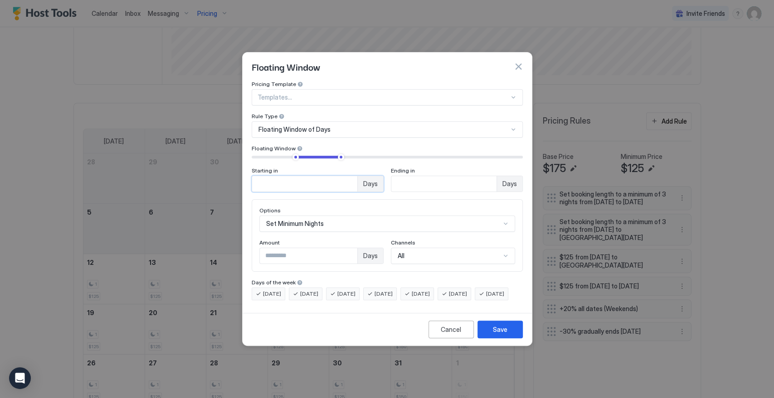
click at [241, 180] on div "Floating Window Pricing Template Templates... Rule Type Floating Window of Days…" at bounding box center [387, 199] width 774 height 398
type input "*"
click at [495, 333] on div "Save" at bounding box center [500, 330] width 15 height 10
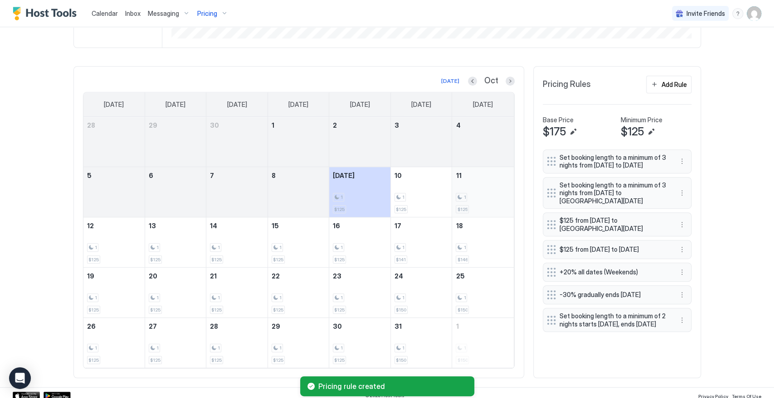
scroll to position [243, 0]
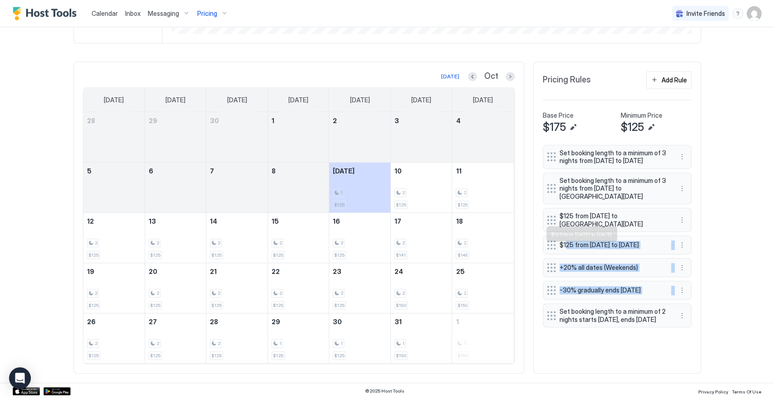
drag, startPoint x: 549, startPoint y: 332, endPoint x: 554, endPoint y: 291, distance: 41.2
click at [561, 253] on div "Set booking length to a minimum of 3 nights from [DATE] to [DATE] Set booking l…" at bounding box center [617, 236] width 149 height 183
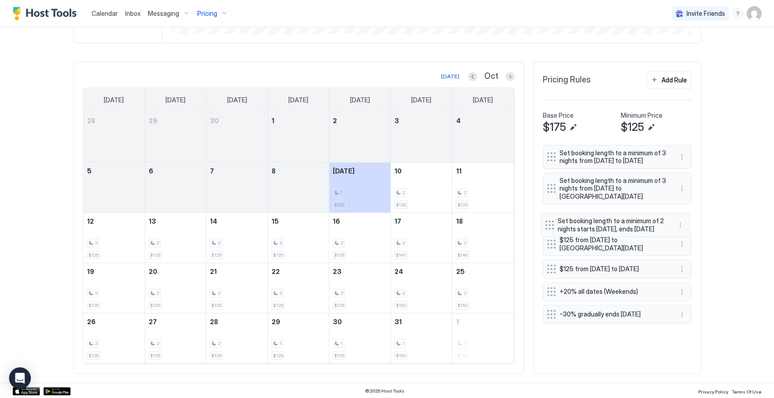
click at [547, 228] on div "Set booking length to a minimum of 3 nights from [DATE] to [DATE] Set booking l…" at bounding box center [617, 236] width 149 height 183
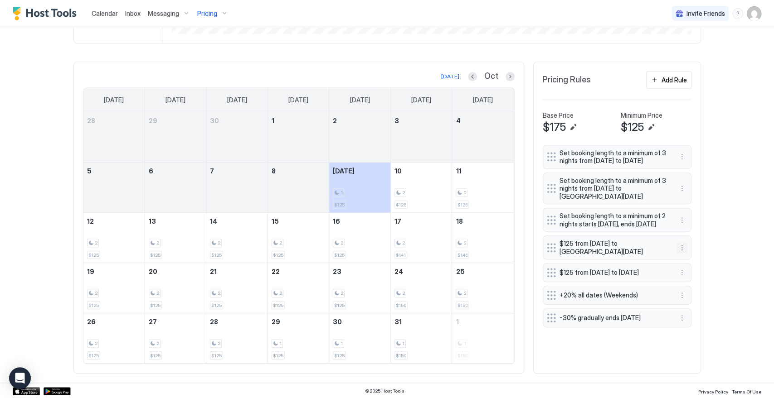
click at [676, 252] on button "More options" at bounding box center [681, 248] width 11 height 11
drag, startPoint x: 685, startPoint y: 266, endPoint x: 674, endPoint y: 268, distance: 10.7
click at [685, 267] on div "Edit" at bounding box center [686, 267] width 20 height 7
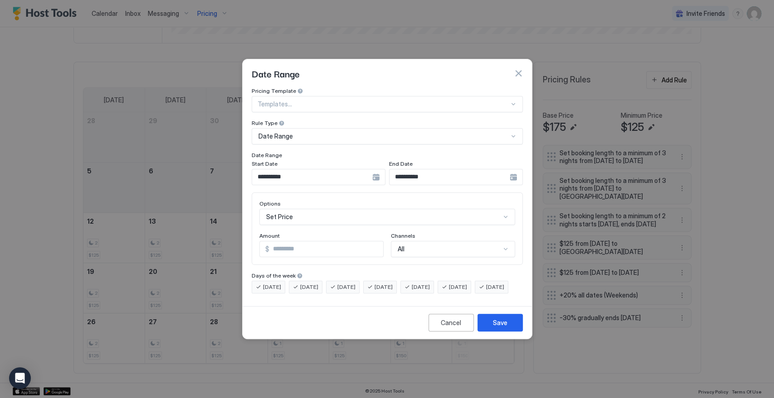
click at [284, 242] on input "***" at bounding box center [326, 249] width 114 height 15
type input "***"
click at [510, 332] on button "Save" at bounding box center [499, 323] width 45 height 18
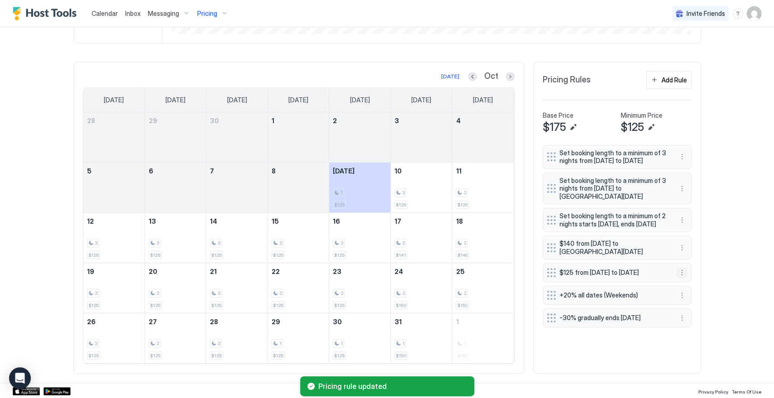
click at [676, 278] on button "More options" at bounding box center [681, 272] width 11 height 11
click at [685, 294] on div "Edit" at bounding box center [686, 294] width 20 height 7
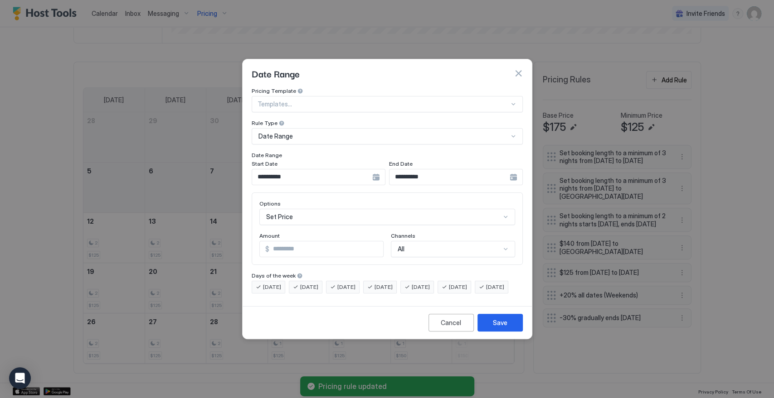
drag, startPoint x: 292, startPoint y: 241, endPoint x: 279, endPoint y: 241, distance: 12.7
click at [279, 242] on input "***" at bounding box center [326, 249] width 114 height 15
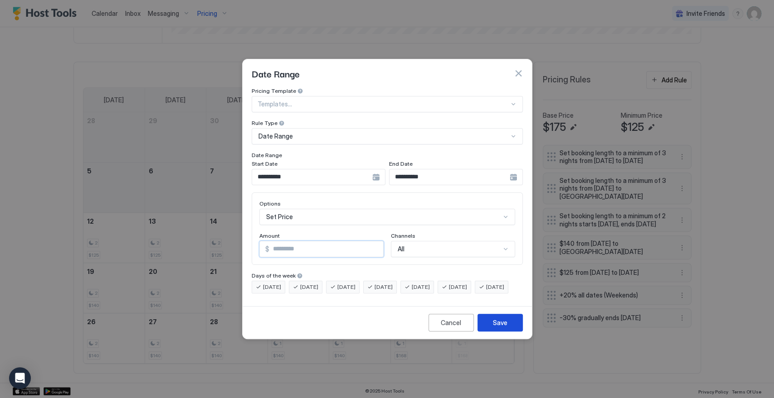
type input "***"
click at [495, 324] on button "Save" at bounding box center [499, 323] width 45 height 18
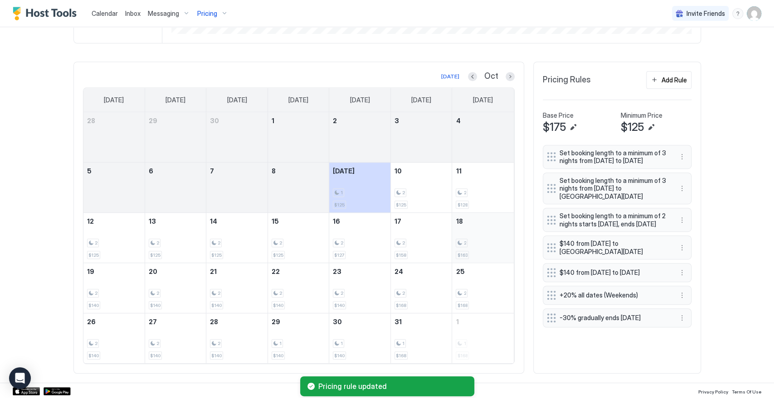
scroll to position [0, 0]
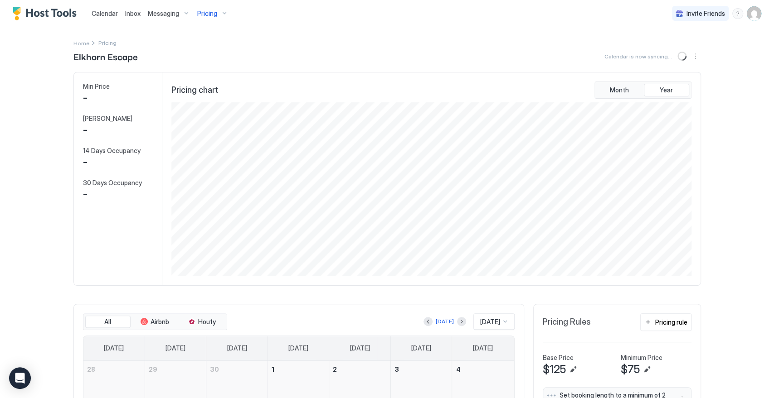
scroll to position [174, 522]
click at [207, 11] on span "Pricing" at bounding box center [207, 14] width 20 height 8
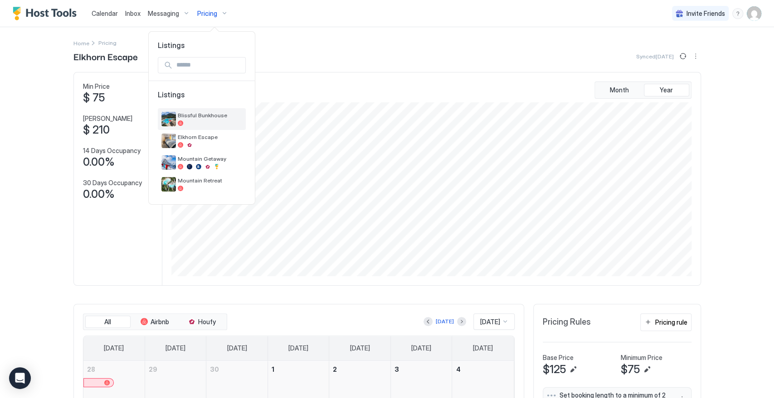
click at [190, 115] on span "Blissful Bunkhouse" at bounding box center [210, 115] width 64 height 7
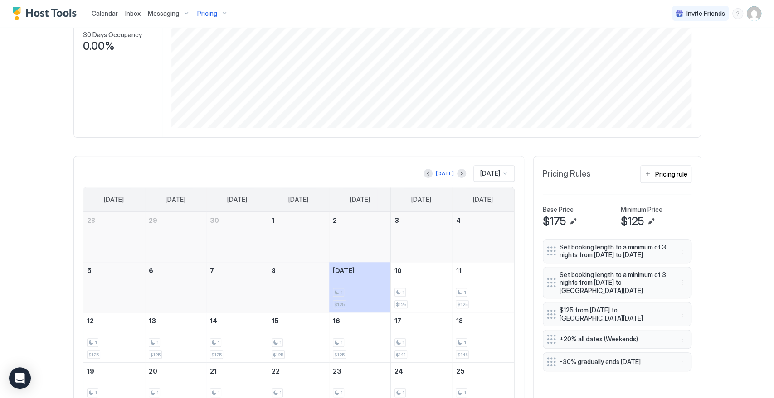
scroll to position [248, 0]
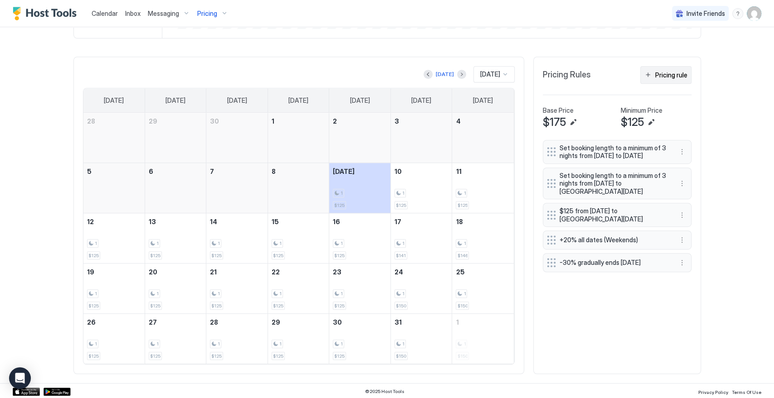
click at [669, 76] on div "Pricing rule" at bounding box center [671, 75] width 32 height 10
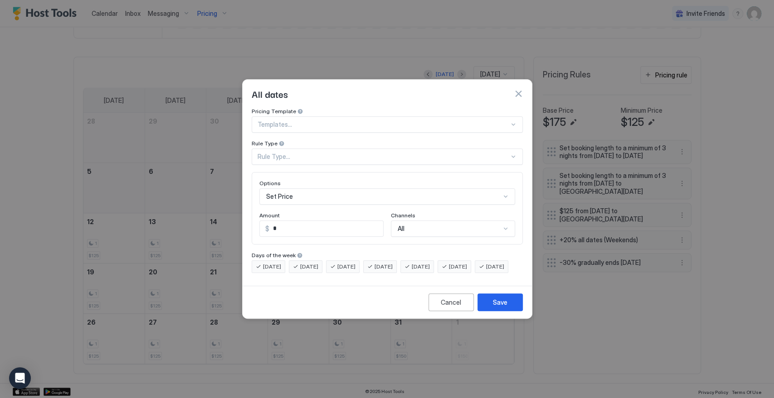
click at [279, 224] on input "*" at bounding box center [326, 228] width 114 height 15
click at [269, 221] on input "*" at bounding box center [326, 228] width 114 height 15
type input "***"
click at [330, 153] on div "Rule Type..." at bounding box center [383, 157] width 252 height 8
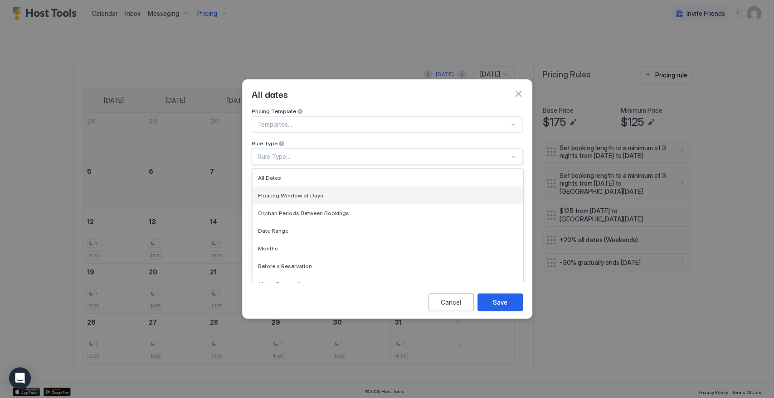
click at [326, 192] on div "Floating Window of Days" at bounding box center [387, 195] width 259 height 7
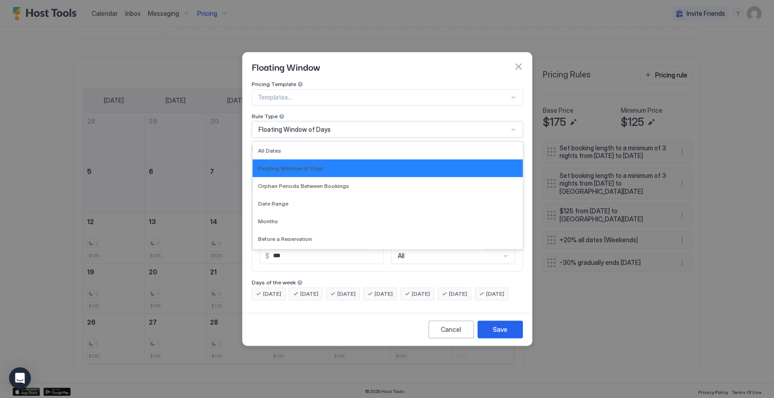
click at [297, 126] on span "Floating Window of Days" at bounding box center [294, 130] width 72 height 8
click at [302, 200] on div "Date Range" at bounding box center [387, 203] width 259 height 7
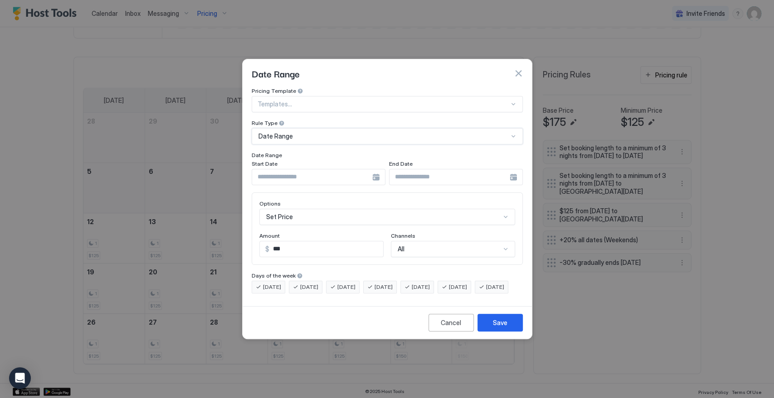
click at [377, 169] on div at bounding box center [319, 177] width 134 height 16
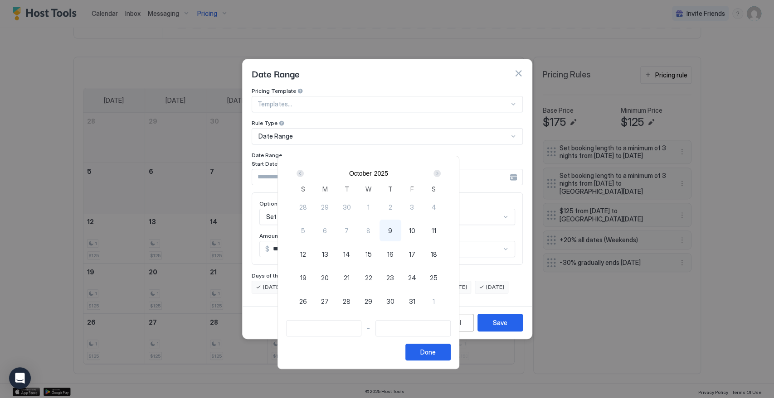
click at [441, 176] on div "Next" at bounding box center [436, 173] width 7 height 7
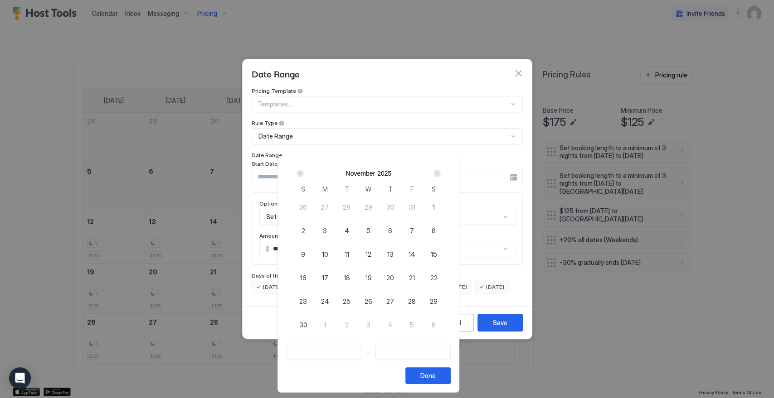
click at [441, 176] on div "Next" at bounding box center [436, 173] width 7 height 7
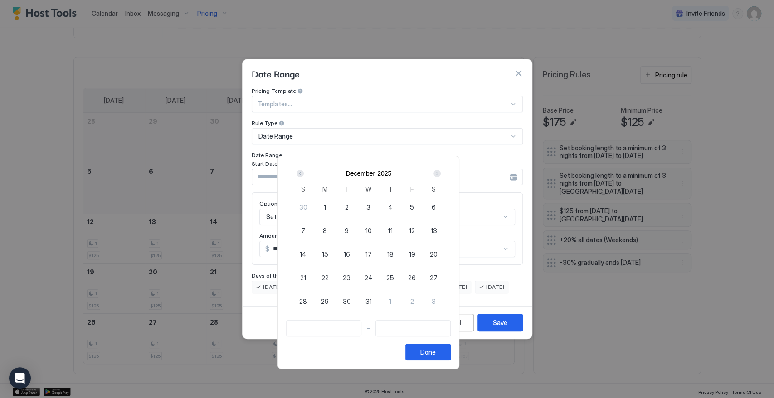
click at [441, 176] on div "Next" at bounding box center [436, 173] width 7 height 7
click at [306, 253] on span "12" at bounding box center [303, 255] width 6 height 10
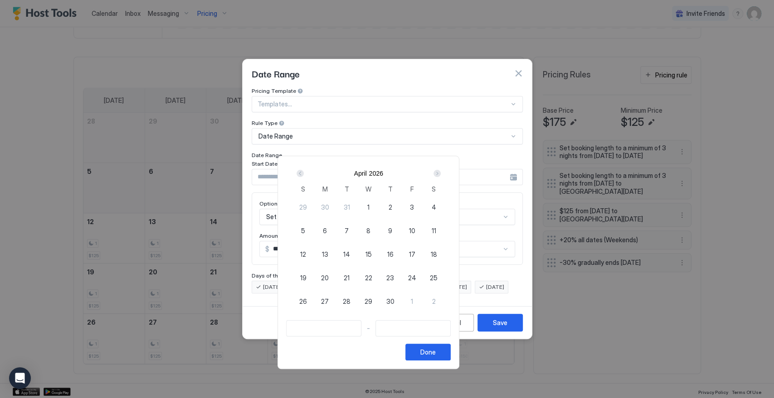
type input "**********"
click at [441, 175] on div "Next" at bounding box center [436, 173] width 7 height 7
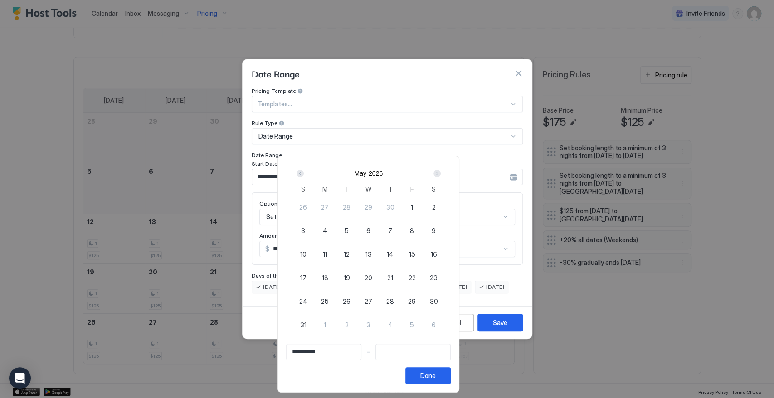
click at [441, 175] on div "Next" at bounding box center [436, 173] width 7 height 7
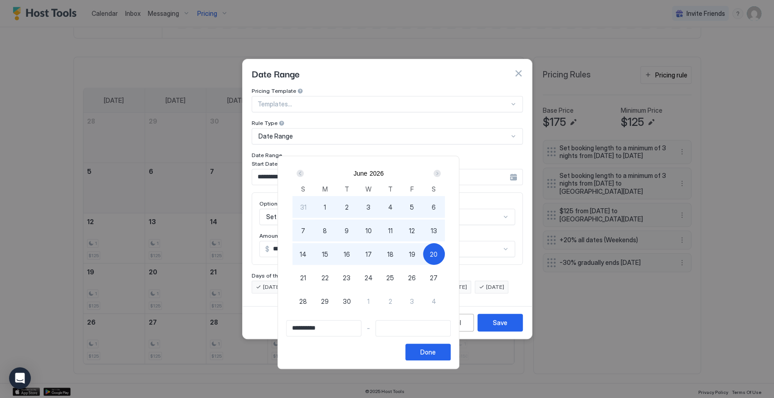
type input "**********"
click at [416, 275] on span "26" at bounding box center [412, 278] width 8 height 10
type input "**********"
click at [459, 363] on div "**********" at bounding box center [368, 263] width 182 height 214
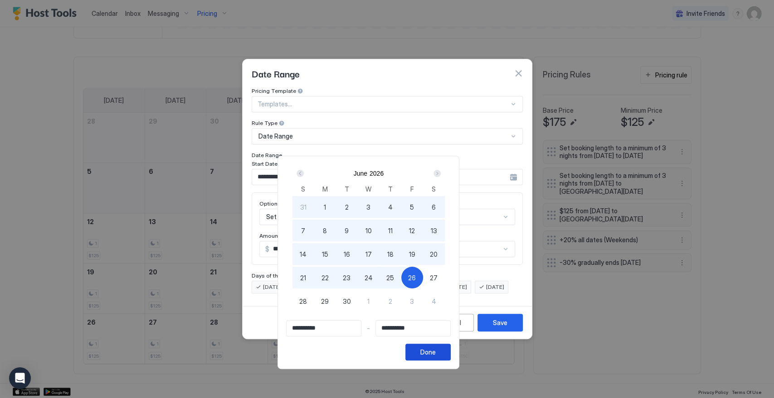
click at [436, 353] on div "Done" at bounding box center [427, 353] width 15 height 10
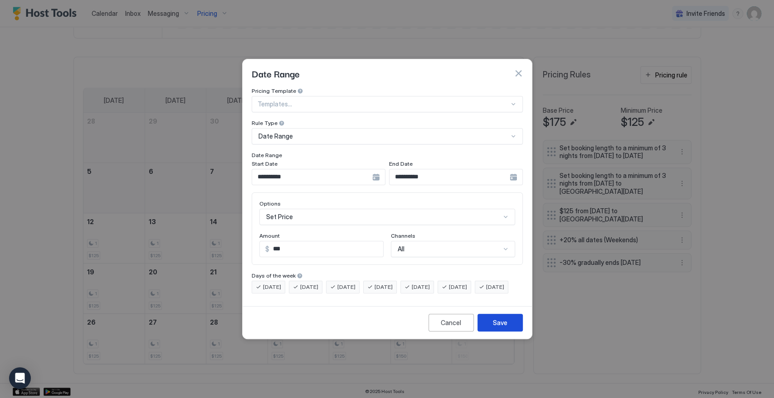
click at [501, 328] on div "Save" at bounding box center [500, 323] width 15 height 10
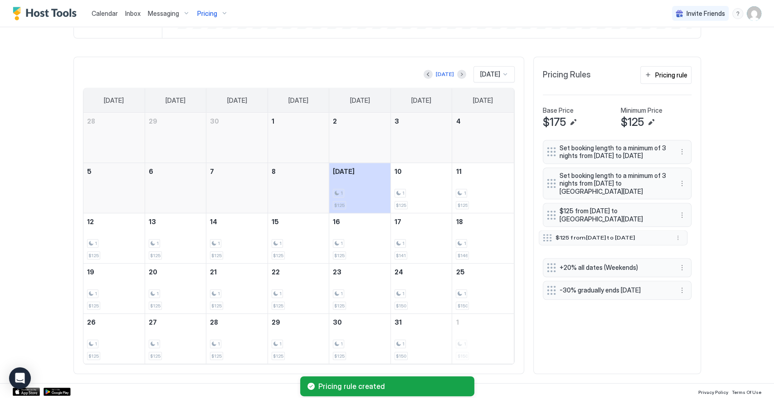
drag, startPoint x: 544, startPoint y: 297, endPoint x: 540, endPoint y: 249, distance: 47.8
click at [543, 242] on div at bounding box center [547, 237] width 9 height 7
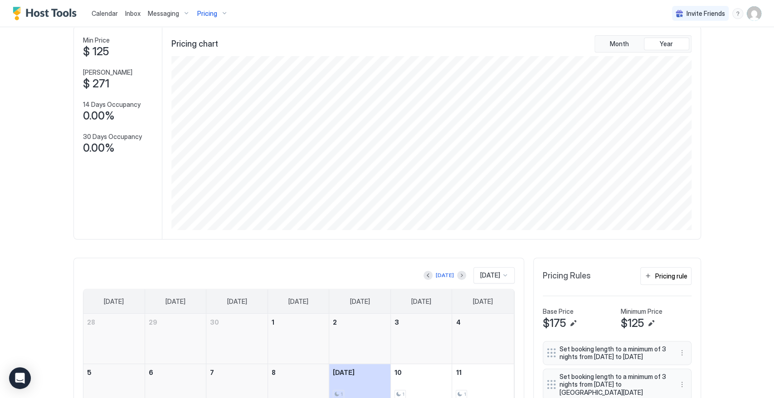
scroll to position [0, 0]
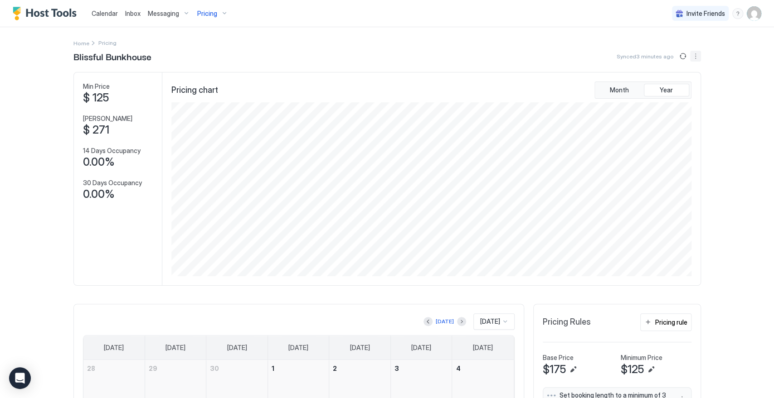
click at [694, 57] on button "More options" at bounding box center [695, 56] width 11 height 11
click at [683, 89] on div "Listing Settings" at bounding box center [671, 84] width 58 height 15
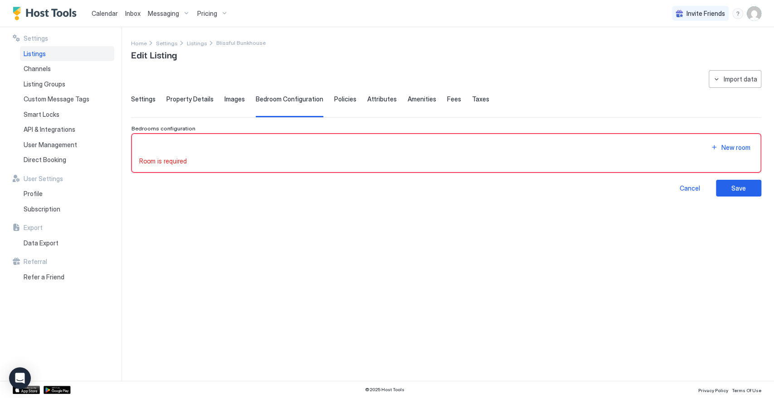
click at [141, 95] on span "Settings" at bounding box center [143, 99] width 24 height 8
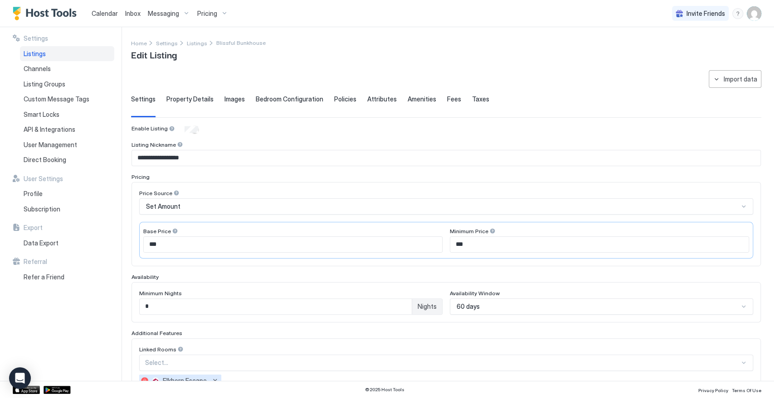
scroll to position [104, 0]
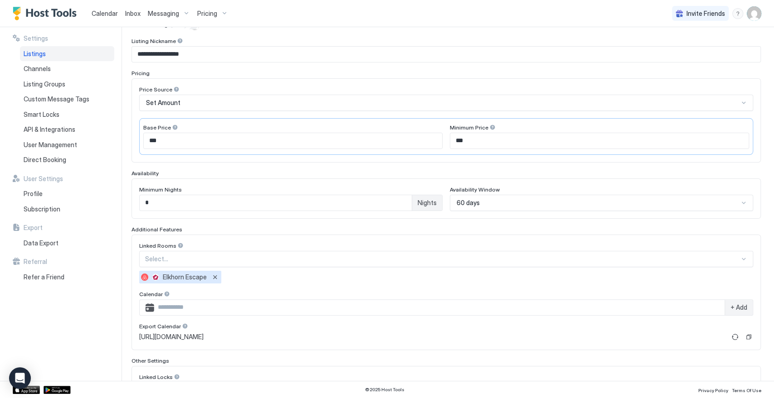
click at [468, 211] on div "60 days" at bounding box center [601, 203] width 303 height 16
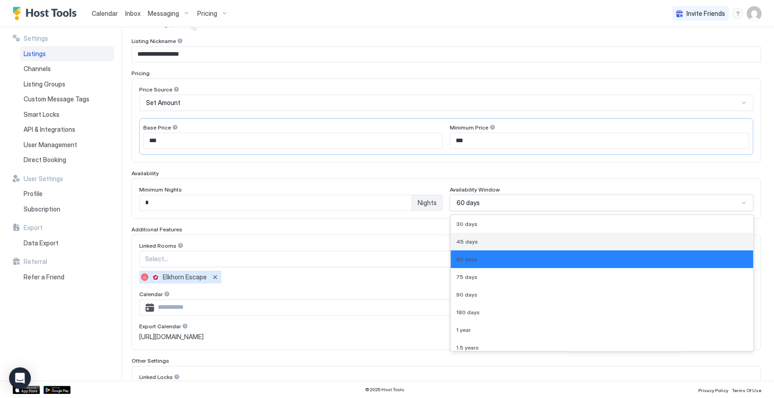
click at [468, 240] on span "45 days" at bounding box center [467, 241] width 22 height 7
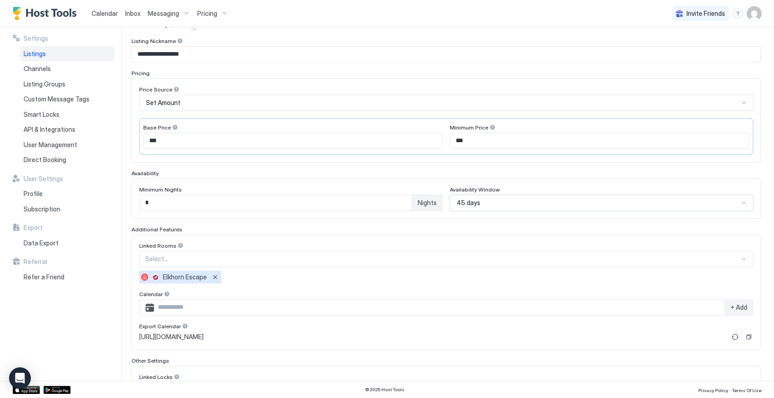
scroll to position [195, 0]
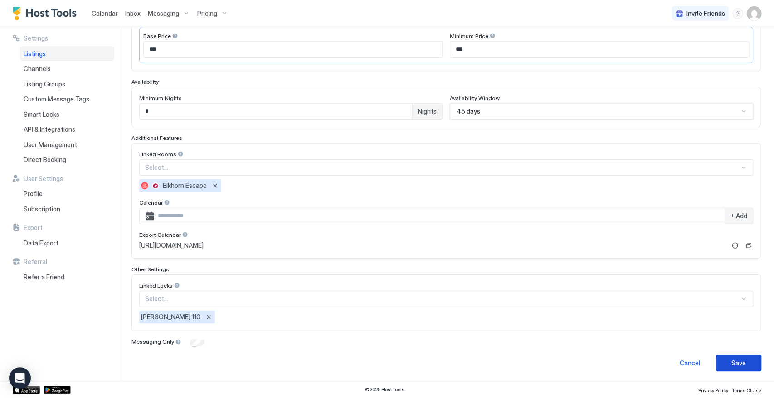
click at [723, 358] on button "Save" at bounding box center [738, 363] width 45 height 17
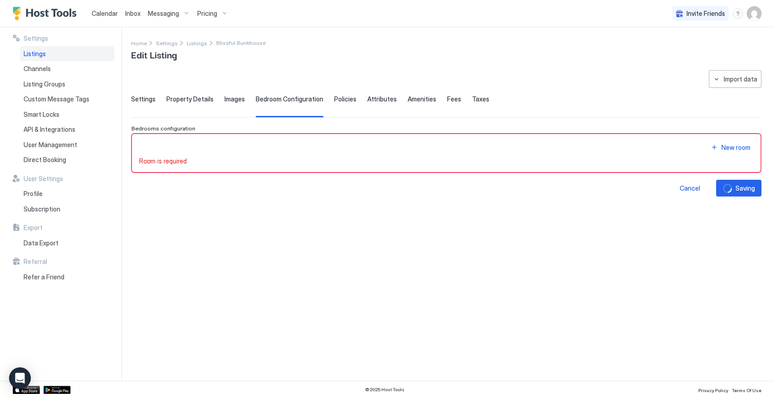
scroll to position [0, 0]
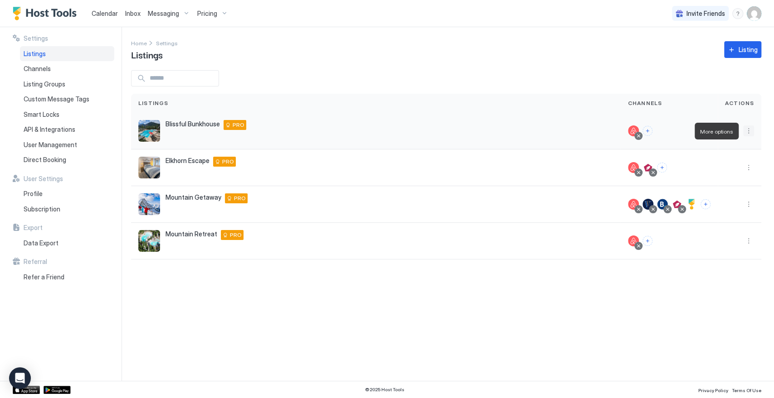
click at [750, 131] on button "More options" at bounding box center [748, 131] width 11 height 11
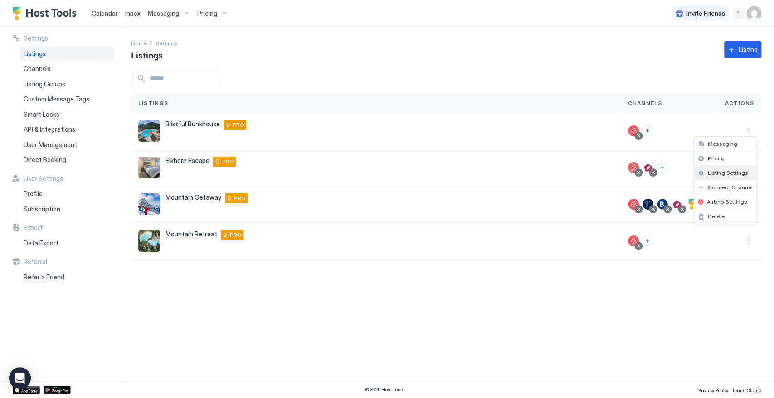
click at [729, 173] on span "Listing Settings" at bounding box center [728, 173] width 40 height 7
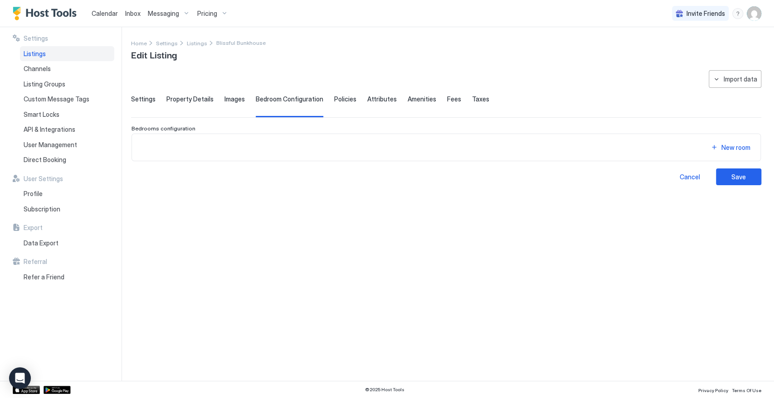
click at [151, 100] on span "Settings" at bounding box center [143, 99] width 24 height 8
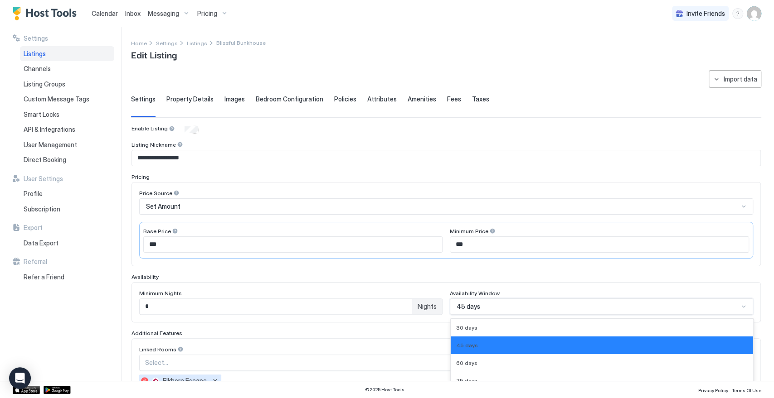
scroll to position [104, 0]
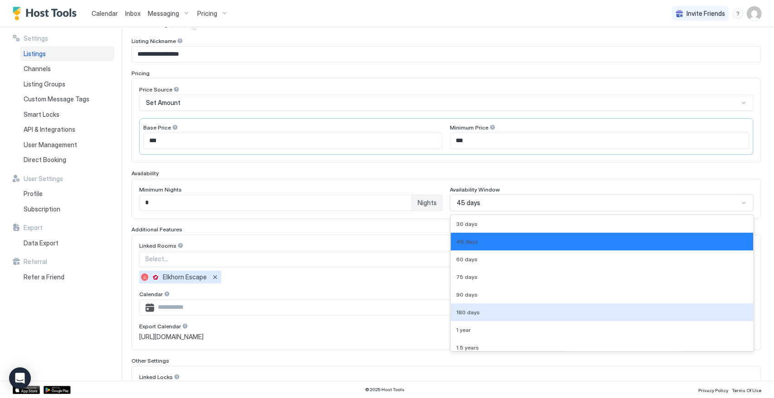
click at [497, 211] on div "9 results available. Use Up and Down to choose options, press Enter to select t…" at bounding box center [601, 203] width 303 height 16
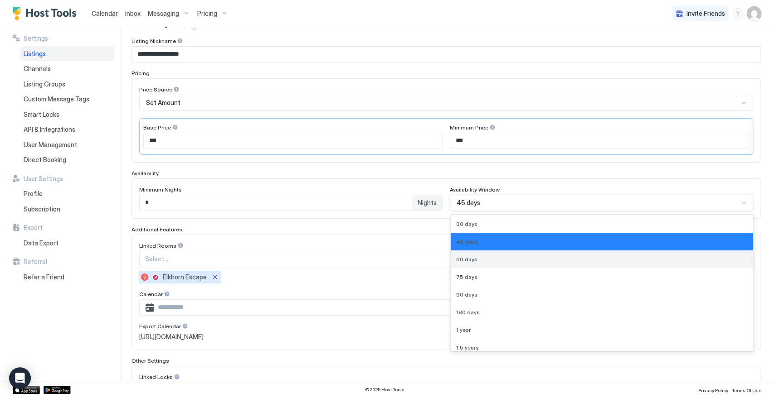
click at [464, 260] on span "60 days" at bounding box center [466, 259] width 21 height 7
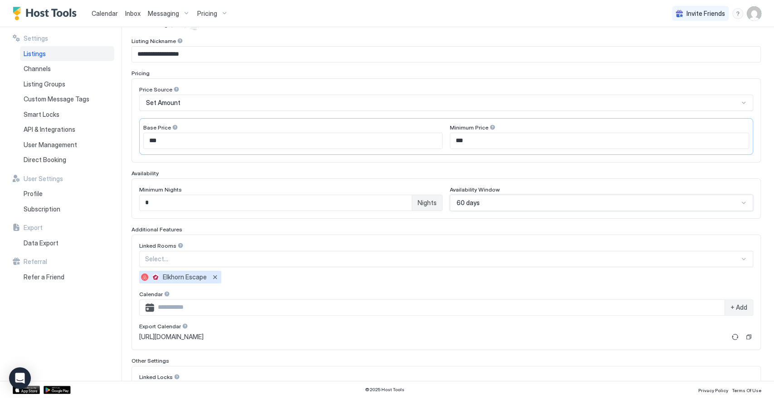
scroll to position [195, 0]
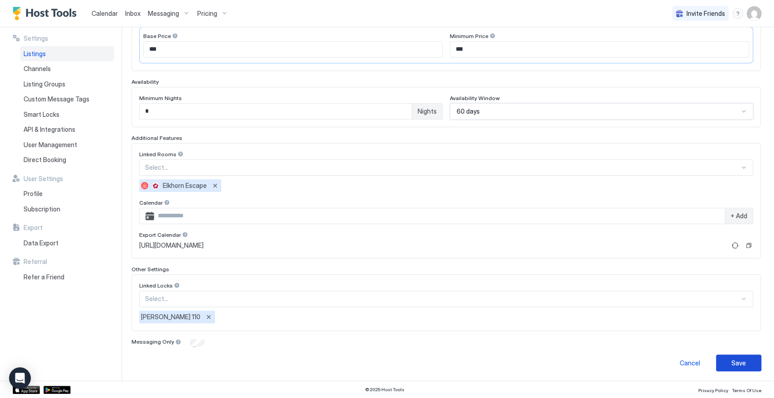
click at [740, 363] on button "Save" at bounding box center [738, 363] width 45 height 17
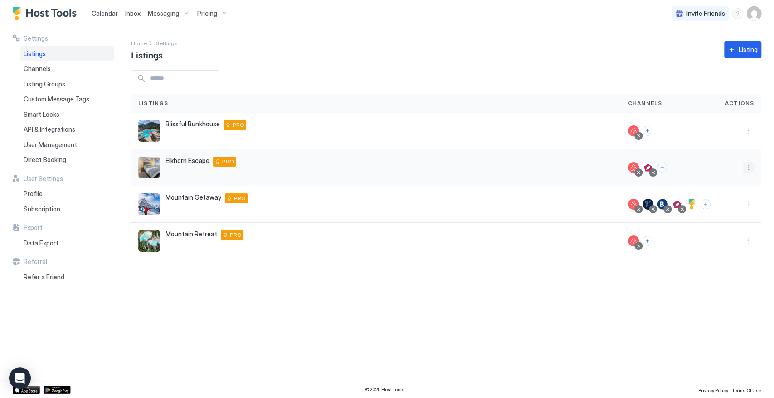
click at [746, 168] on button "More options" at bounding box center [748, 167] width 11 height 11
click at [733, 191] on div "Pricing" at bounding box center [725, 195] width 62 height 15
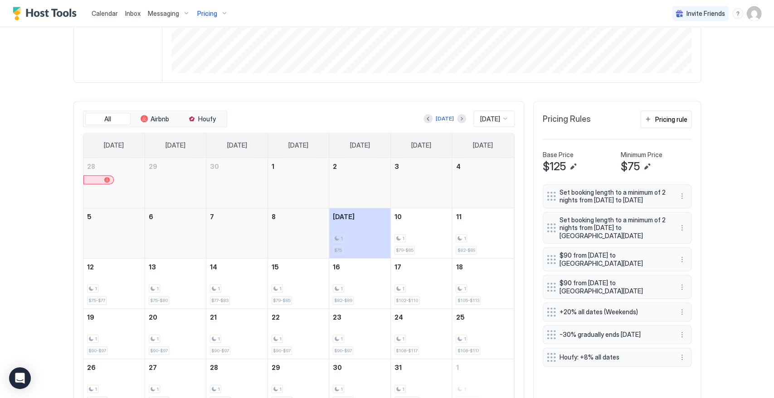
scroll to position [248, 0]
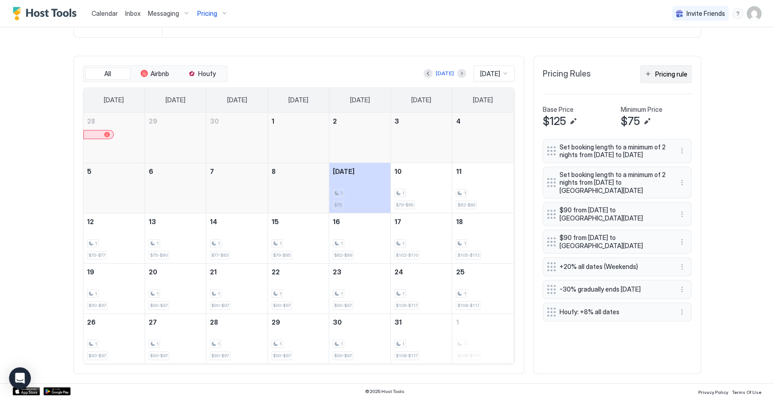
click at [666, 75] on div "Pricing rule" at bounding box center [671, 74] width 32 height 10
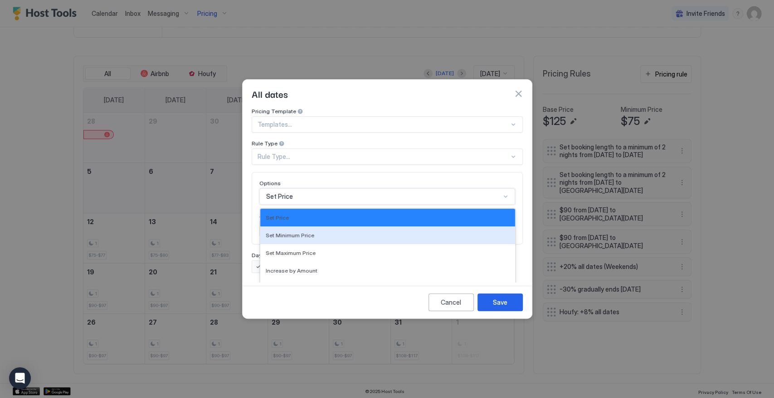
click at [338, 189] on div "17 results available. Use Up and Down to choose options, press Enter to select …" at bounding box center [387, 197] width 256 height 16
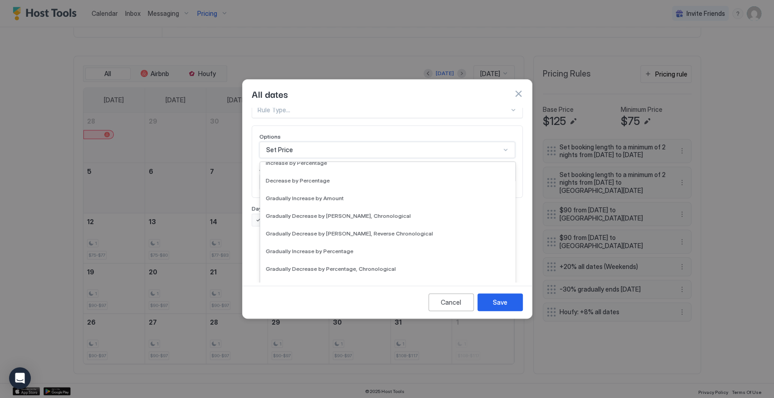
scroll to position [151, 0]
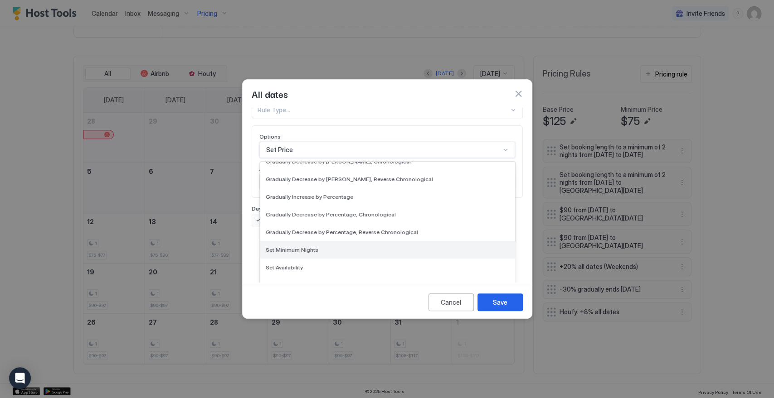
click at [333, 247] on div "Set Minimum Nights" at bounding box center [388, 250] width 244 height 7
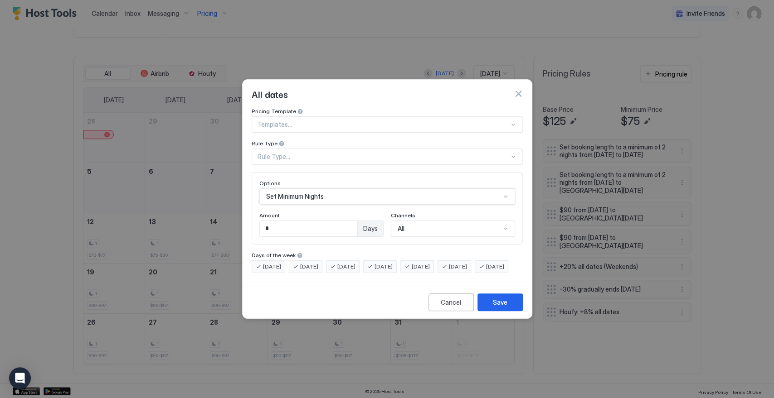
scroll to position [0, 0]
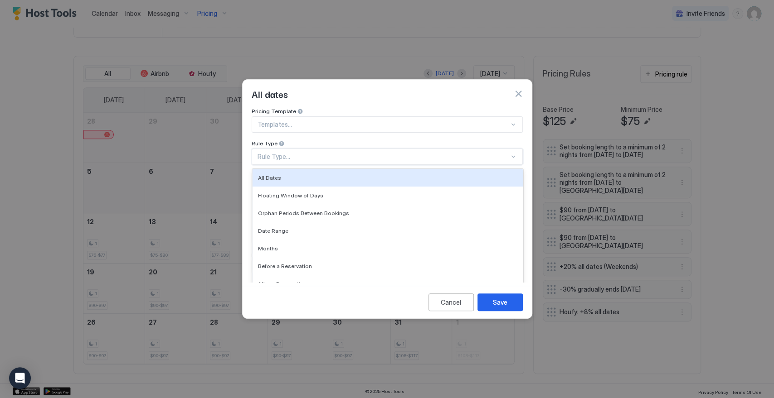
click at [304, 153] on div "Rule Type..." at bounding box center [383, 157] width 252 height 8
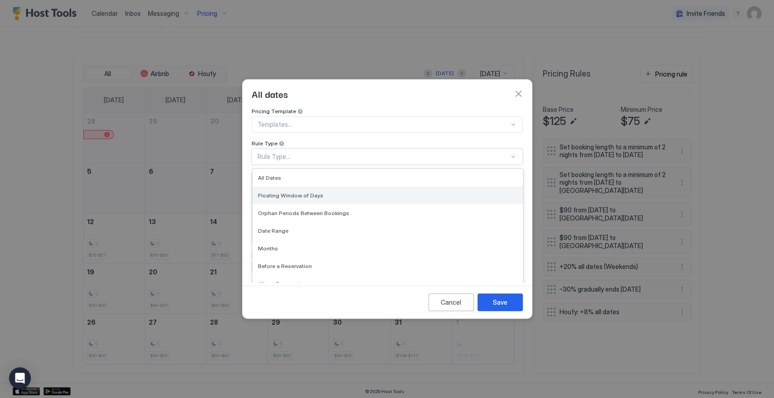
click at [300, 192] on div "Floating Window of Days" at bounding box center [388, 196] width 270 height 18
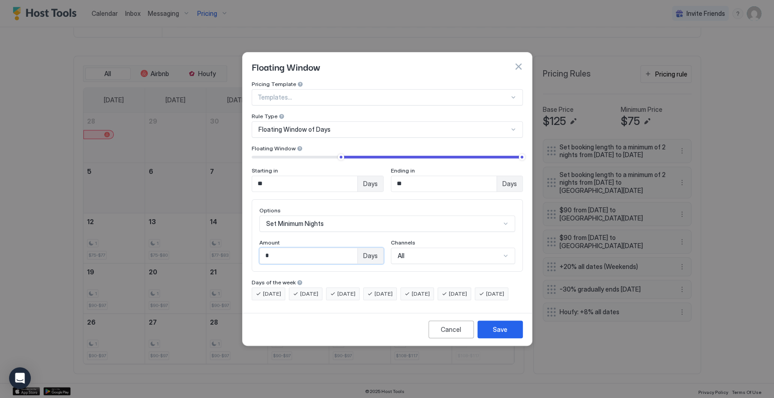
click at [249, 248] on div "Pricing Template Templates... Rule Type Floating Window of Days Floating Window…" at bounding box center [387, 195] width 289 height 229
type input "*"
drag, startPoint x: 262, startPoint y: 176, endPoint x: 248, endPoint y: 188, distance: 18.3
click at [246, 180] on div "Pricing Template Templates... Rule Type Floating Window of Days Floating Window…" at bounding box center [387, 195] width 289 height 229
type input "*"
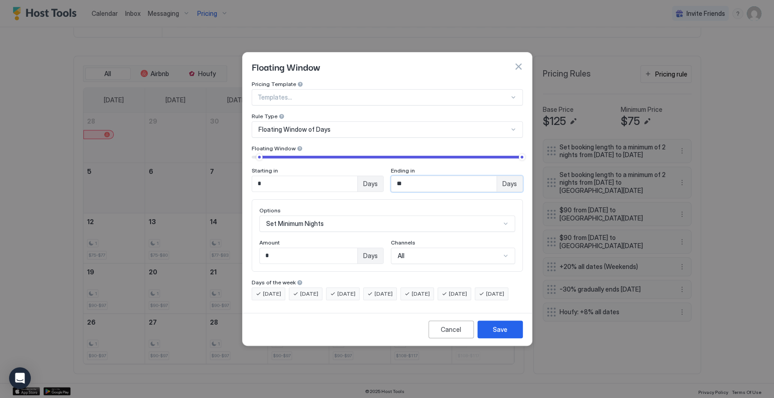
drag, startPoint x: 399, startPoint y: 175, endPoint x: 363, endPoint y: 186, distance: 38.3
click at [371, 181] on div "Starting in * Days Ending in ** Days" at bounding box center [387, 179] width 271 height 25
type input "**"
click at [505, 335] on div "Save" at bounding box center [500, 330] width 15 height 10
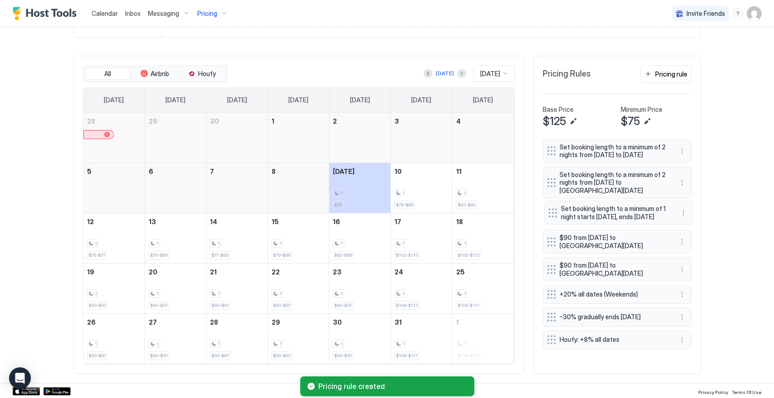
drag, startPoint x: 545, startPoint y: 339, endPoint x: 547, endPoint y: 220, distance: 118.8
click at [548, 218] on div at bounding box center [552, 213] width 9 height 9
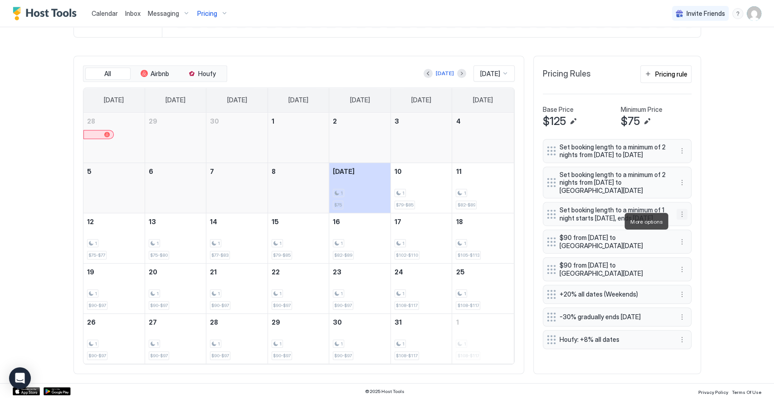
click at [681, 219] on button "More options" at bounding box center [681, 214] width 11 height 11
click at [681, 231] on div "Edit" at bounding box center [686, 234] width 20 height 7
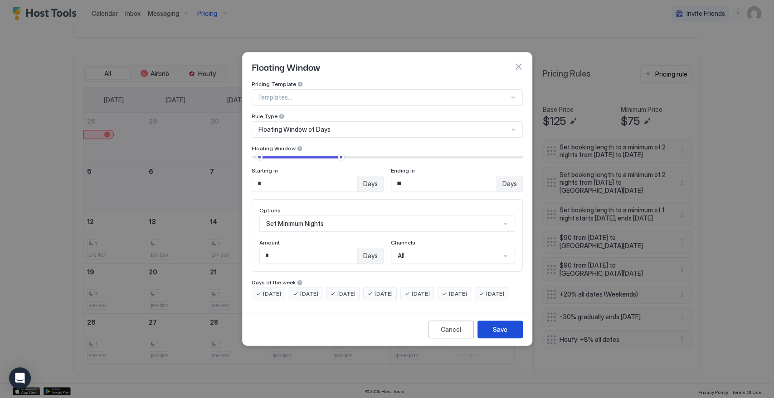
click at [507, 339] on button "Save" at bounding box center [499, 330] width 45 height 18
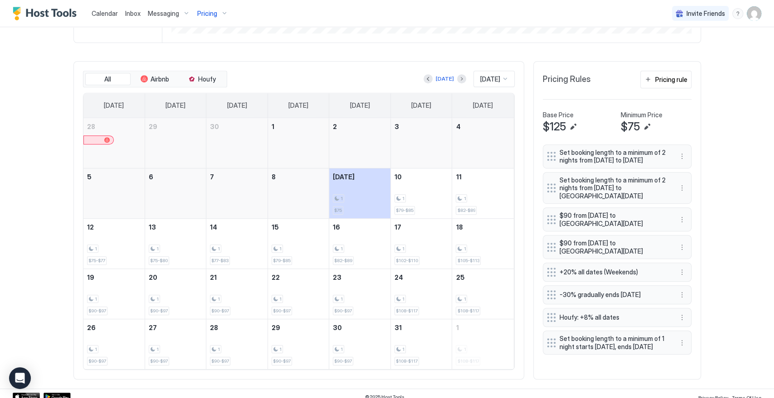
scroll to position [248, 0]
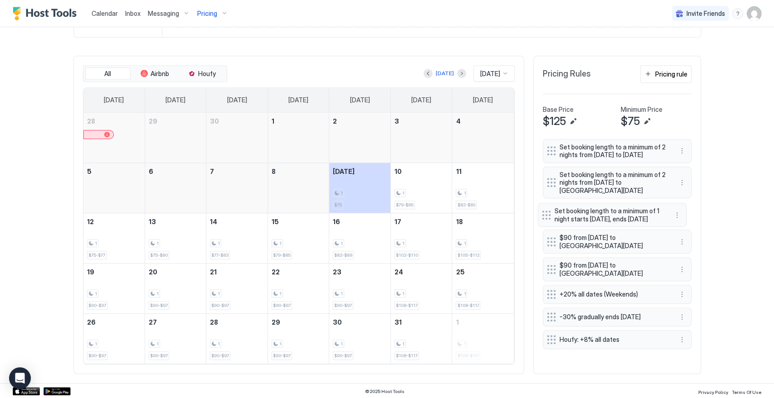
drag, startPoint x: 554, startPoint y: 345, endPoint x: 549, endPoint y: 223, distance: 122.5
click at [549, 223] on div "Set booking length to a minimum of 1 night starts in 1 days, ends in 10 days" at bounding box center [605, 215] width 126 height 16
click at [457, 74] on button "Next month" at bounding box center [461, 73] width 9 height 9
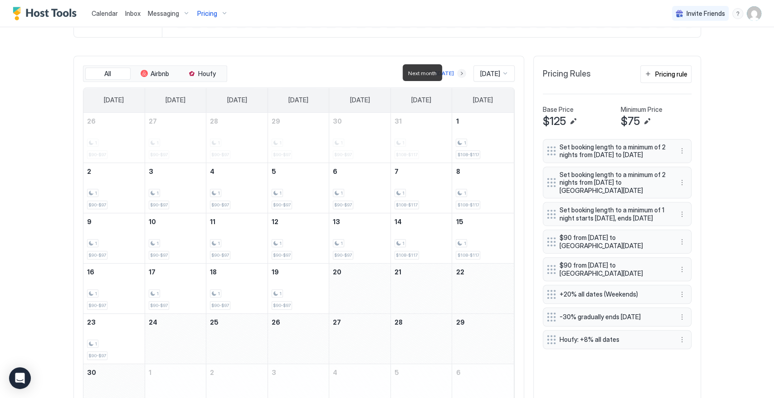
click at [457, 74] on button "Next month" at bounding box center [461, 73] width 9 height 9
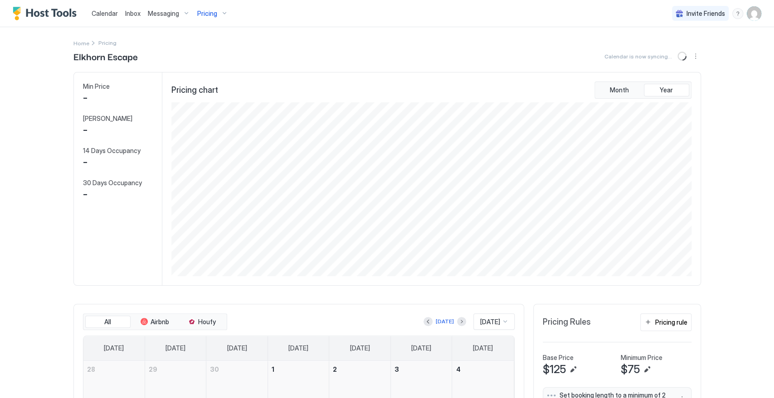
scroll to position [174, 522]
click at [221, 12] on div "Pricing" at bounding box center [213, 13] width 38 height 15
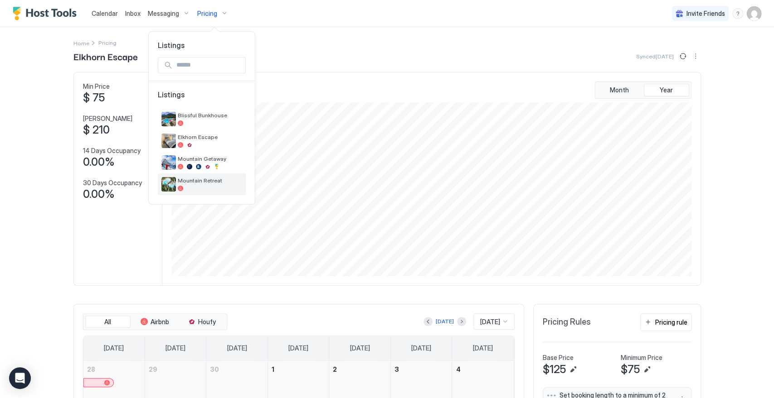
click at [215, 184] on span "Mountain Retreat" at bounding box center [210, 180] width 64 height 7
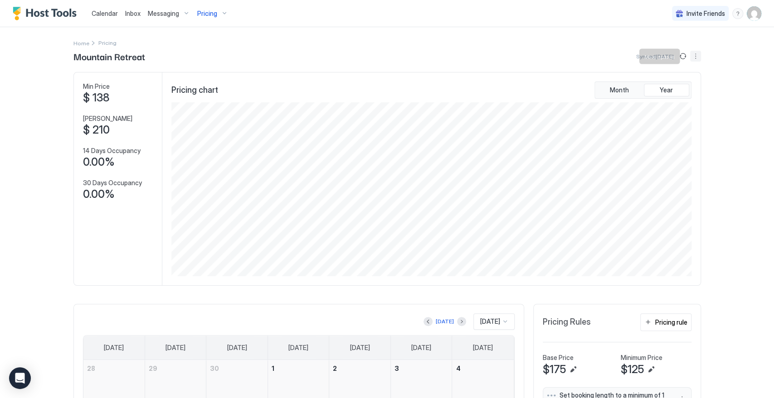
click at [693, 56] on button "More options" at bounding box center [695, 56] width 11 height 11
click at [681, 81] on span "Listing Settings" at bounding box center [676, 83] width 40 height 7
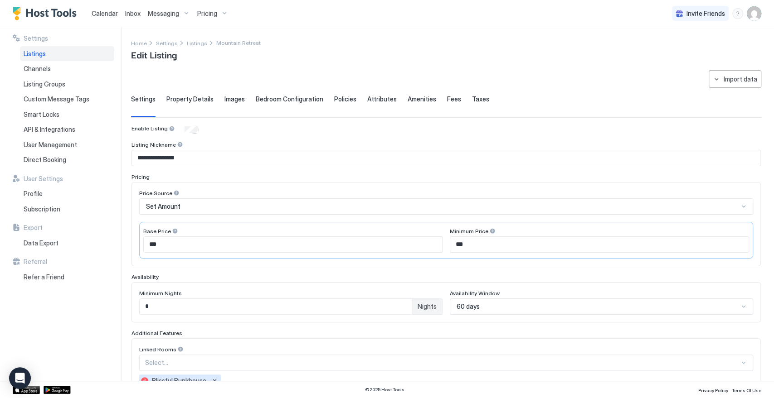
click at [476, 303] on div "60 days" at bounding box center [601, 307] width 303 height 16
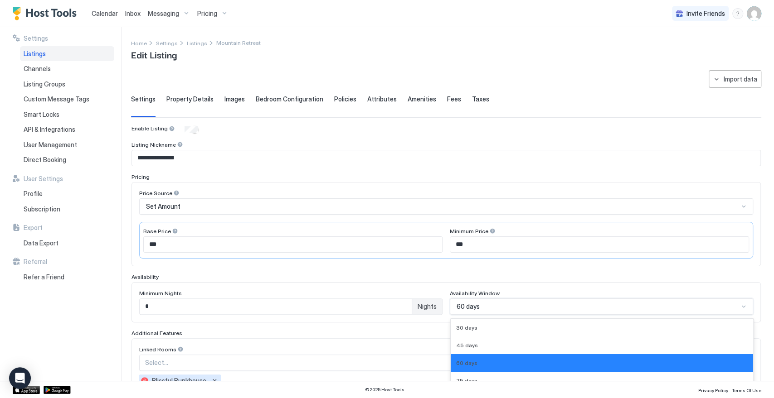
scroll to position [104, 0]
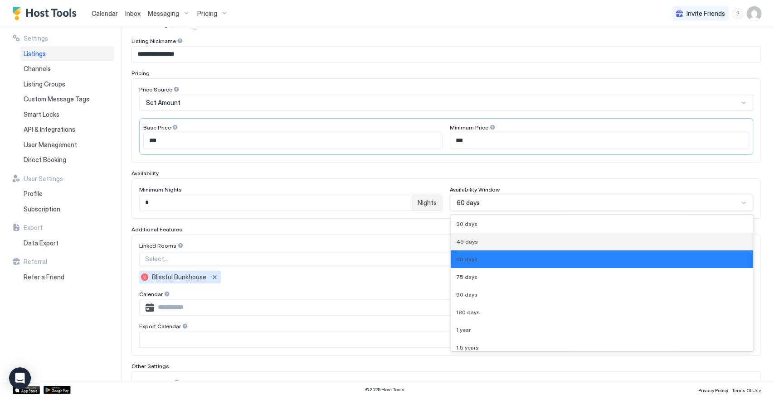
click at [476, 243] on div "45 days" at bounding box center [601, 241] width 291 height 7
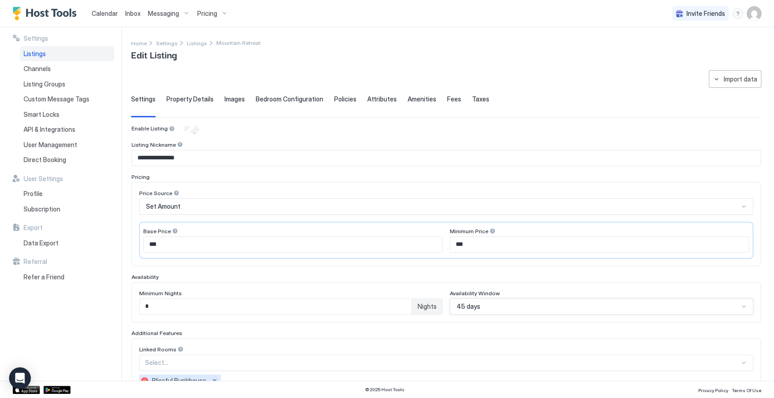
scroll to position [200, 0]
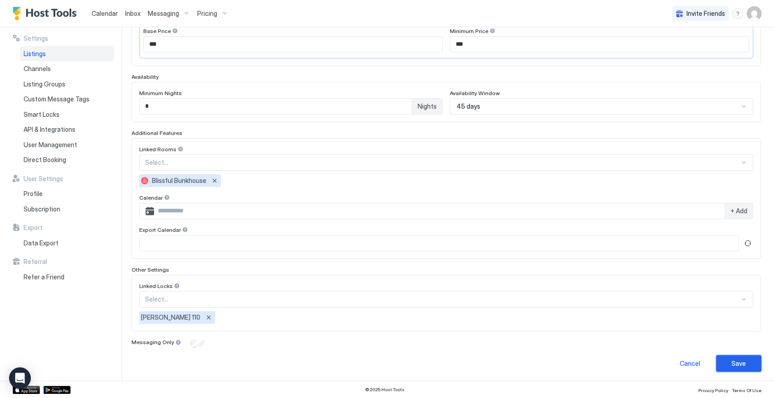
click at [739, 362] on button "Save" at bounding box center [738, 363] width 45 height 17
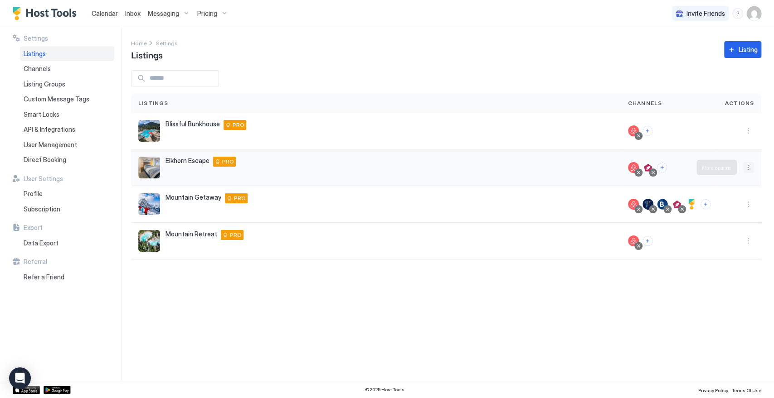
click at [750, 164] on button "More options" at bounding box center [748, 167] width 11 height 11
drag, startPoint x: 655, startPoint y: 301, endPoint x: 691, endPoint y: 261, distance: 54.3
click at [667, 286] on div at bounding box center [387, 199] width 774 height 398
click at [749, 234] on div at bounding box center [740, 241] width 44 height 37
click at [750, 239] on button "More options" at bounding box center [748, 241] width 11 height 11
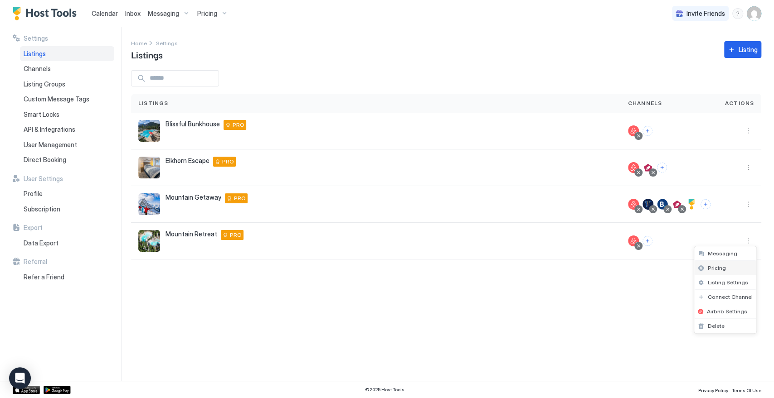
click at [732, 266] on div "Pricing" at bounding box center [725, 268] width 62 height 15
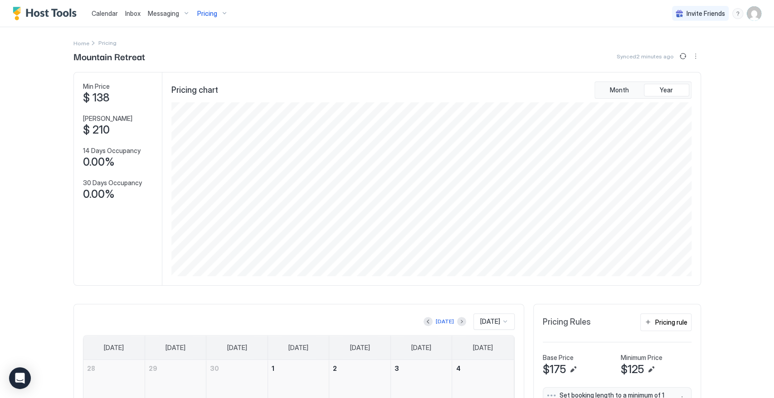
scroll to position [248, 0]
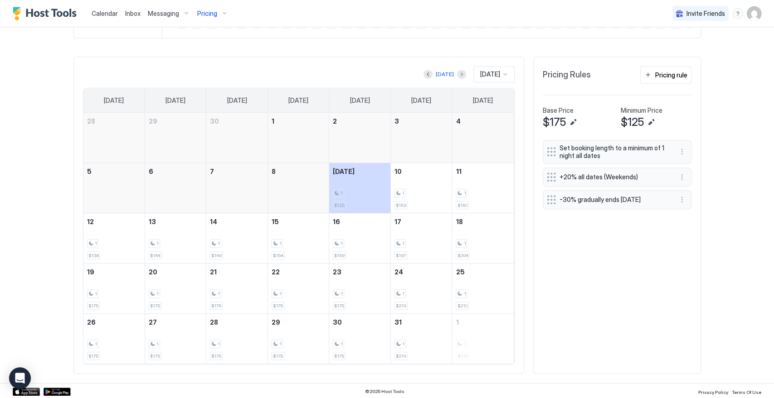
click at [651, 147] on span "Set booking length to a minimum of 1 night all dates" at bounding box center [613, 152] width 108 height 16
click at [681, 155] on button "More options" at bounding box center [681, 151] width 11 height 11
click at [685, 165] on div "Edit" at bounding box center [686, 163] width 20 height 7
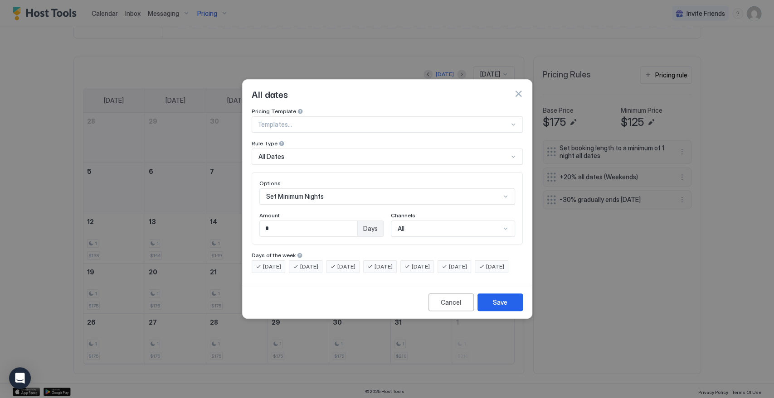
scroll to position [47, 0]
click at [328, 189] on div "Set Minimum Nights" at bounding box center [387, 197] width 256 height 16
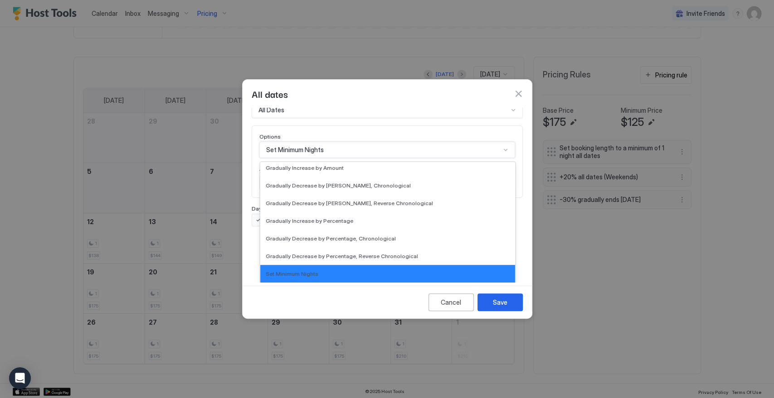
scroll to position [151, 0]
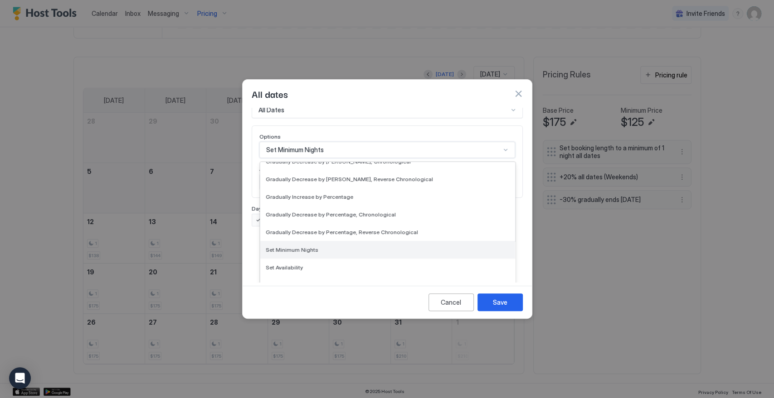
click at [337, 247] on div "Set Minimum Nights" at bounding box center [388, 250] width 244 height 7
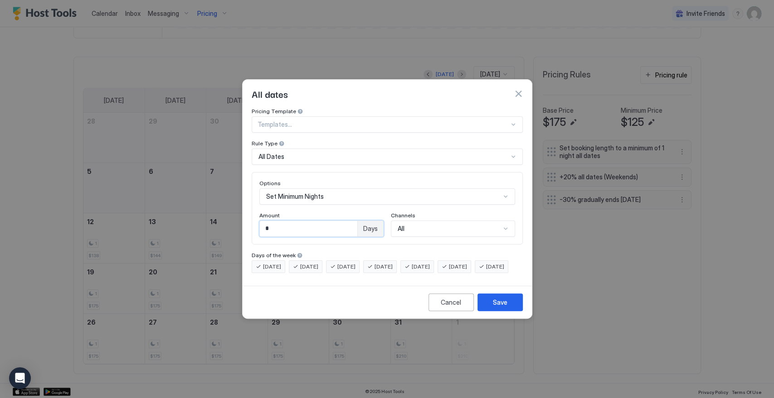
click at [257, 221] on div "Options Set Minimum Nights Amount * Days Channels All" at bounding box center [387, 208] width 271 height 73
type input "*"
click at [497, 306] on div "Save" at bounding box center [500, 303] width 15 height 10
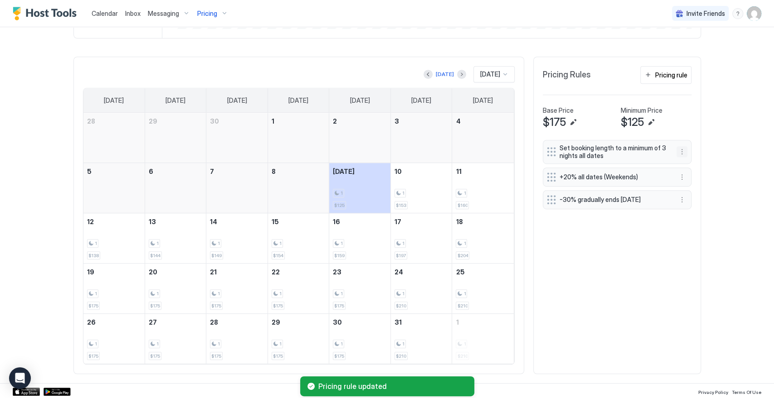
click at [679, 149] on button "More options" at bounding box center [681, 151] width 11 height 11
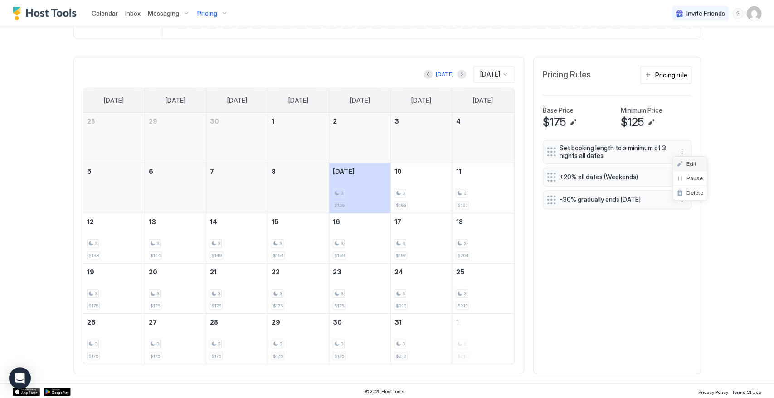
click at [679, 163] on div "Edit" at bounding box center [686, 163] width 20 height 7
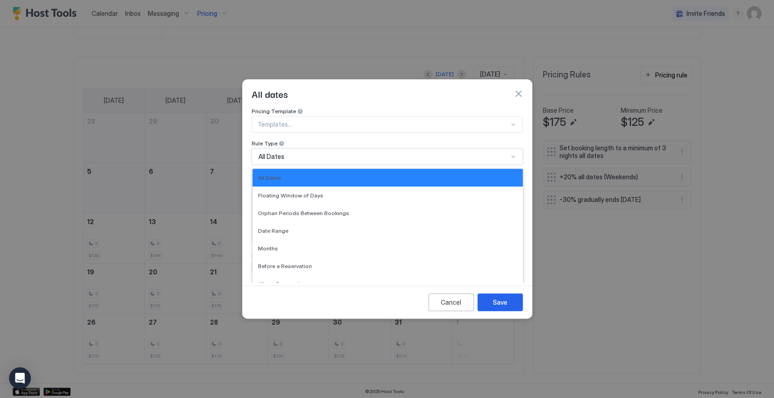
click at [289, 153] on div "All Dates" at bounding box center [383, 157] width 250 height 8
click at [287, 228] on div "Date Range" at bounding box center [387, 231] width 259 height 7
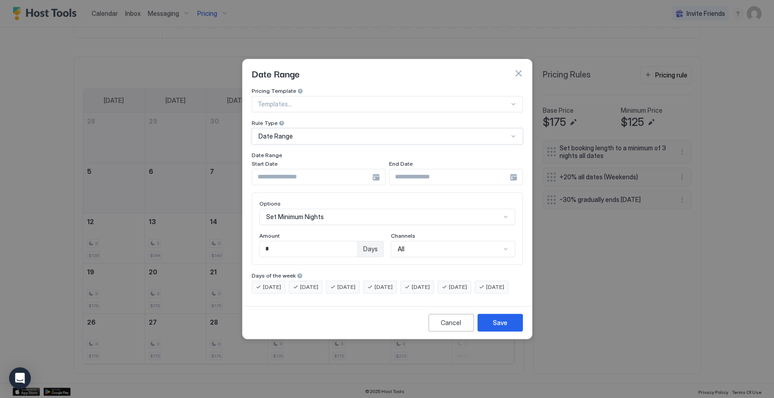
click at [316, 170] on input "Input Field" at bounding box center [312, 177] width 120 height 15
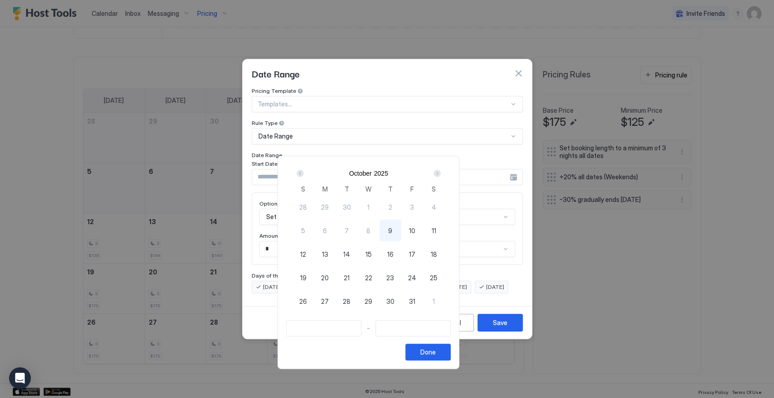
click at [441, 175] on div "Next" at bounding box center [436, 173] width 7 height 7
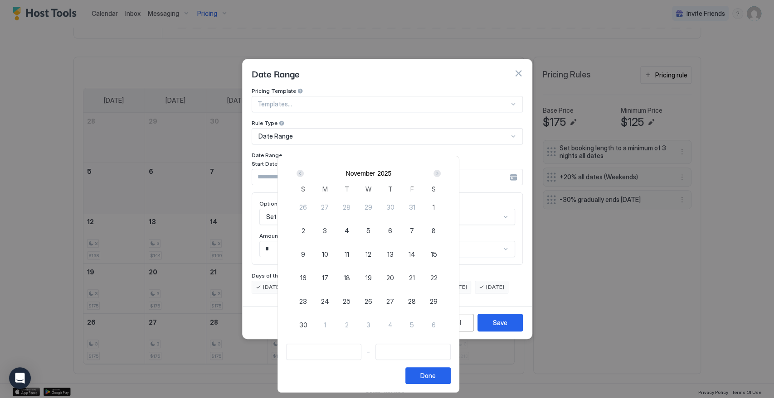
click at [441, 175] on div "Next" at bounding box center [436, 173] width 7 height 7
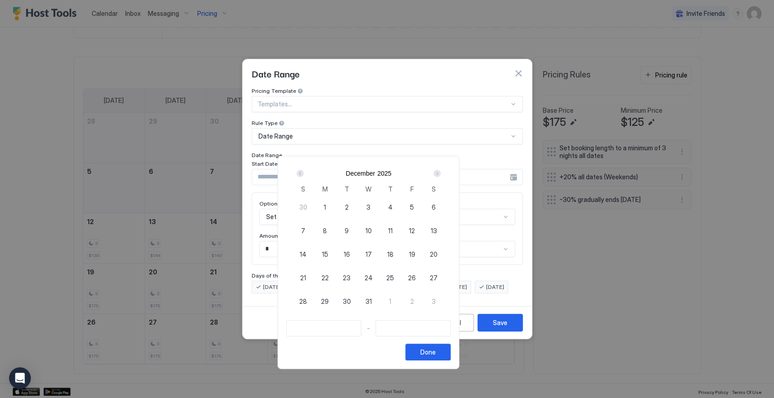
click at [414, 209] on span "5" at bounding box center [412, 208] width 4 height 10
type input "**********"
click at [441, 172] on div "Next" at bounding box center [436, 173] width 7 height 7
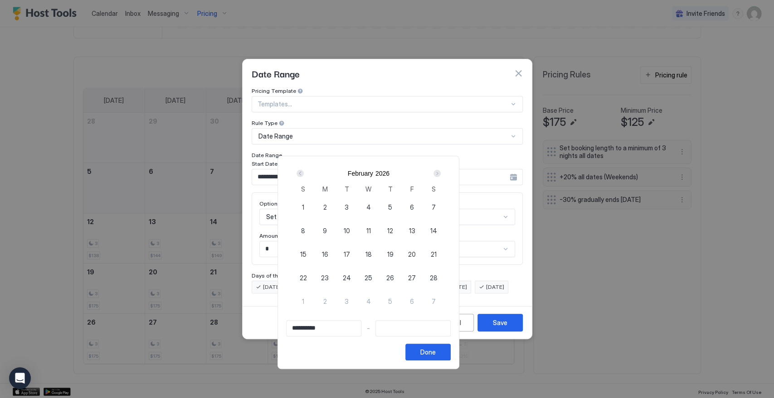
click at [441, 172] on div "Next" at bounding box center [436, 173] width 7 height 7
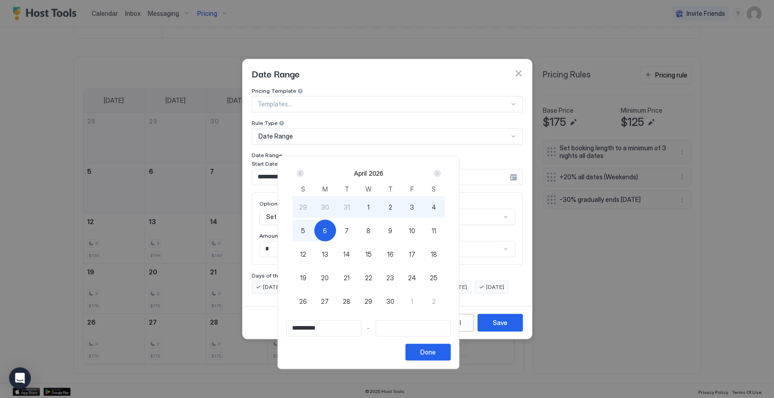
type input "**********"
click at [306, 254] on span "12" at bounding box center [303, 255] width 6 height 10
type input "**********"
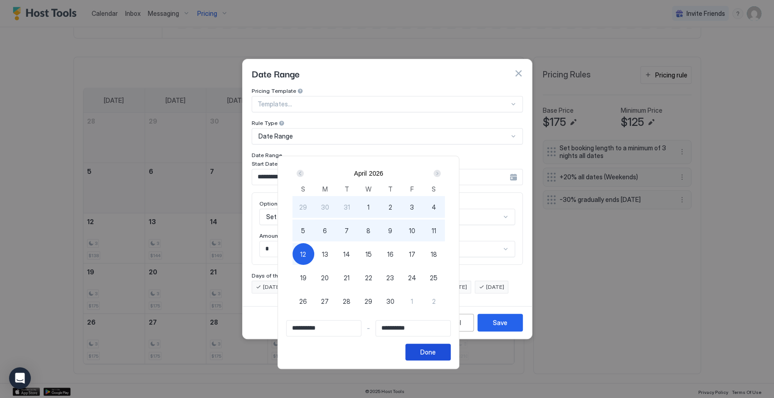
click at [451, 351] on button "Done" at bounding box center [427, 352] width 45 height 17
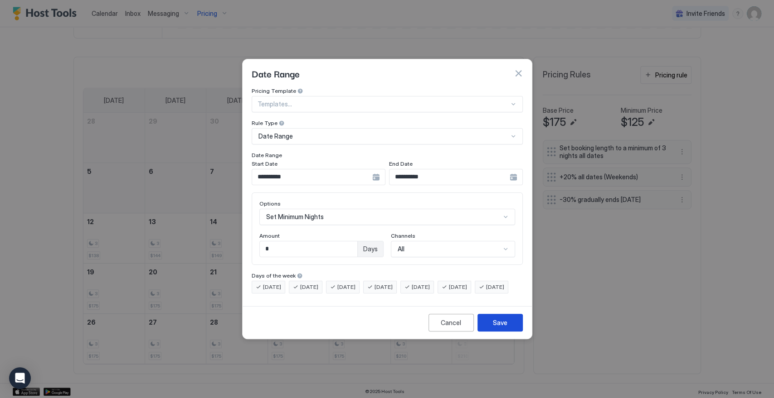
click at [506, 326] on div "Save" at bounding box center [500, 323] width 15 height 10
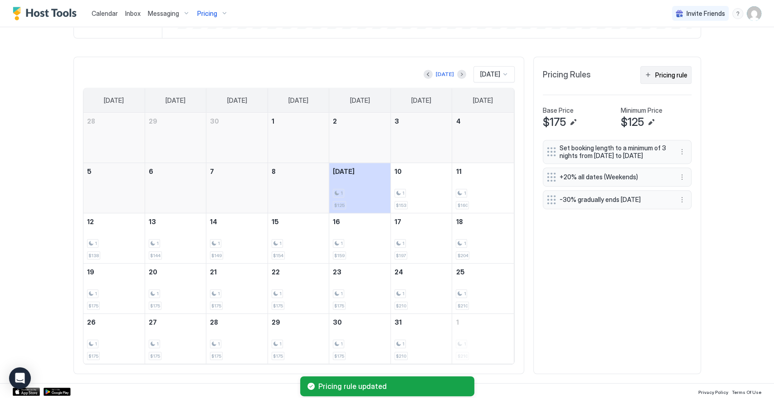
click at [657, 73] on div "Pricing rule" at bounding box center [671, 75] width 32 height 10
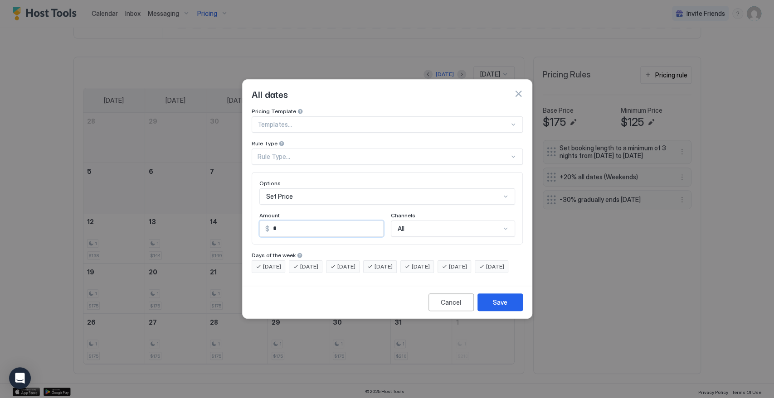
drag, startPoint x: 289, startPoint y: 223, endPoint x: 254, endPoint y: 232, distance: 36.5
click at [254, 231] on div "Options Set Price Amount $ * Channels All" at bounding box center [387, 208] width 271 height 73
type input "***"
click at [281, 153] on div "Rule Type..." at bounding box center [383, 157] width 252 height 8
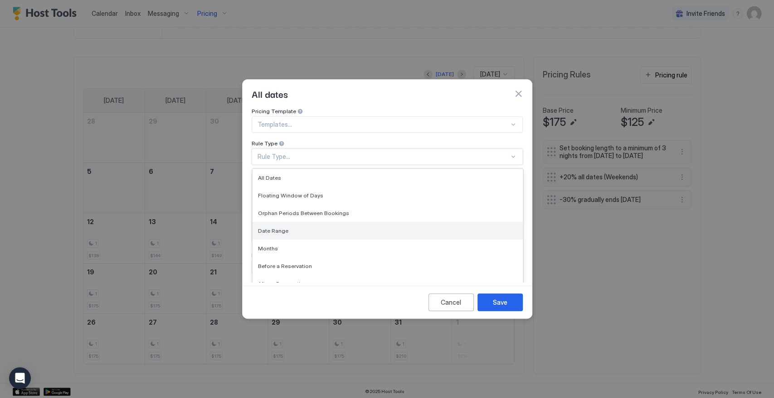
click at [285, 222] on div "Date Range" at bounding box center [388, 231] width 270 height 18
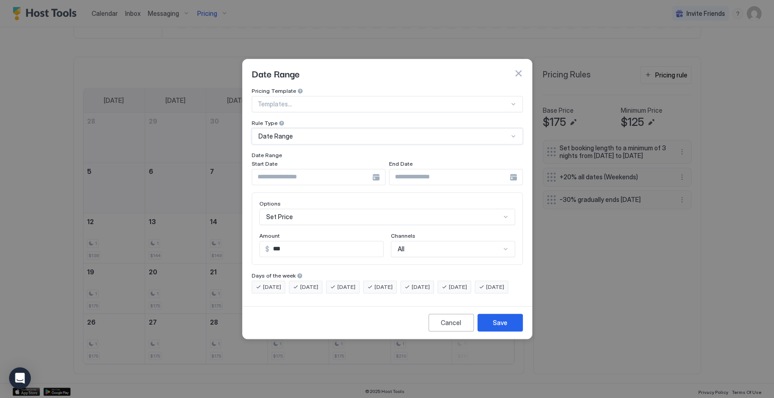
click at [376, 169] on div at bounding box center [319, 177] width 134 height 16
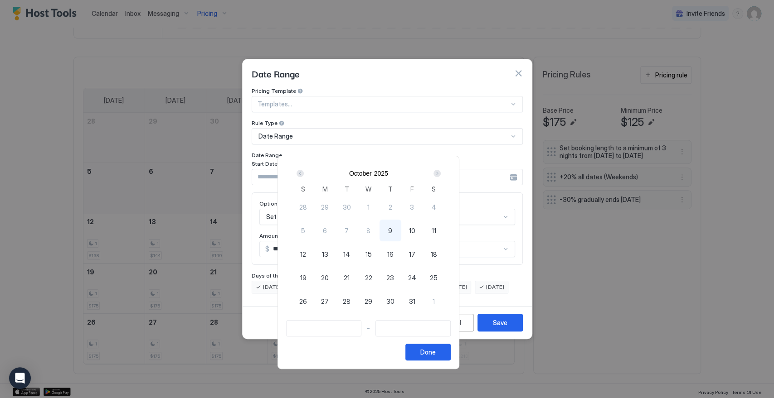
click at [441, 173] on div "Next" at bounding box center [436, 173] width 7 height 7
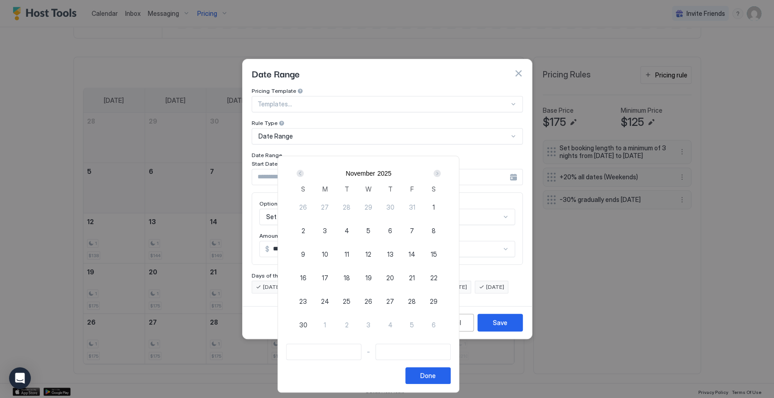
click at [441, 173] on div "Next" at bounding box center [436, 173] width 7 height 7
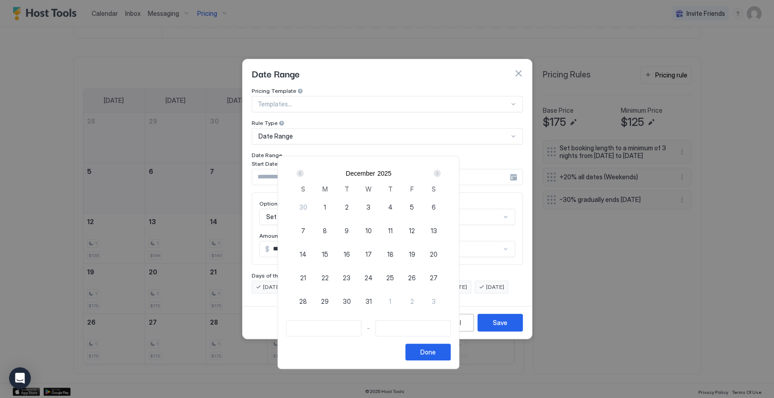
click at [441, 173] on div "Next" at bounding box center [436, 173] width 7 height 7
click at [304, 173] on div "Prev" at bounding box center [299, 173] width 7 height 7
click at [414, 208] on span "5" at bounding box center [412, 208] width 4 height 10
type input "**********"
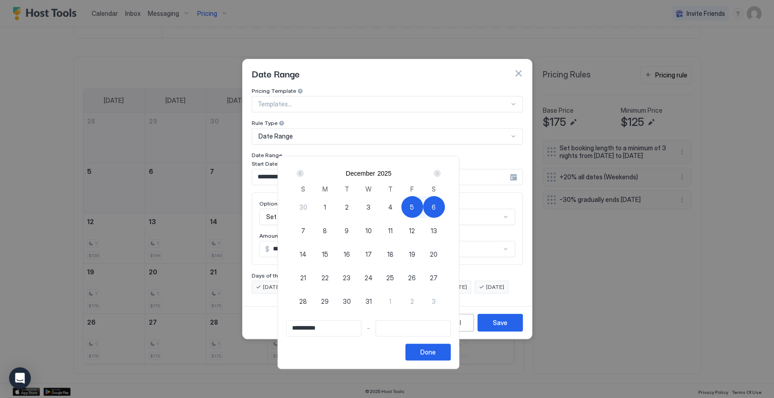
click at [441, 173] on div "Next" at bounding box center [436, 173] width 7 height 7
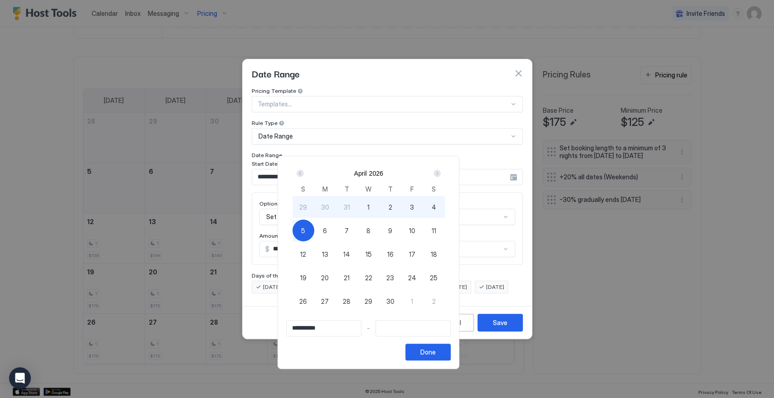
type input "**********"
click at [314, 253] on div "12" at bounding box center [303, 254] width 22 height 22
type input "**********"
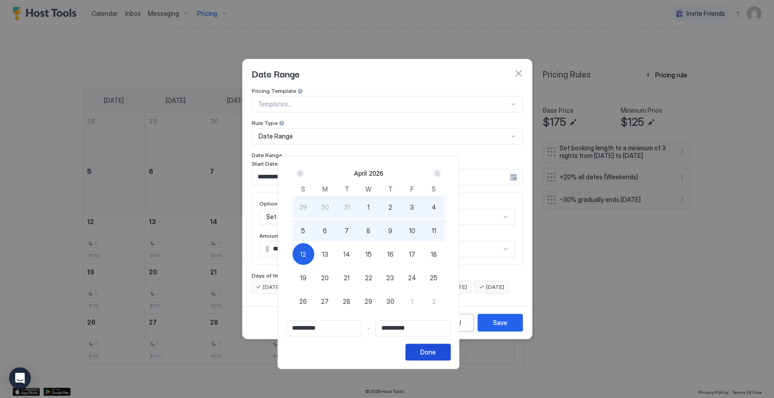
click at [436, 355] on div "Done" at bounding box center [427, 353] width 15 height 10
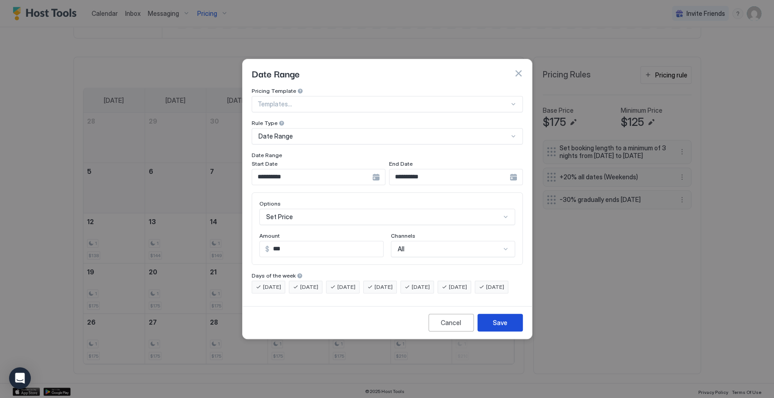
click at [510, 330] on button "Save" at bounding box center [499, 323] width 45 height 18
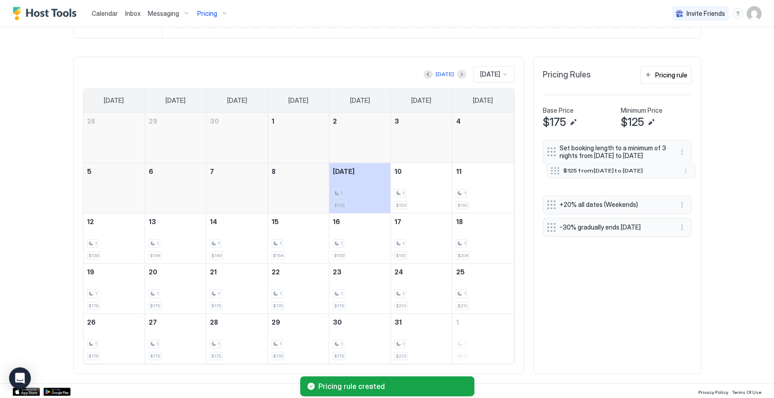
drag, startPoint x: 551, startPoint y: 188, endPoint x: 551, endPoint y: 175, distance: 12.2
click at [551, 175] on div "$125 from Fri, Dec 5th 2025 to Sun, Apr 12th 2026" at bounding box center [613, 171] width 126 height 8
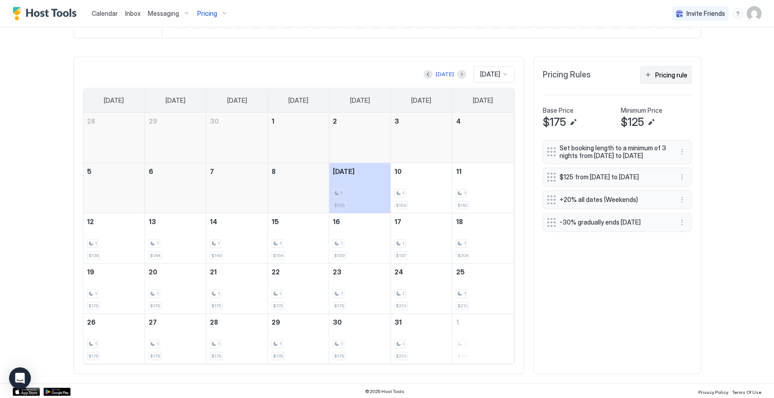
click at [665, 75] on div "Pricing rule" at bounding box center [671, 75] width 32 height 10
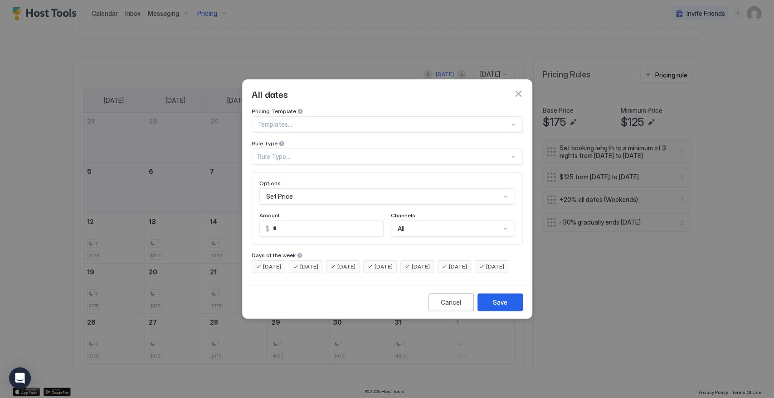
click at [291, 153] on div "Rule Type..." at bounding box center [383, 157] width 252 height 8
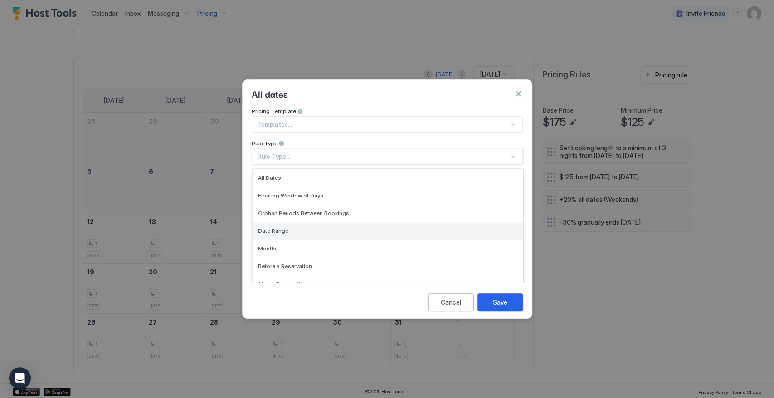
click at [289, 228] on div "Date Range" at bounding box center [387, 231] width 259 height 7
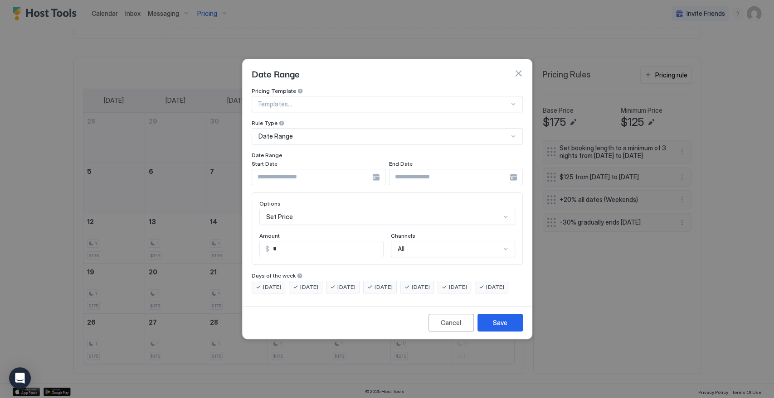
click at [377, 169] on div at bounding box center [319, 177] width 134 height 16
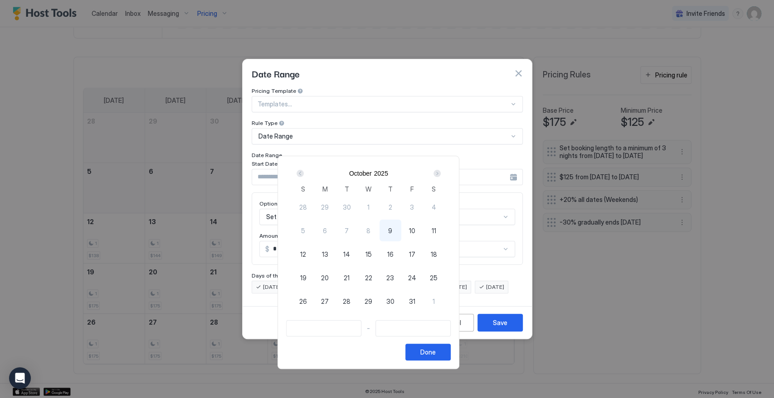
click at [441, 172] on div "Next" at bounding box center [436, 173] width 7 height 7
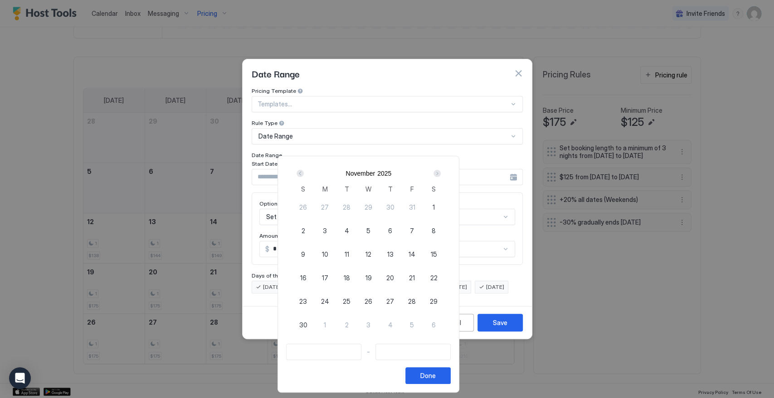
click at [441, 172] on div "Next" at bounding box center [436, 173] width 7 height 7
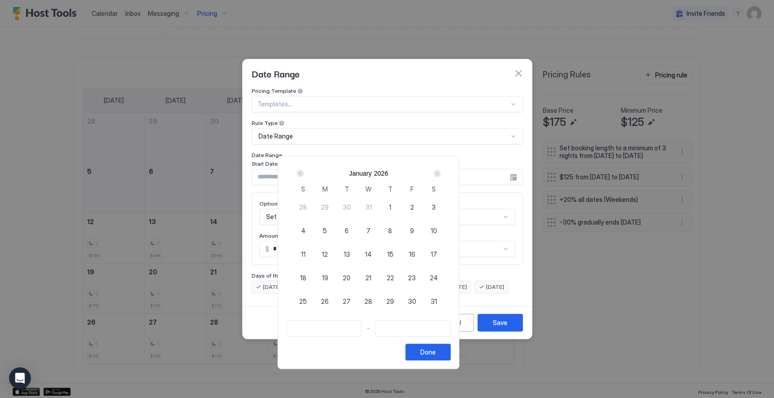
click at [441, 172] on div "Next" at bounding box center [436, 173] width 7 height 7
click at [306, 253] on span "12" at bounding box center [303, 255] width 6 height 10
type input "**********"
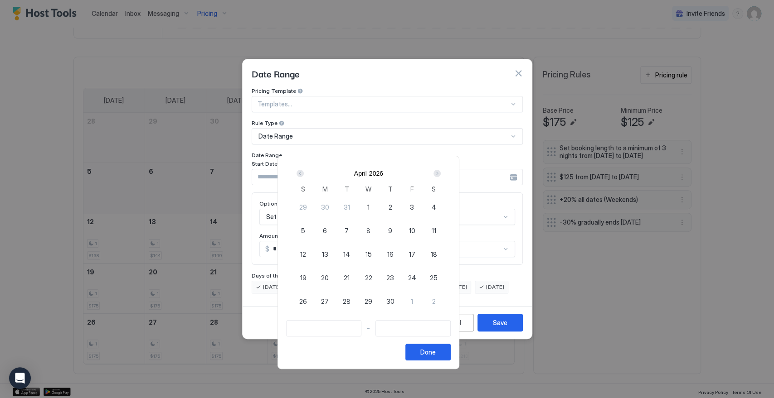
type input "**********"
click at [441, 170] on div "Next" at bounding box center [436, 173] width 7 height 7
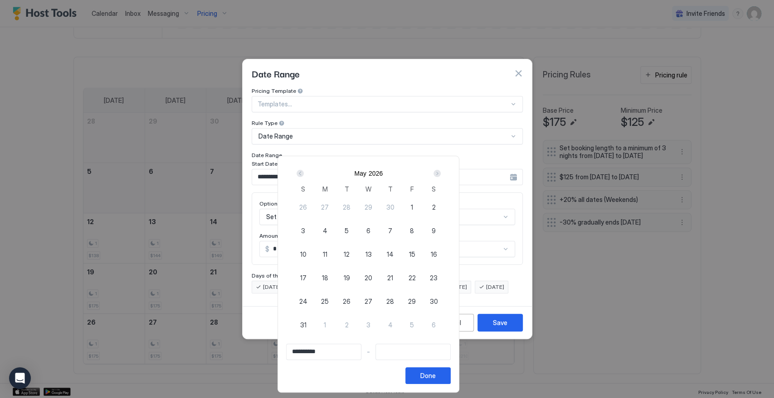
click at [441, 170] on div "Next" at bounding box center [436, 173] width 7 height 7
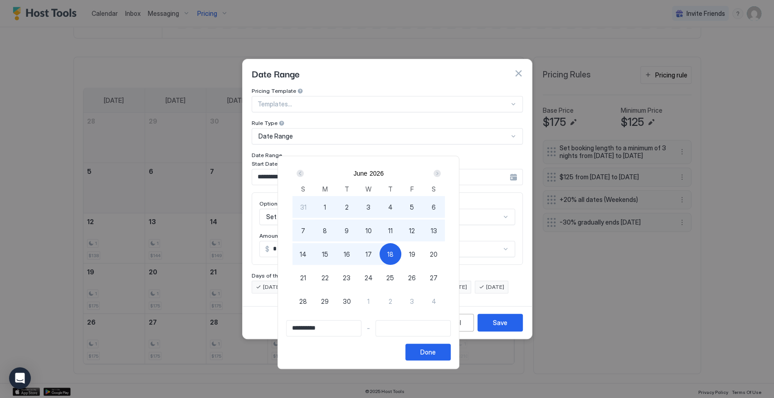
type input "**********"
click at [423, 276] on div "26" at bounding box center [412, 278] width 22 height 22
type input "**********"
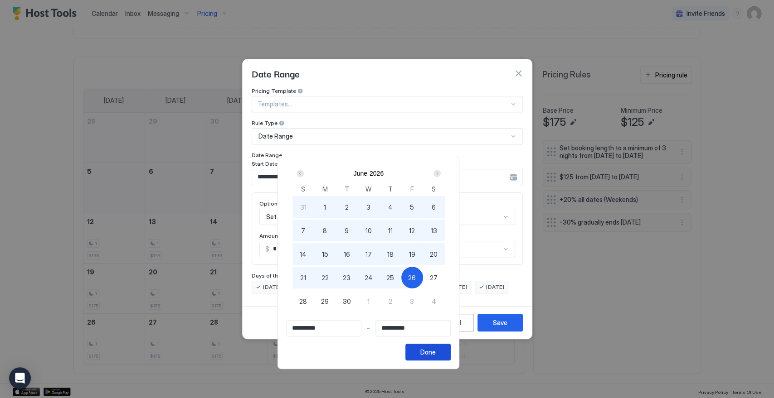
click at [436, 356] on div "Done" at bounding box center [427, 353] width 15 height 10
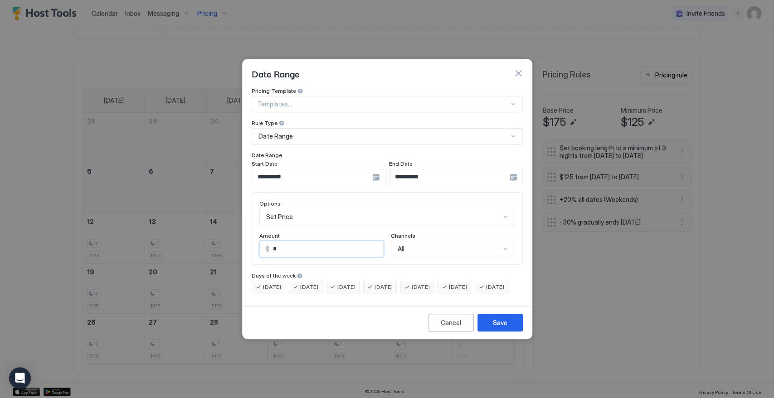
drag, startPoint x: 295, startPoint y: 244, endPoint x: 247, endPoint y: 244, distance: 48.1
click at [247, 244] on div "**********" at bounding box center [387, 194] width 289 height 215
type input "***"
click at [511, 332] on button "Save" at bounding box center [499, 323] width 45 height 18
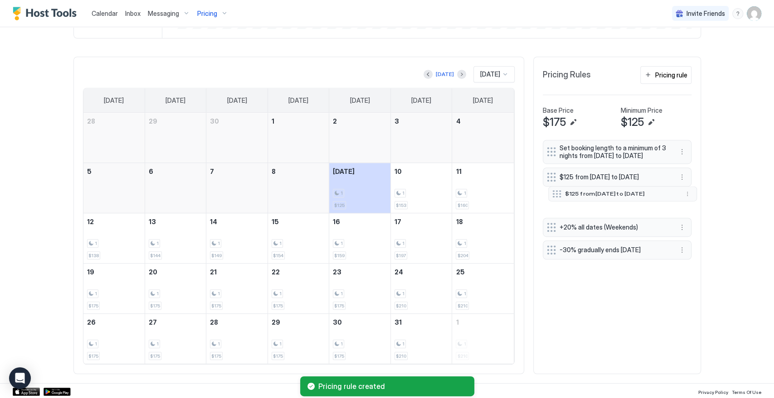
drag, startPoint x: 548, startPoint y: 256, endPoint x: 553, endPoint y: 205, distance: 51.5
click at [553, 198] on div at bounding box center [556, 193] width 9 height 7
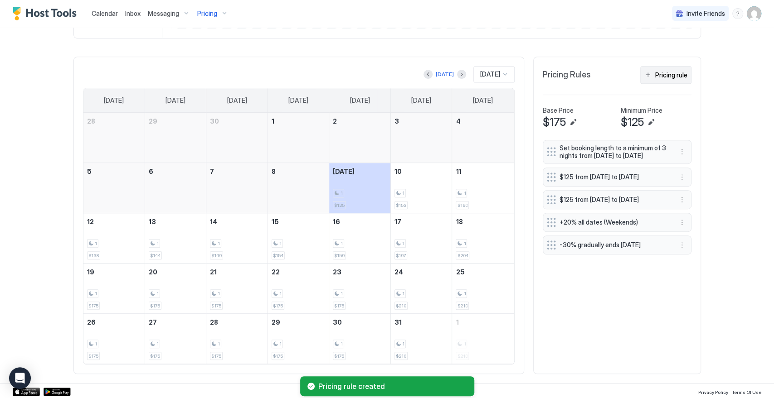
click at [658, 72] on div "Pricing rule" at bounding box center [671, 75] width 32 height 10
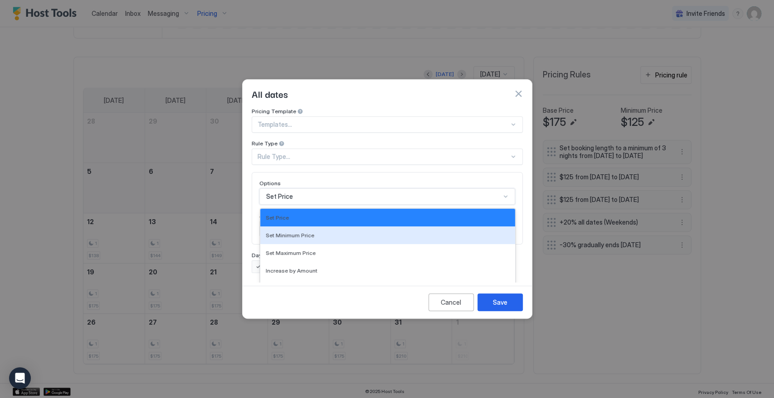
click at [296, 189] on div "17 results available. Use Up and Down to choose options, press Enter to select …" at bounding box center [387, 197] width 256 height 16
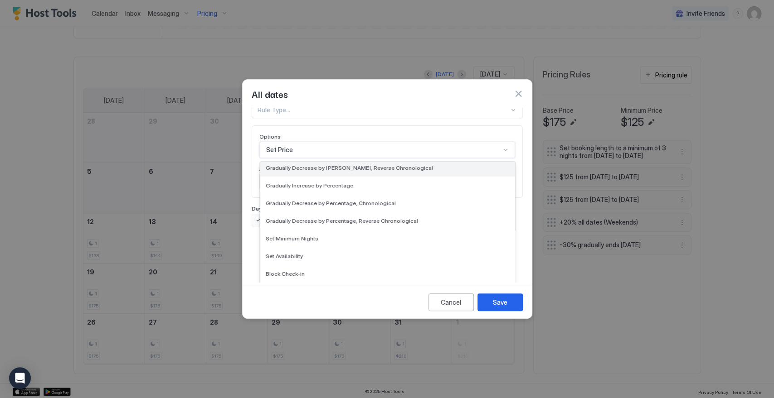
scroll to position [164, 0]
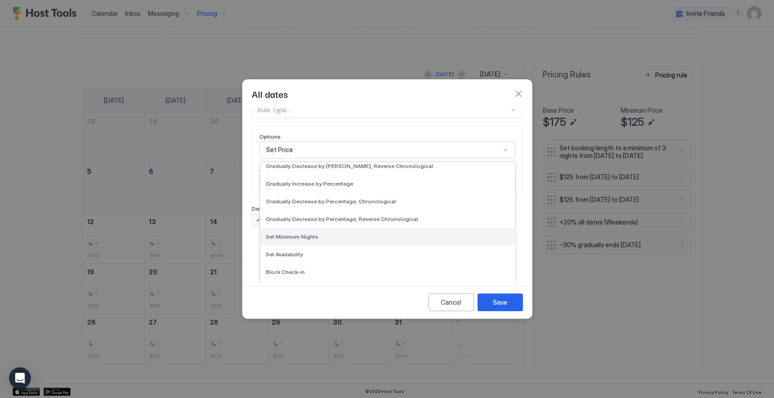
click at [305, 233] on span "Set Minimum Nights" at bounding box center [292, 236] width 53 height 7
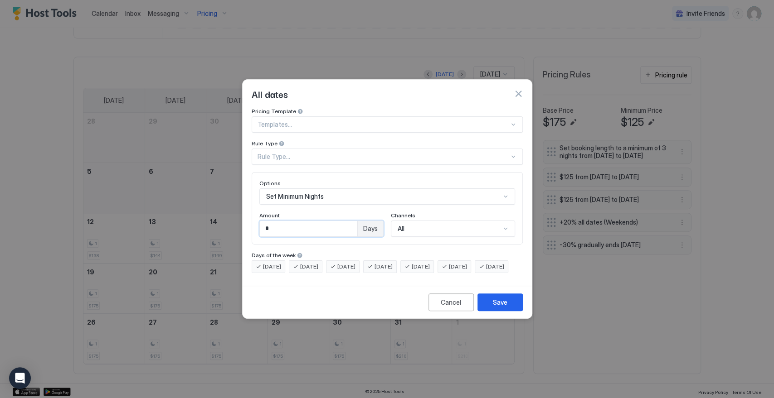
drag, startPoint x: 254, startPoint y: 223, endPoint x: 243, endPoint y: 225, distance: 11.4
click at [241, 224] on div "All dates Pricing Template Templates... Rule Type Rule Type... Options Set Mini…" at bounding box center [387, 199] width 774 height 398
type input "*"
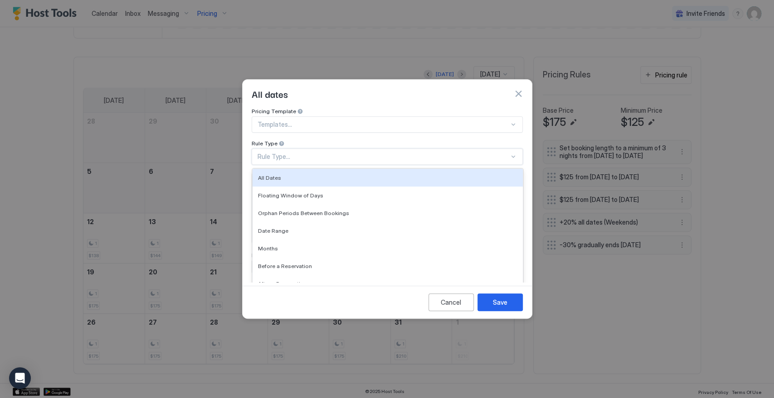
click at [416, 153] on div "Rule Type..." at bounding box center [383, 157] width 252 height 8
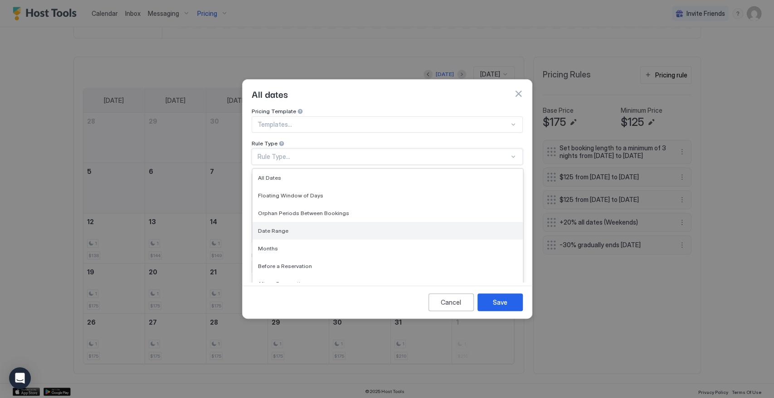
click at [366, 228] on div "Date Range" at bounding box center [387, 231] width 259 height 7
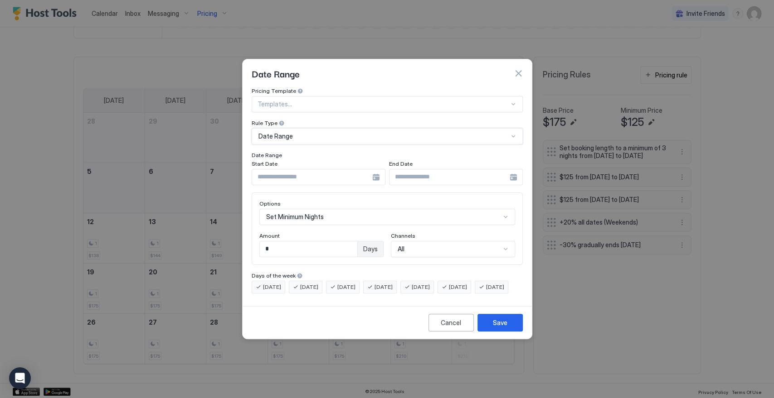
click at [356, 171] on input "Input Field" at bounding box center [312, 177] width 120 height 15
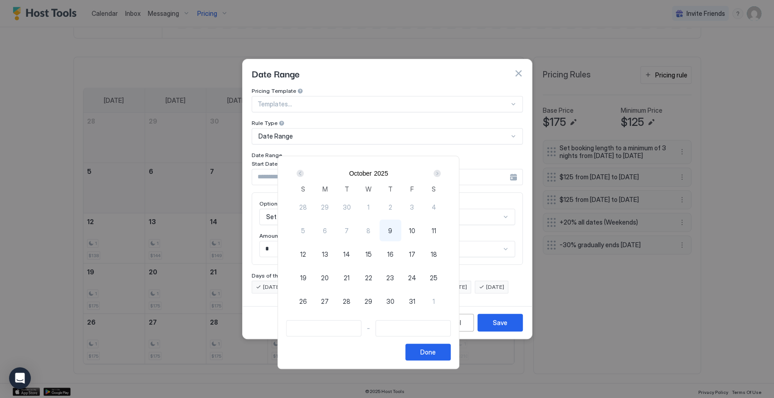
click at [441, 172] on div "Next" at bounding box center [436, 173] width 7 height 7
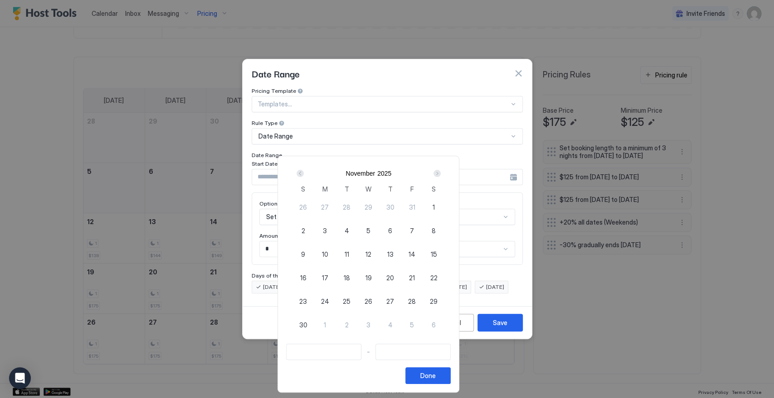
click at [441, 172] on div "Next" at bounding box center [436, 173] width 7 height 7
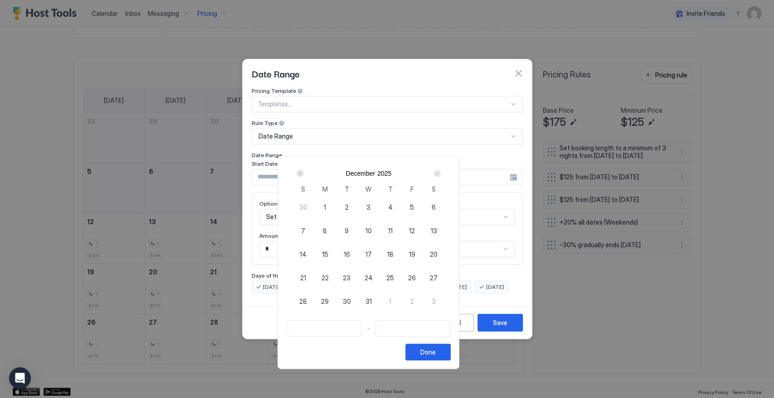
click at [441, 172] on div "Next" at bounding box center [436, 173] width 7 height 7
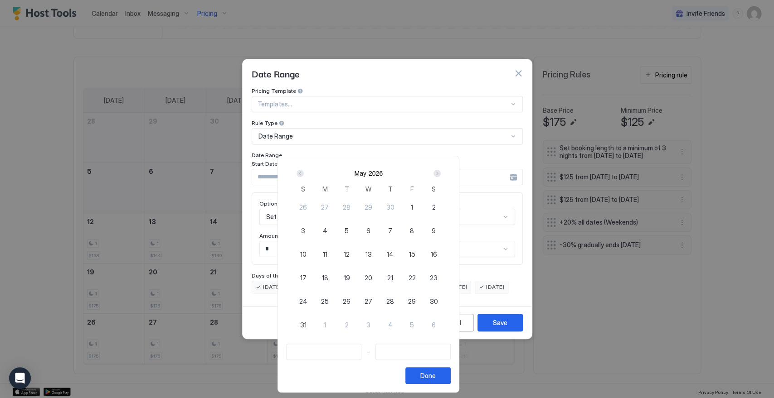
click at [304, 174] on div "Prev" at bounding box center [299, 173] width 7 height 7
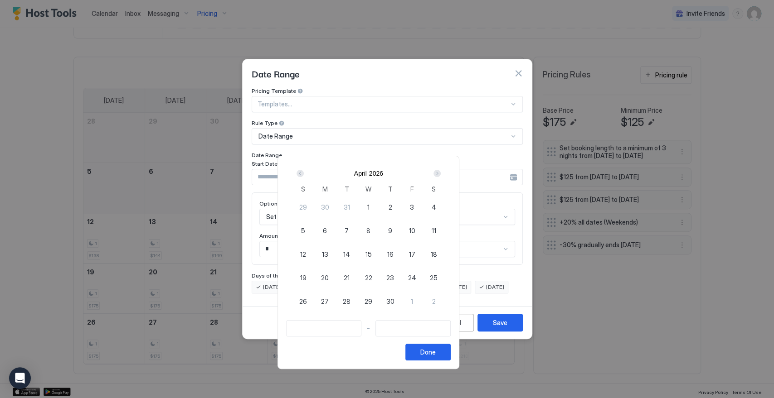
click at [306, 254] on span "12" at bounding box center [303, 255] width 6 height 10
type input "**********"
click at [441, 172] on div "Next" at bounding box center [436, 173] width 7 height 7
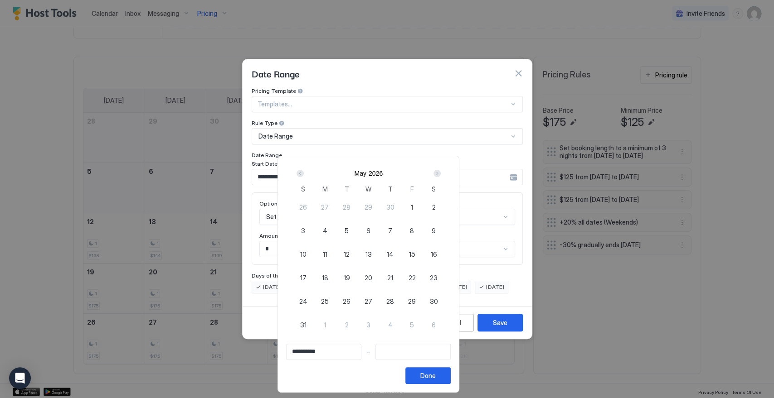
click at [441, 172] on div "Next" at bounding box center [436, 173] width 7 height 7
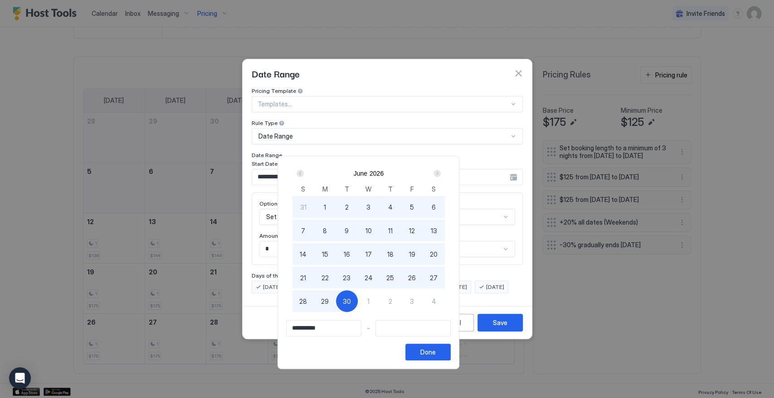
click at [352, 329] on input "**********" at bounding box center [324, 328] width 74 height 15
type input "**********"
click at [416, 280] on span "26" at bounding box center [412, 278] width 8 height 10
type input "**********"
click at [416, 280] on span "26" at bounding box center [412, 278] width 8 height 10
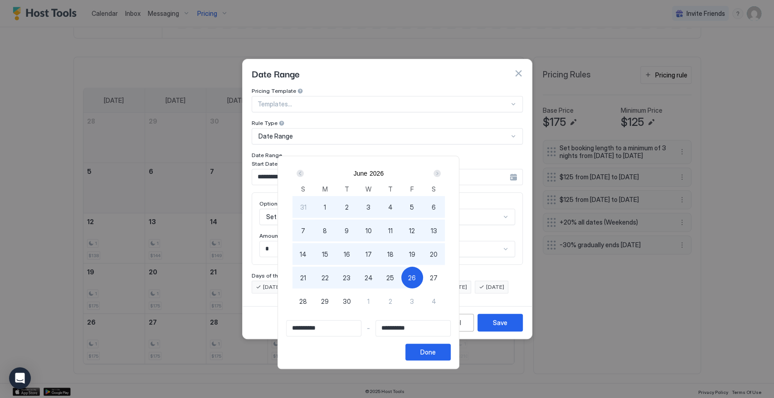
type input "**********"
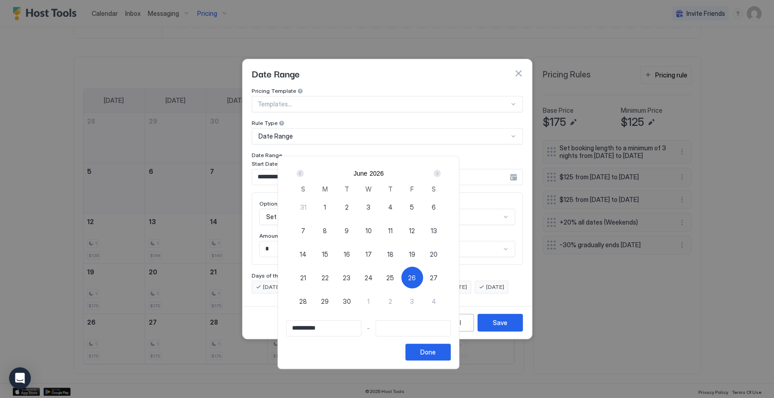
click at [441, 175] on div "Next" at bounding box center [436, 173] width 7 height 7
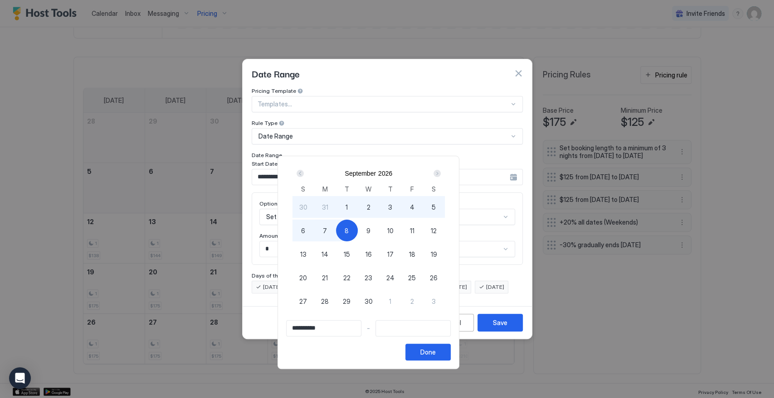
type input "**********"
click at [327, 228] on span "7" at bounding box center [325, 231] width 4 height 10
type input "**********"
click at [436, 350] on div "Done" at bounding box center [427, 353] width 15 height 10
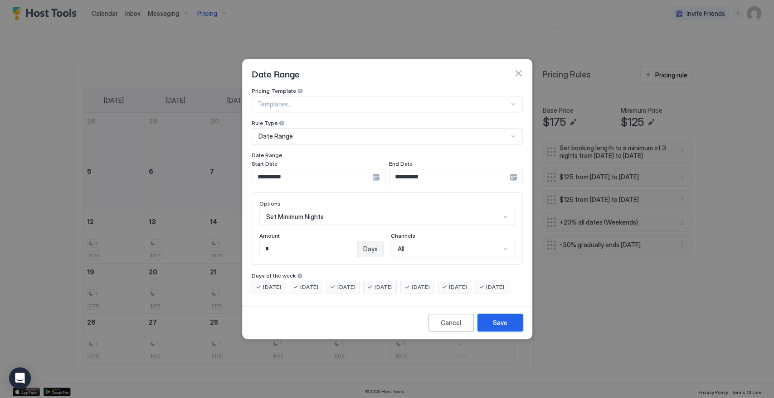
click at [484, 327] on button "Save" at bounding box center [499, 323] width 45 height 18
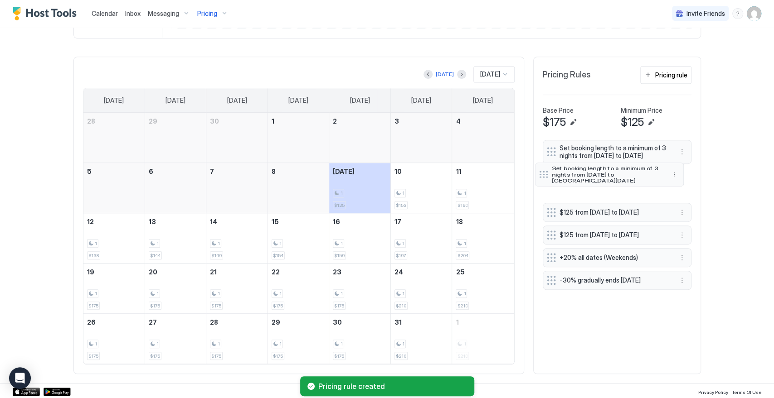
drag, startPoint x: 547, startPoint y: 291, endPoint x: 539, endPoint y: 191, distance: 100.0
click at [539, 178] on div at bounding box center [543, 174] width 9 height 7
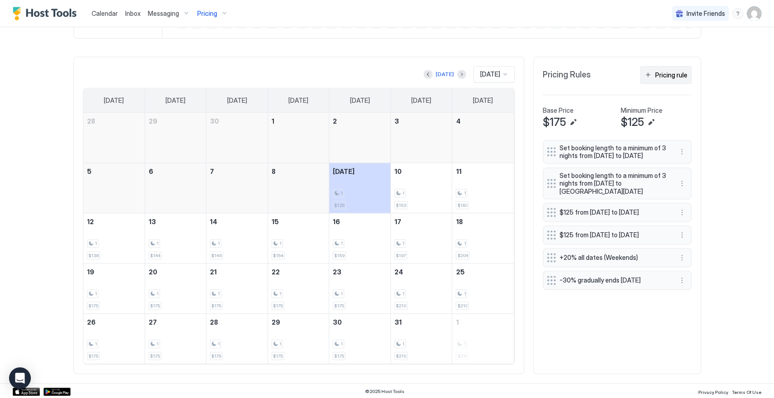
click at [666, 68] on button "Pricing rule" at bounding box center [665, 75] width 51 height 18
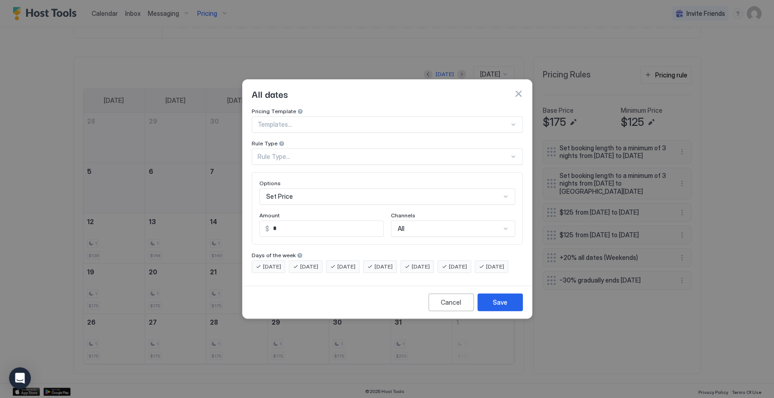
scroll to position [47, 0]
click at [309, 189] on div "Set Price" at bounding box center [387, 197] width 256 height 16
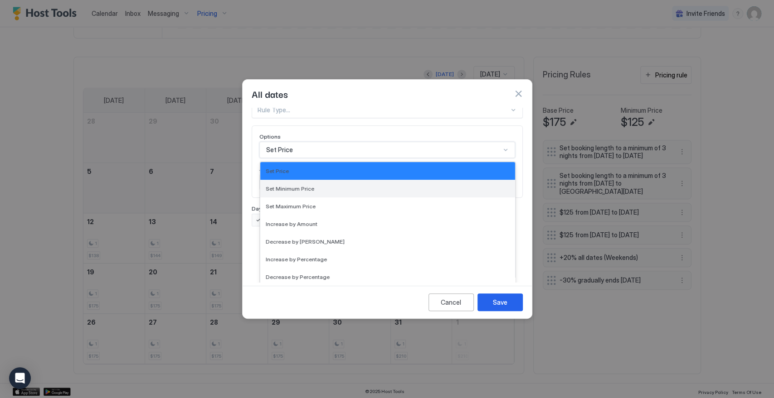
click at [310, 185] on span "Set Minimum Price" at bounding box center [290, 188] width 49 height 7
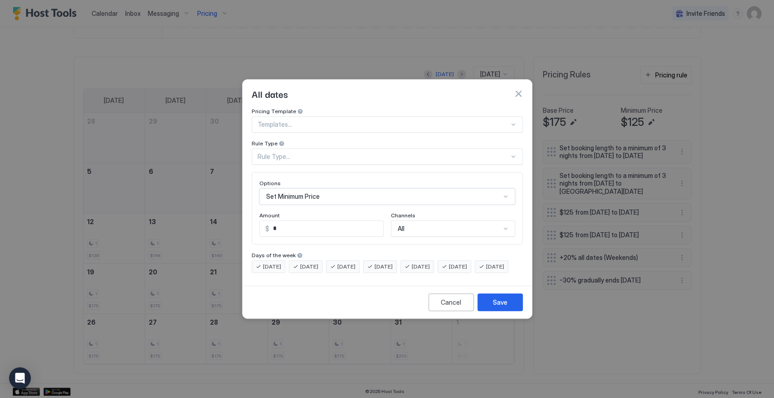
click at [310, 189] on div "option Set Minimum Price, selected. Set Minimum Price" at bounding box center [387, 197] width 256 height 16
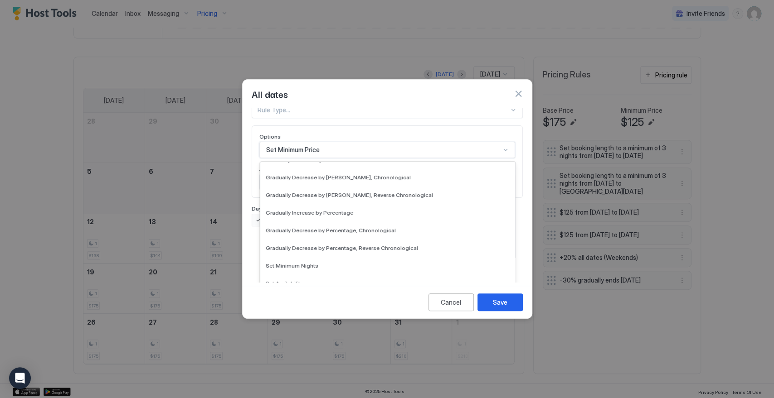
scroll to position [151, 0]
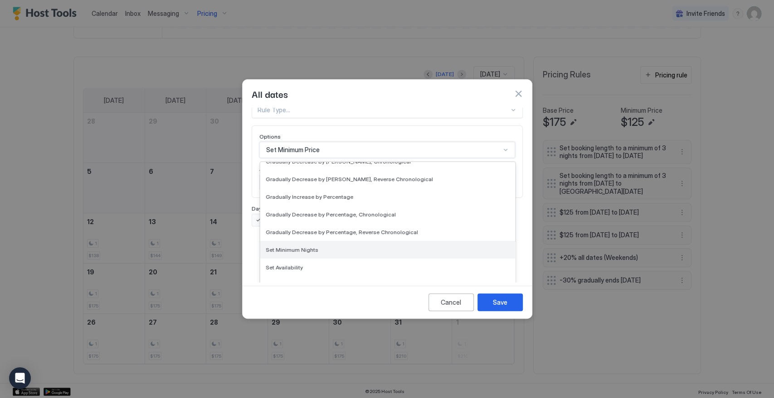
click at [312, 247] on span "Set Minimum Nights" at bounding box center [292, 250] width 53 height 7
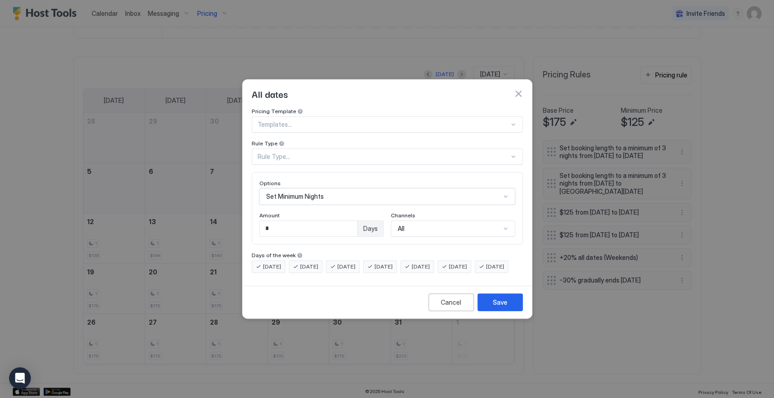
scroll to position [0, 0]
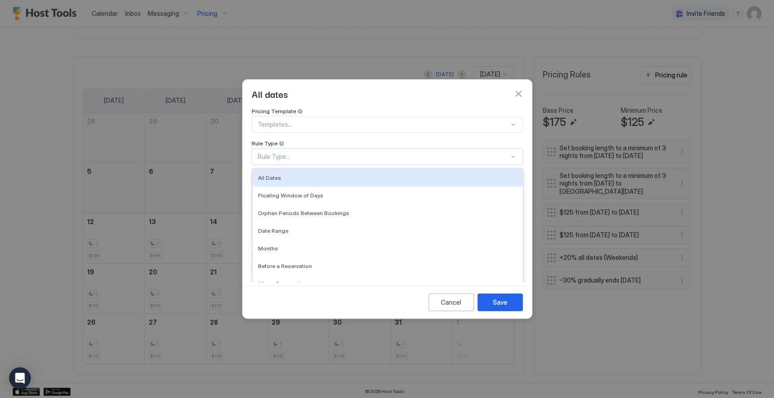
click at [297, 153] on div "Rule Type..." at bounding box center [383, 157] width 252 height 8
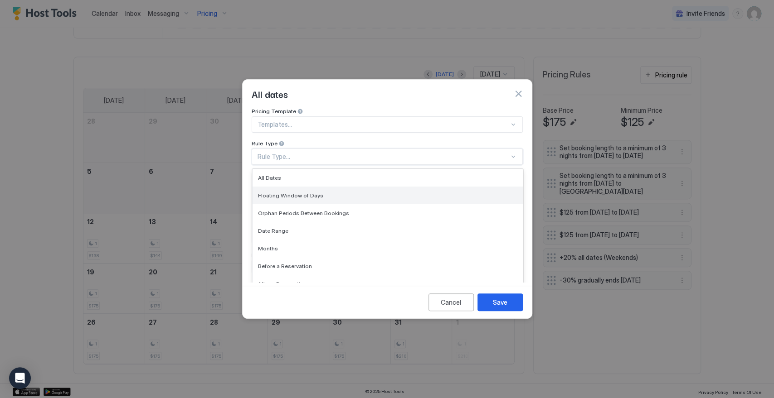
click at [312, 192] on span "Floating Window of Days" at bounding box center [290, 195] width 65 height 7
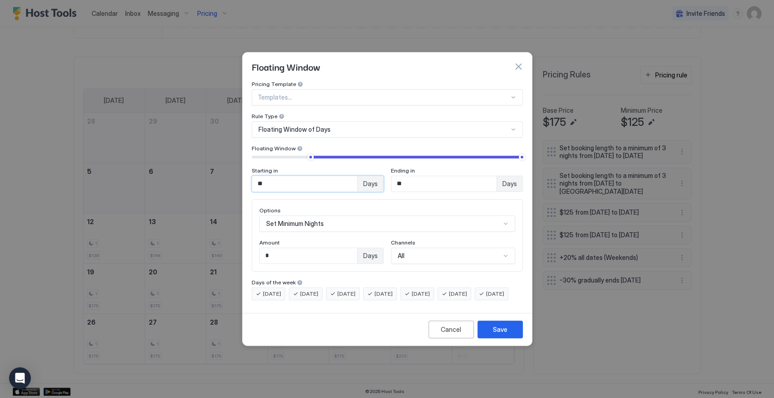
drag, startPoint x: 261, startPoint y: 180, endPoint x: 243, endPoint y: 189, distance: 20.7
click at [243, 180] on div "Pricing Template Templates... Rule Type Floating Window of Days Floating Window…" at bounding box center [387, 195] width 289 height 229
type input "*"
drag, startPoint x: 390, startPoint y: 181, endPoint x: 379, endPoint y: 181, distance: 10.9
click at [379, 181] on div "Starting in * Days Ending in ** Days" at bounding box center [387, 179] width 271 height 25
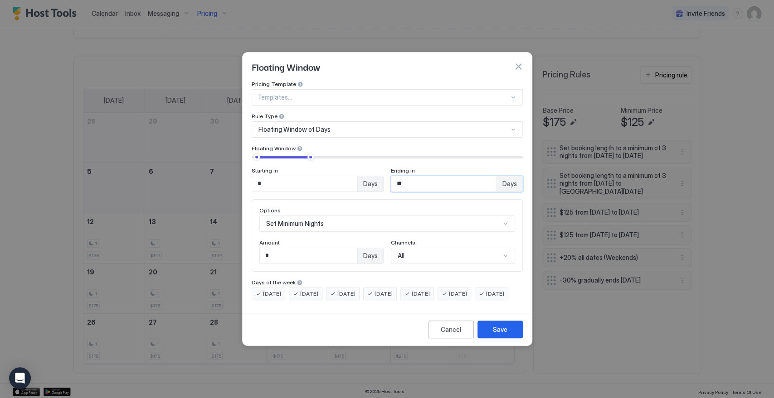
type input "**"
click at [302, 248] on input "*" at bounding box center [308, 255] width 97 height 15
drag, startPoint x: 262, startPoint y: 248, endPoint x: 237, endPoint y: 248, distance: 25.4
click at [237, 248] on div "Floating Window Pricing Template Templates... Rule Type Floating Window of Days…" at bounding box center [387, 199] width 774 height 398
type input "*"
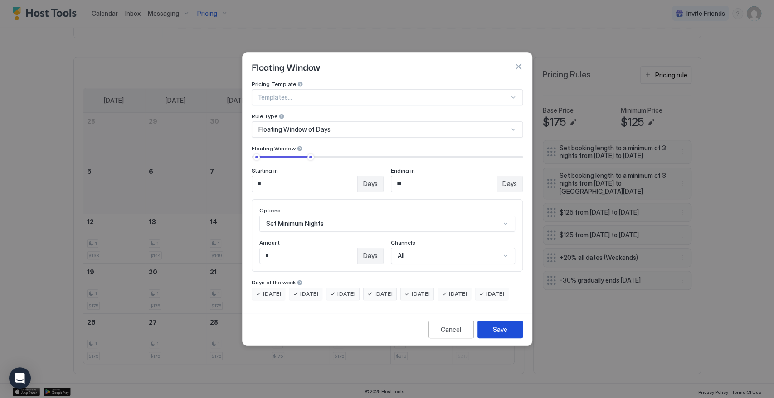
click at [505, 335] on div "Save" at bounding box center [500, 330] width 15 height 10
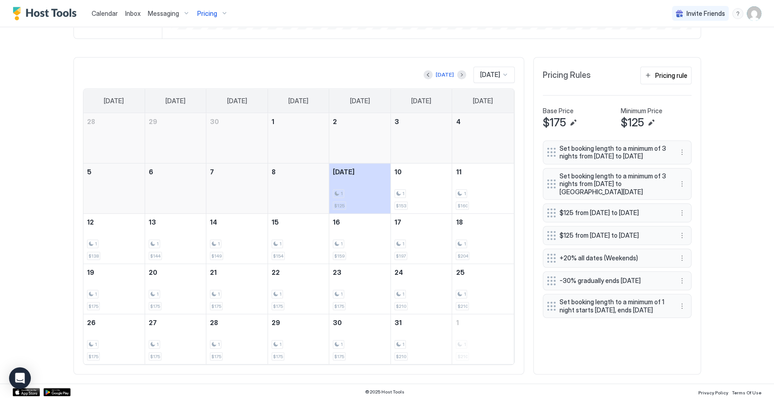
scroll to position [248, 0]
click at [678, 218] on button "More options" at bounding box center [681, 212] width 11 height 11
click at [688, 233] on span "Edit" at bounding box center [691, 234] width 10 height 7
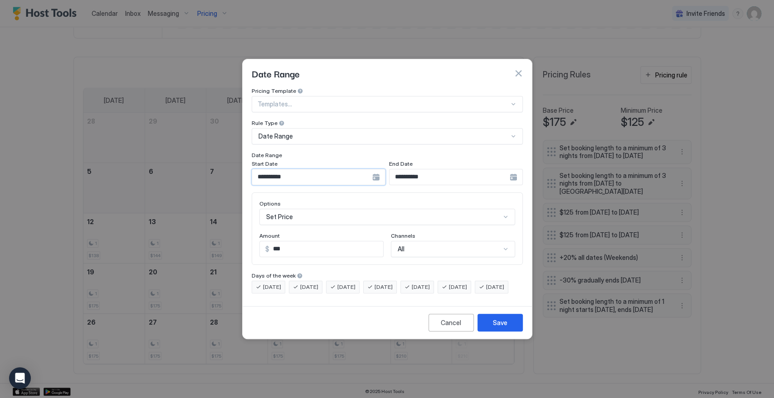
click at [302, 170] on input "**********" at bounding box center [312, 177] width 120 height 15
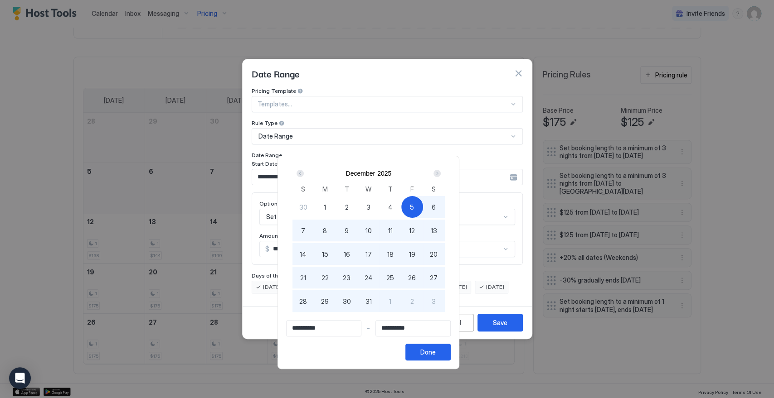
click at [304, 171] on div "Prev" at bounding box center [299, 173] width 7 height 7
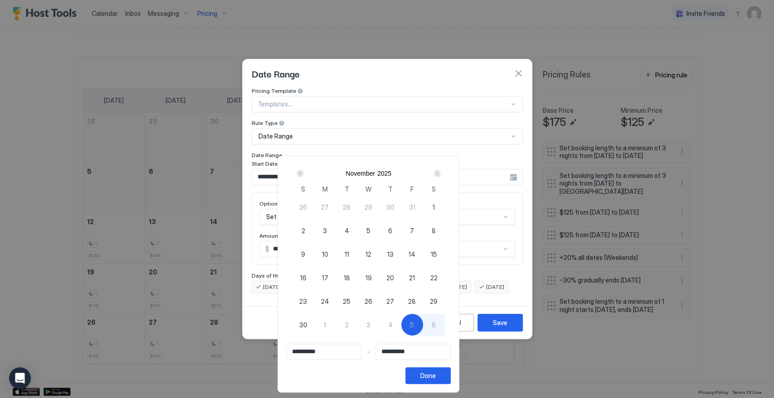
click at [304, 171] on div "Prev" at bounding box center [299, 173] width 7 height 7
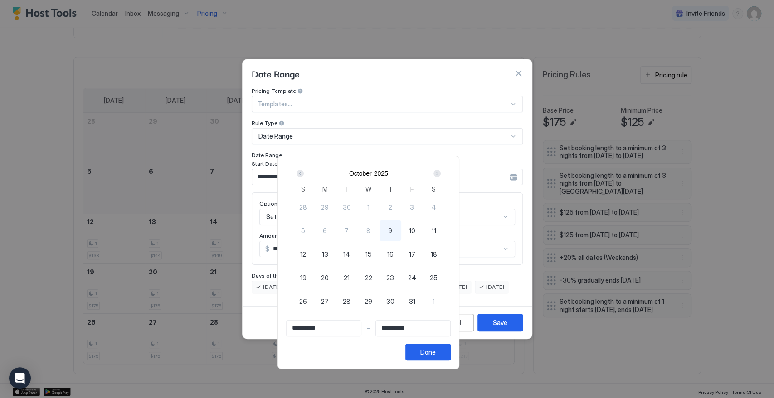
click at [392, 231] on span "9" at bounding box center [390, 231] width 4 height 10
type input "**********"
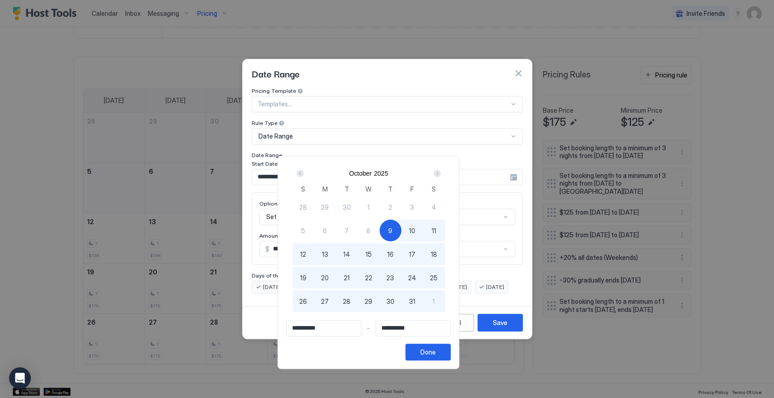
click at [441, 171] on div "Next" at bounding box center [436, 173] width 7 height 7
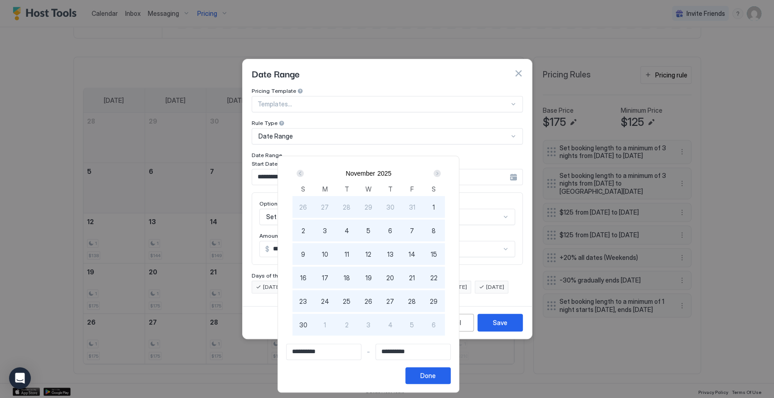
click at [441, 171] on div "Next" at bounding box center [436, 173] width 7 height 7
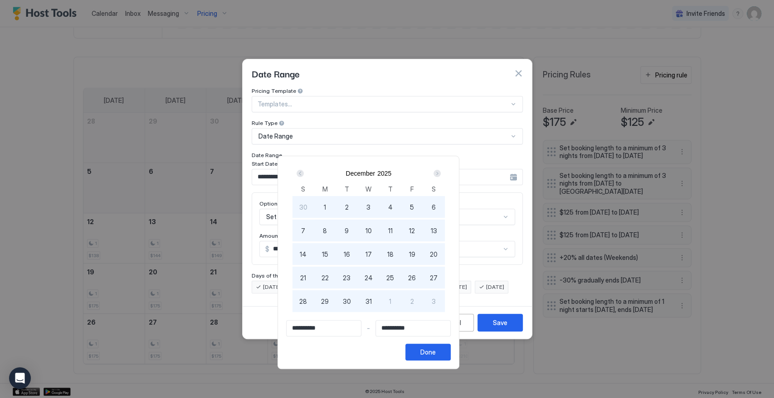
click at [414, 209] on span "5" at bounding box center [412, 208] width 4 height 10
type input "**********"
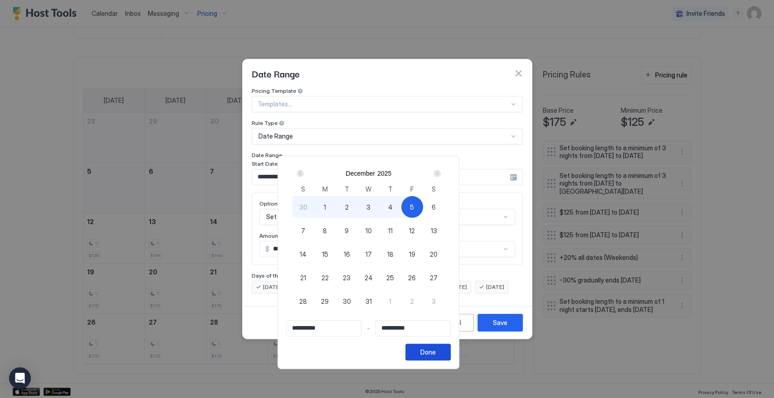
click at [451, 355] on button "Done" at bounding box center [427, 352] width 45 height 17
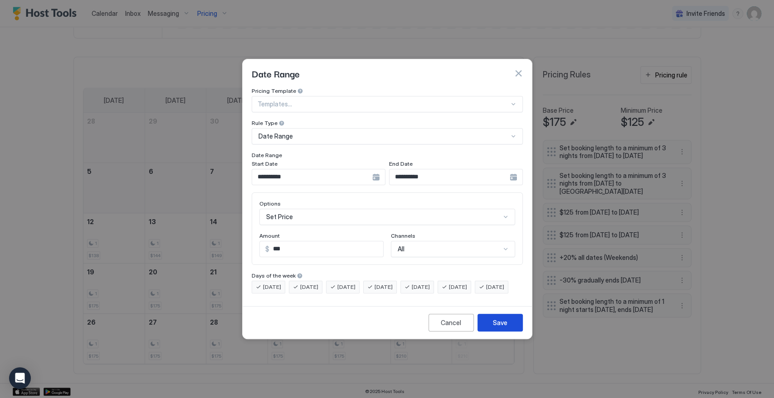
click at [503, 328] on div "Save" at bounding box center [500, 323] width 15 height 10
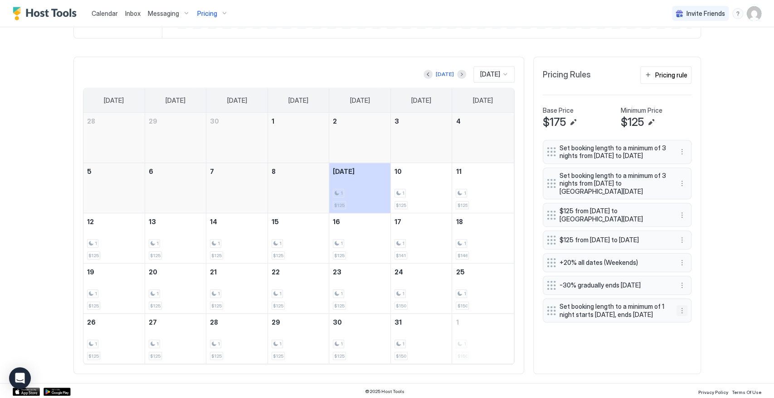
click at [677, 316] on button "More options" at bounding box center [681, 311] width 11 height 11
click at [685, 332] on div "Edit" at bounding box center [686, 334] width 20 height 7
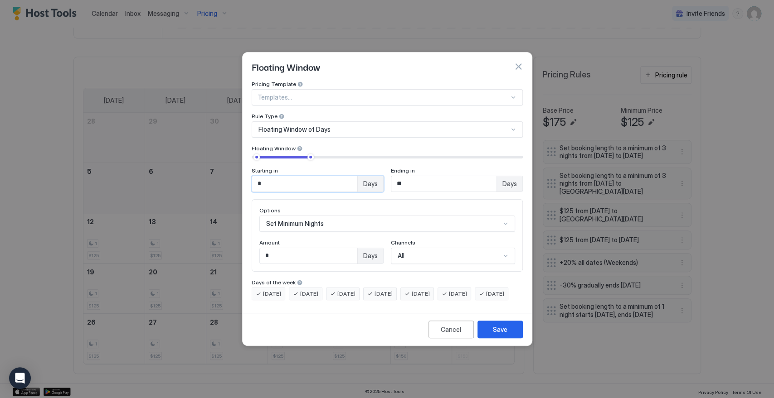
drag, startPoint x: 242, startPoint y: 178, endPoint x: 228, endPoint y: 180, distance: 13.8
click at [228, 180] on div "Floating Window Pricing Template Templates... Rule Type Floating Window of Days…" at bounding box center [387, 199] width 774 height 398
drag, startPoint x: 386, startPoint y: 176, endPoint x: 372, endPoint y: 176, distance: 14.1
click at [372, 176] on div "Starting in * Days Ending in ** Days" at bounding box center [387, 179] width 271 height 25
type input "**"
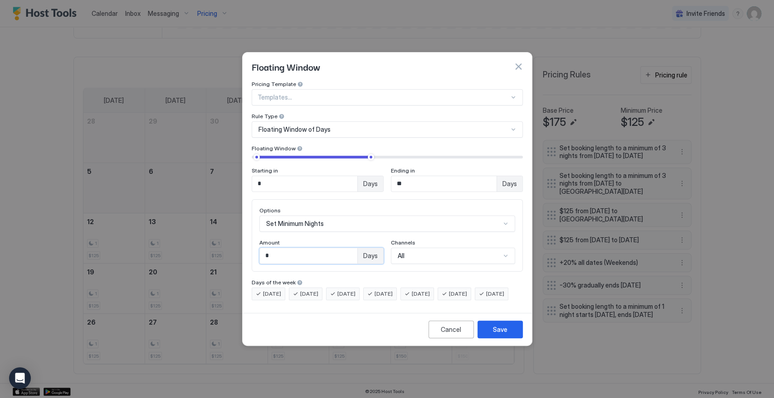
drag, startPoint x: 259, startPoint y: 248, endPoint x: 261, endPoint y: 260, distance: 12.4
click at [243, 249] on div "Pricing Template Templates... Rule Type Floating Window of Days Floating Window…" at bounding box center [387, 195] width 289 height 229
type input "*"
click at [500, 335] on div "Save" at bounding box center [500, 330] width 15 height 10
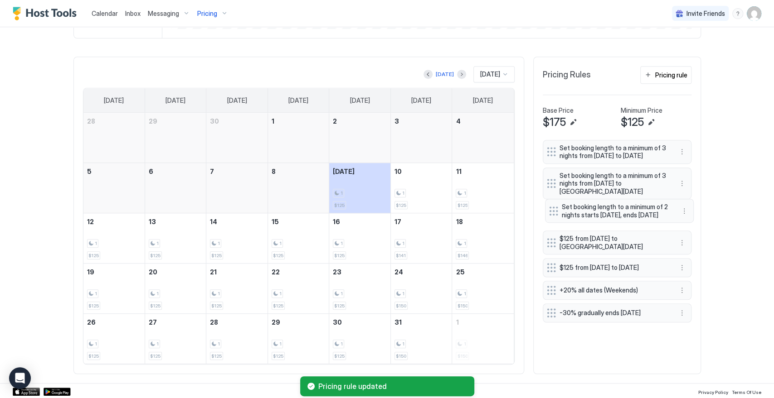
drag, startPoint x: 545, startPoint y: 323, endPoint x: 548, endPoint y: 223, distance: 99.8
click at [549, 216] on div at bounding box center [553, 211] width 9 height 9
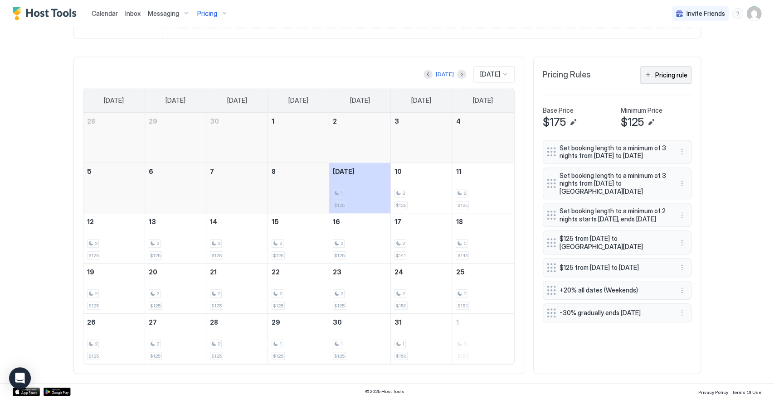
click at [671, 70] on div "Pricing rule" at bounding box center [671, 75] width 32 height 10
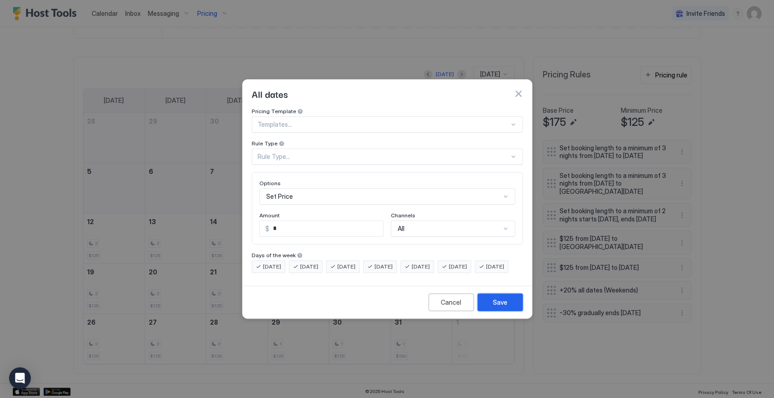
click at [495, 307] on div "Save" at bounding box center [500, 303] width 15 height 10
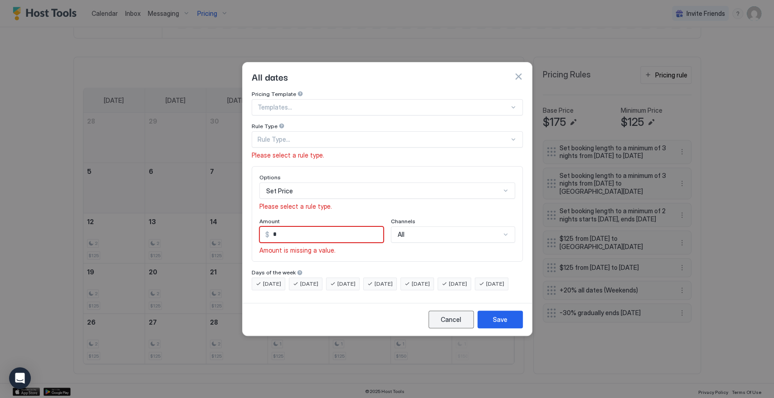
click at [454, 325] on div "Cancel" at bounding box center [451, 320] width 20 height 10
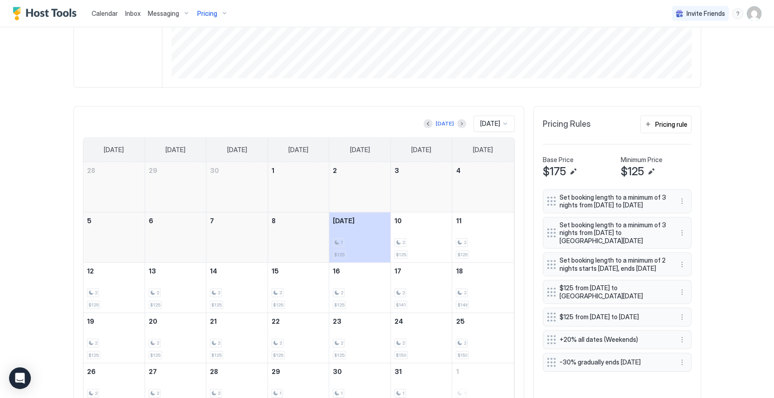
scroll to position [201, 0]
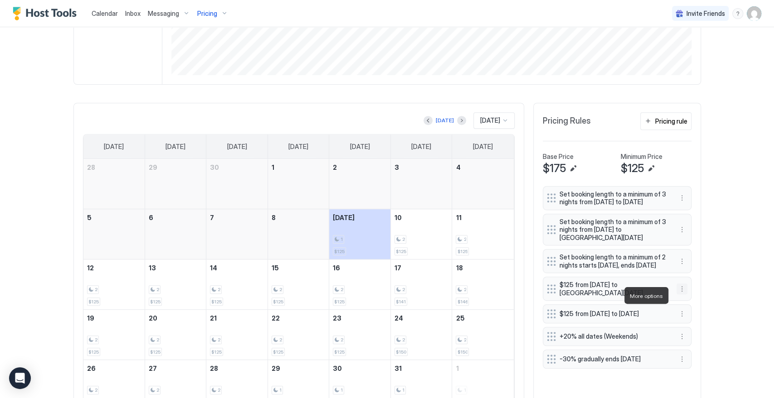
click at [679, 293] on button "More options" at bounding box center [681, 289] width 11 height 11
click at [689, 307] on span "Edit" at bounding box center [691, 308] width 10 height 7
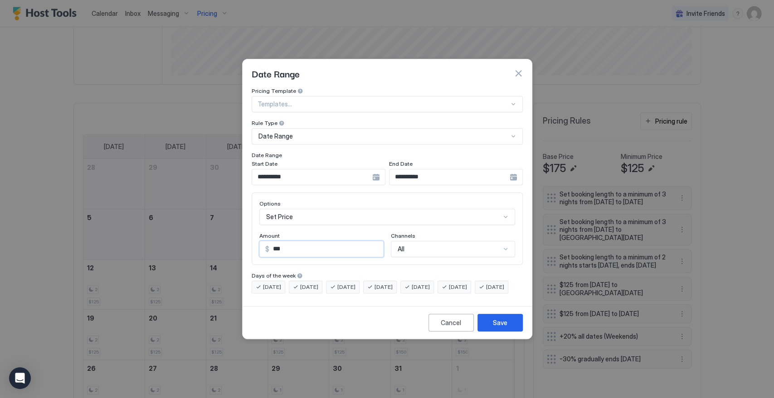
click at [279, 242] on input "***" at bounding box center [326, 249] width 114 height 15
type input "***"
click at [500, 328] on div "Save" at bounding box center [500, 323] width 15 height 10
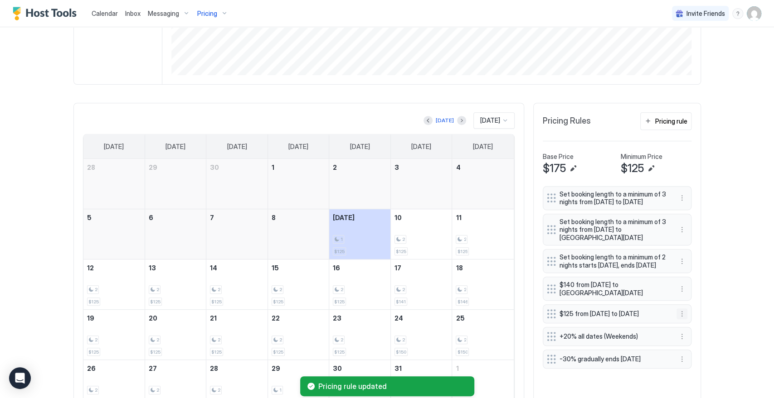
click at [683, 320] on button "More options" at bounding box center [681, 314] width 11 height 11
click at [685, 333] on div "Edit" at bounding box center [686, 336] width 20 height 7
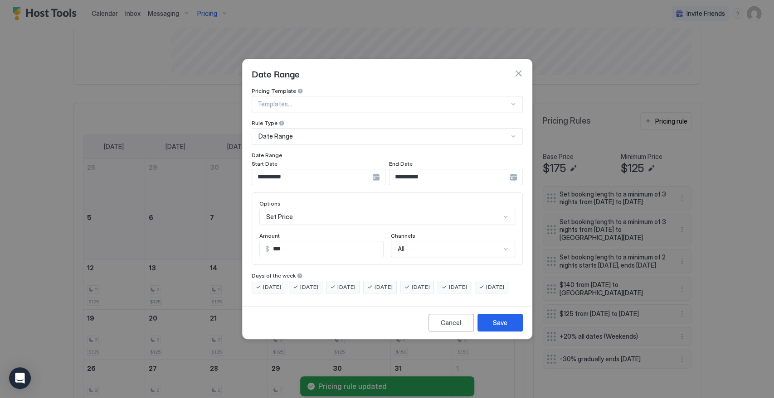
click at [290, 242] on input "***" at bounding box center [326, 249] width 114 height 15
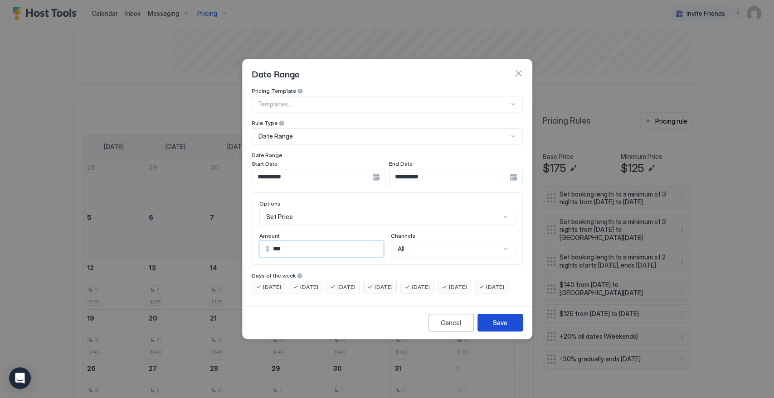
type input "***"
click at [513, 330] on button "Save" at bounding box center [499, 323] width 45 height 18
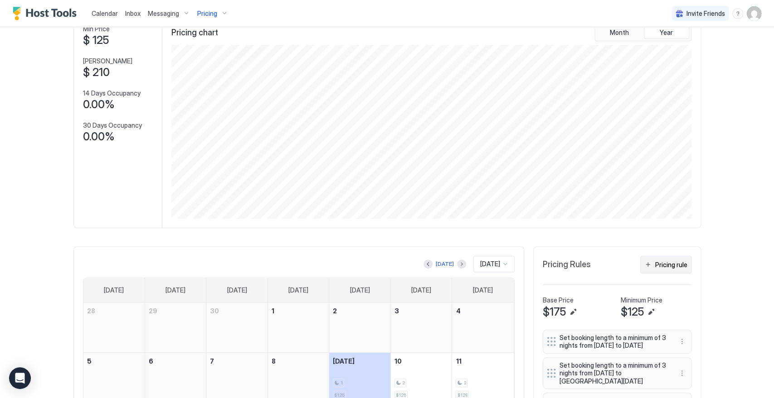
scroll to position [0, 0]
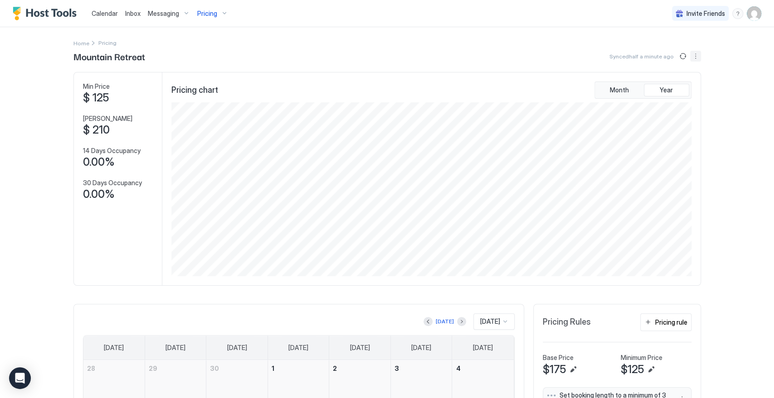
click at [693, 58] on button "More options" at bounding box center [695, 56] width 11 height 11
click at [682, 83] on span "Listing Settings" at bounding box center [676, 83] width 40 height 7
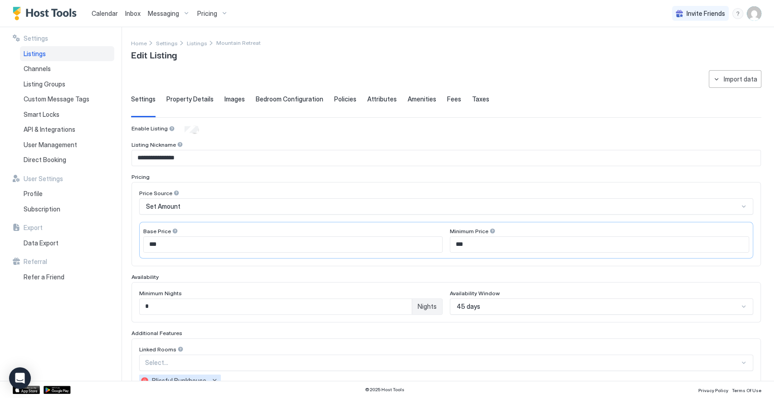
click at [505, 307] on div "45 days" at bounding box center [601, 307] width 303 height 16
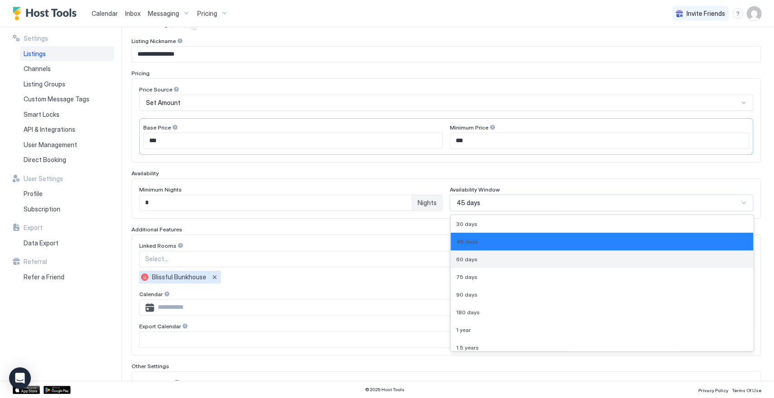
click at [487, 260] on div "60 days" at bounding box center [601, 259] width 291 height 7
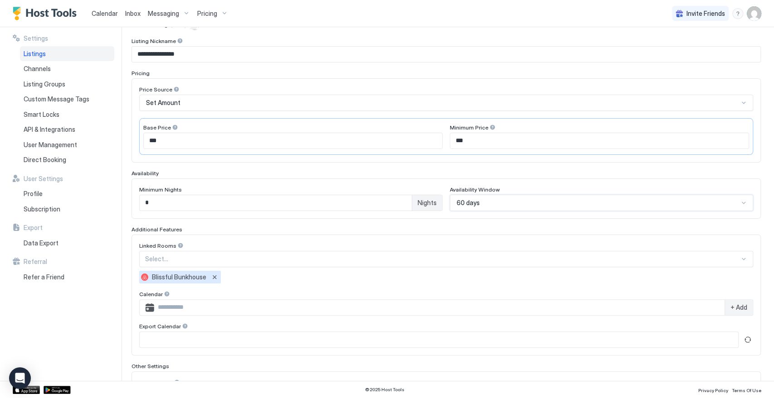
click at [474, 199] on span "60 days" at bounding box center [468, 203] width 23 height 8
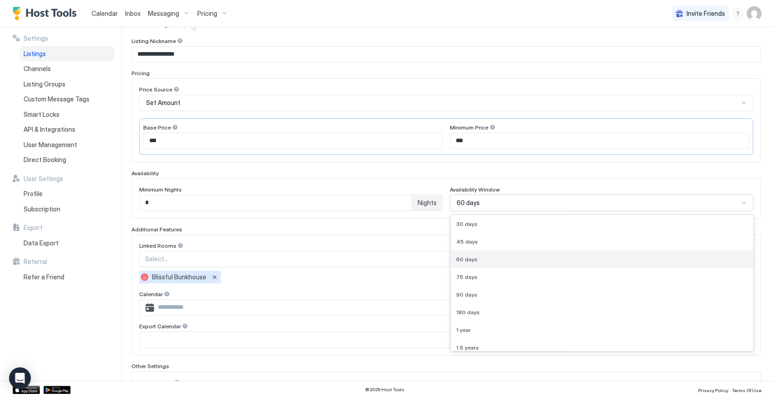
click at [479, 257] on div "60 days" at bounding box center [601, 259] width 291 height 7
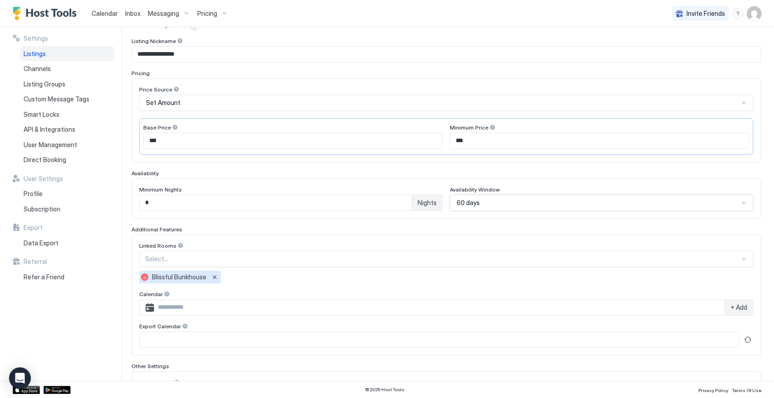
scroll to position [200, 0]
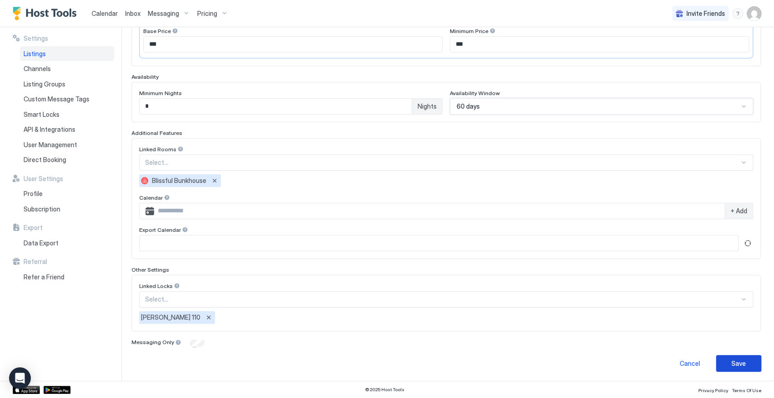
click at [740, 360] on button "Save" at bounding box center [738, 363] width 45 height 17
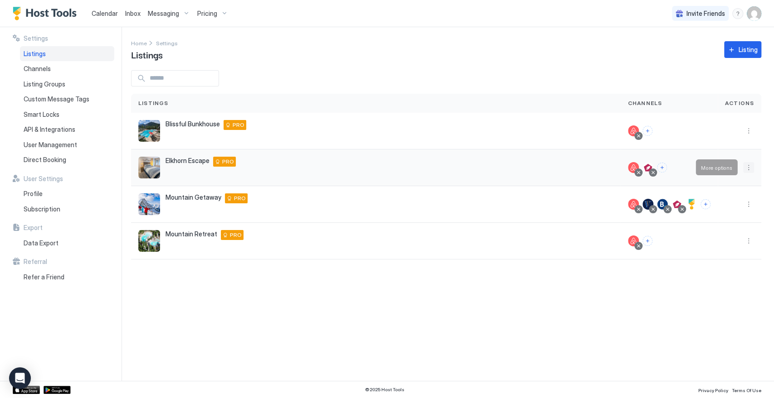
click at [749, 168] on button "More options" at bounding box center [748, 167] width 11 height 11
click at [736, 209] on span "Listing Settings" at bounding box center [728, 209] width 40 height 7
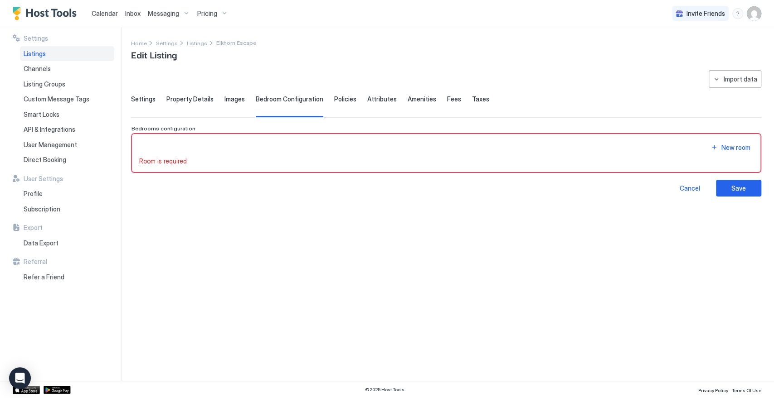
click at [147, 101] on span "Settings" at bounding box center [143, 99] width 24 height 8
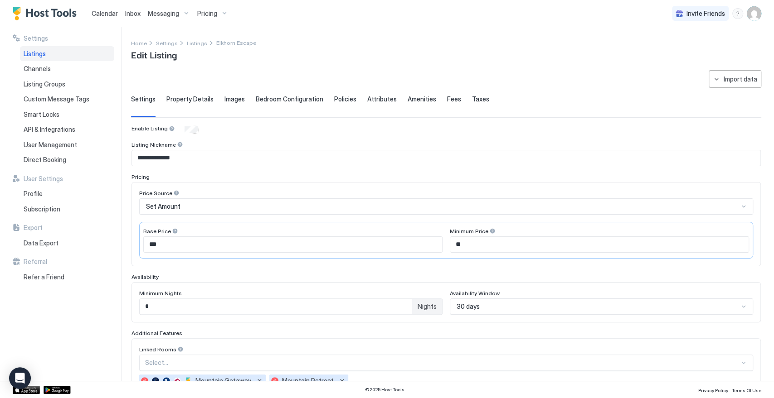
click at [200, 99] on span "Property Details" at bounding box center [189, 99] width 47 height 8
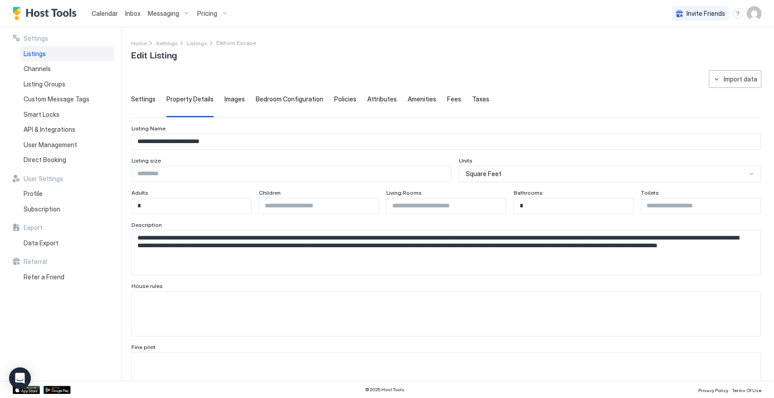
click at [233, 97] on span "Images" at bounding box center [234, 99] width 20 height 8
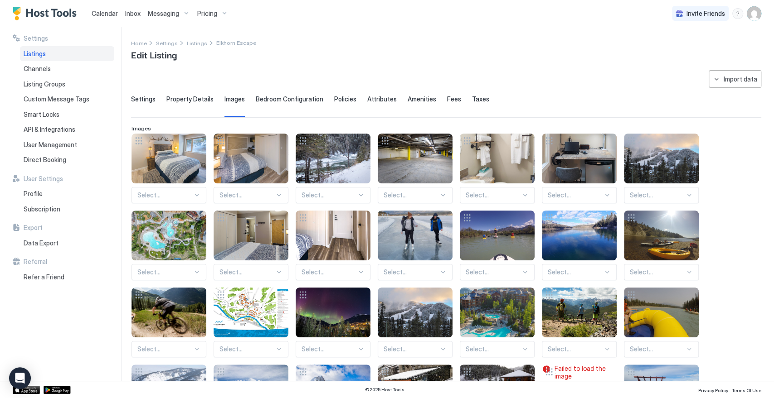
drag, startPoint x: 282, startPoint y: 97, endPoint x: 250, endPoint y: 98, distance: 32.2
click at [270, 98] on span "Bedroom Configuration" at bounding box center [290, 99] width 68 height 8
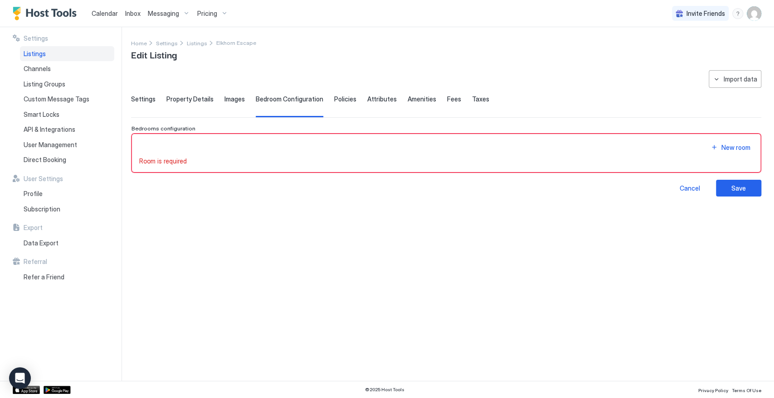
click at [138, 98] on span "Settings" at bounding box center [143, 99] width 24 height 8
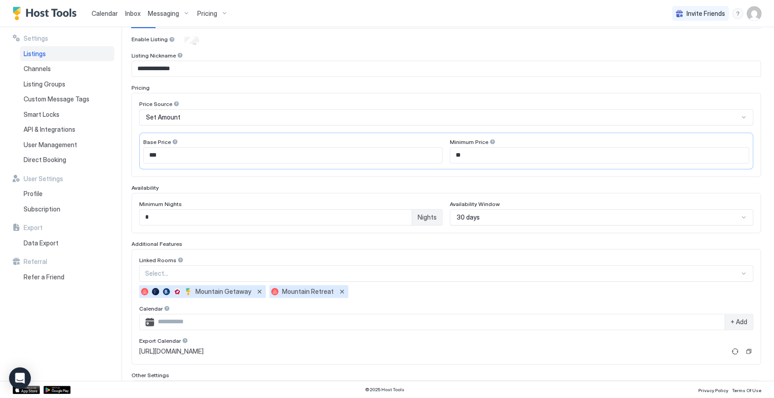
scroll to position [101, 0]
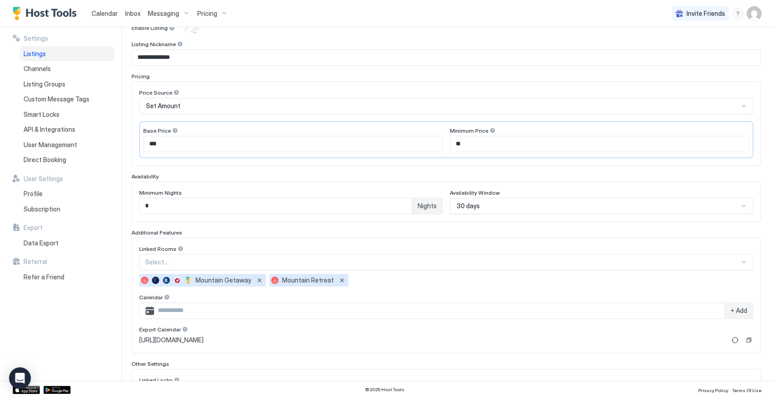
click at [485, 203] on div "30 days" at bounding box center [598, 206] width 282 height 8
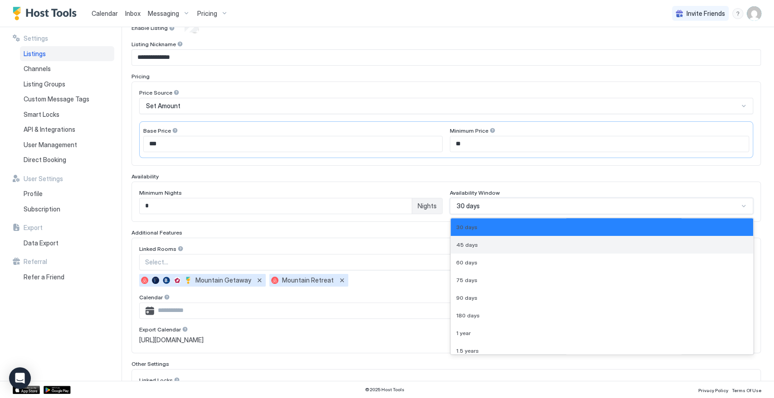
click at [484, 238] on div "45 days" at bounding box center [602, 245] width 302 height 18
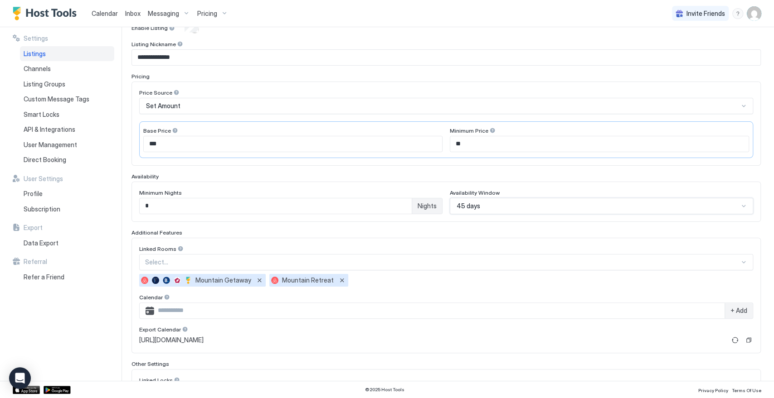
scroll to position [195, 0]
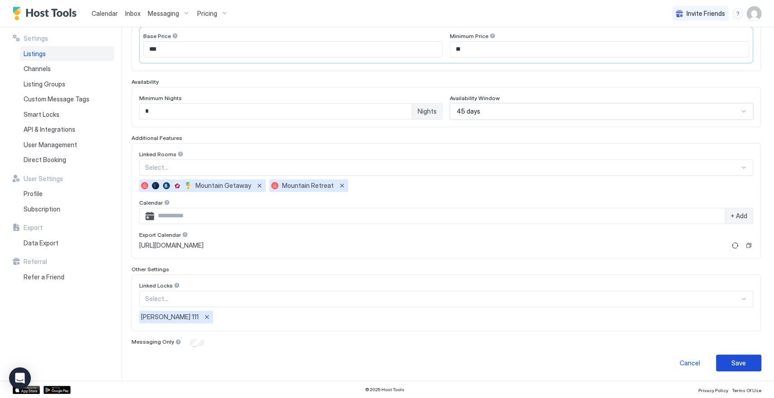
click at [731, 361] on div "Save" at bounding box center [738, 364] width 15 height 10
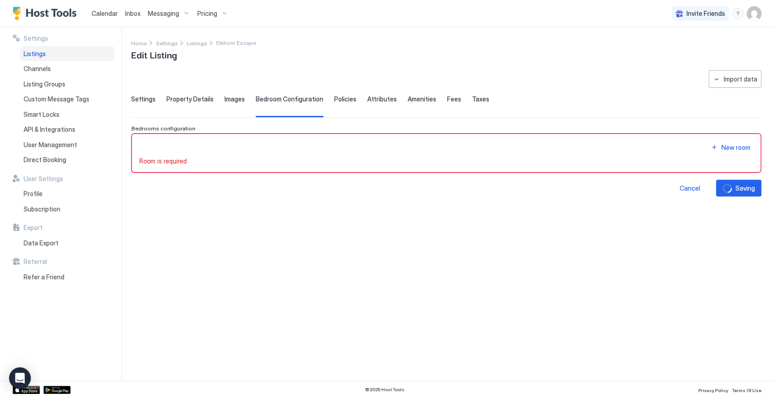
scroll to position [0, 0]
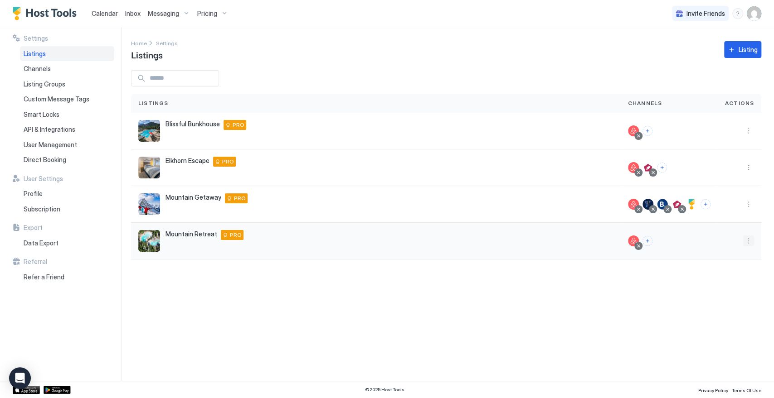
click at [749, 244] on button "More options" at bounding box center [748, 241] width 11 height 11
click at [737, 277] on div "Listing Settings" at bounding box center [725, 283] width 62 height 15
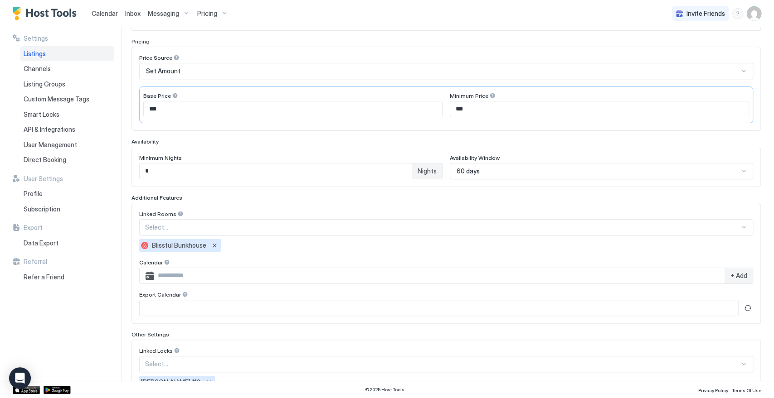
scroll to position [200, 0]
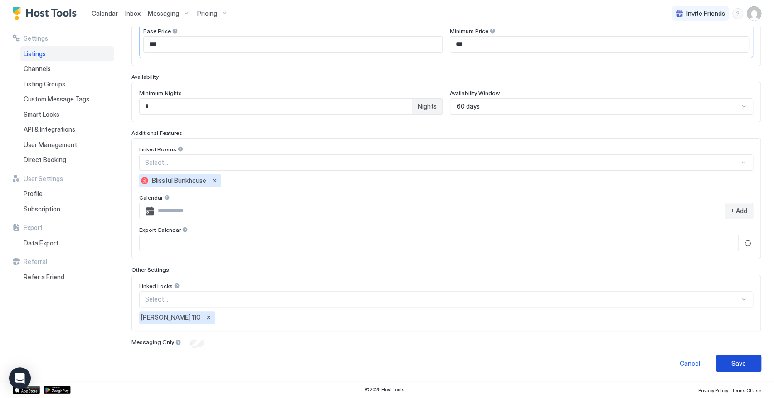
click at [731, 359] on div "Save" at bounding box center [738, 364] width 15 height 10
